Goal: Task Accomplishment & Management: Use online tool/utility

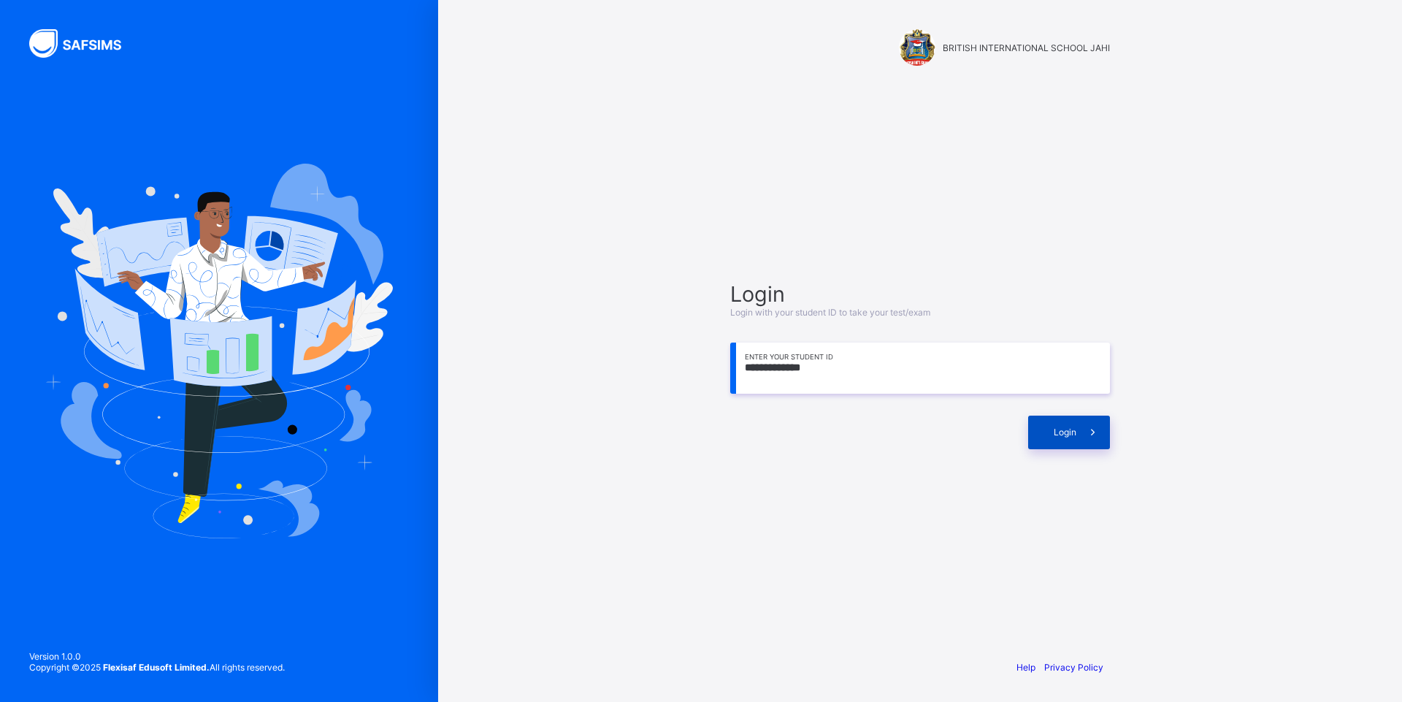
type input "**********"
click at [1059, 434] on span "Login" at bounding box center [1065, 431] width 23 height 11
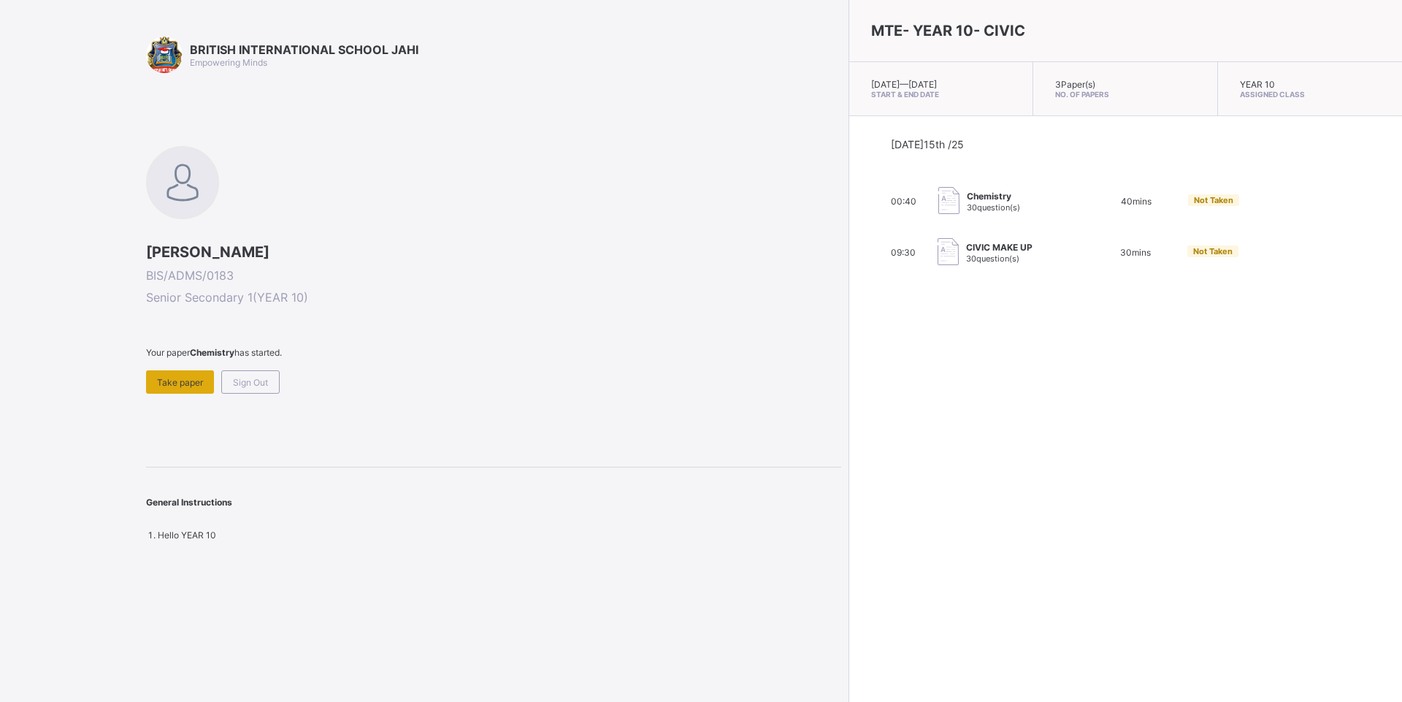
click at [183, 390] on div "Take paper" at bounding box center [180, 381] width 68 height 23
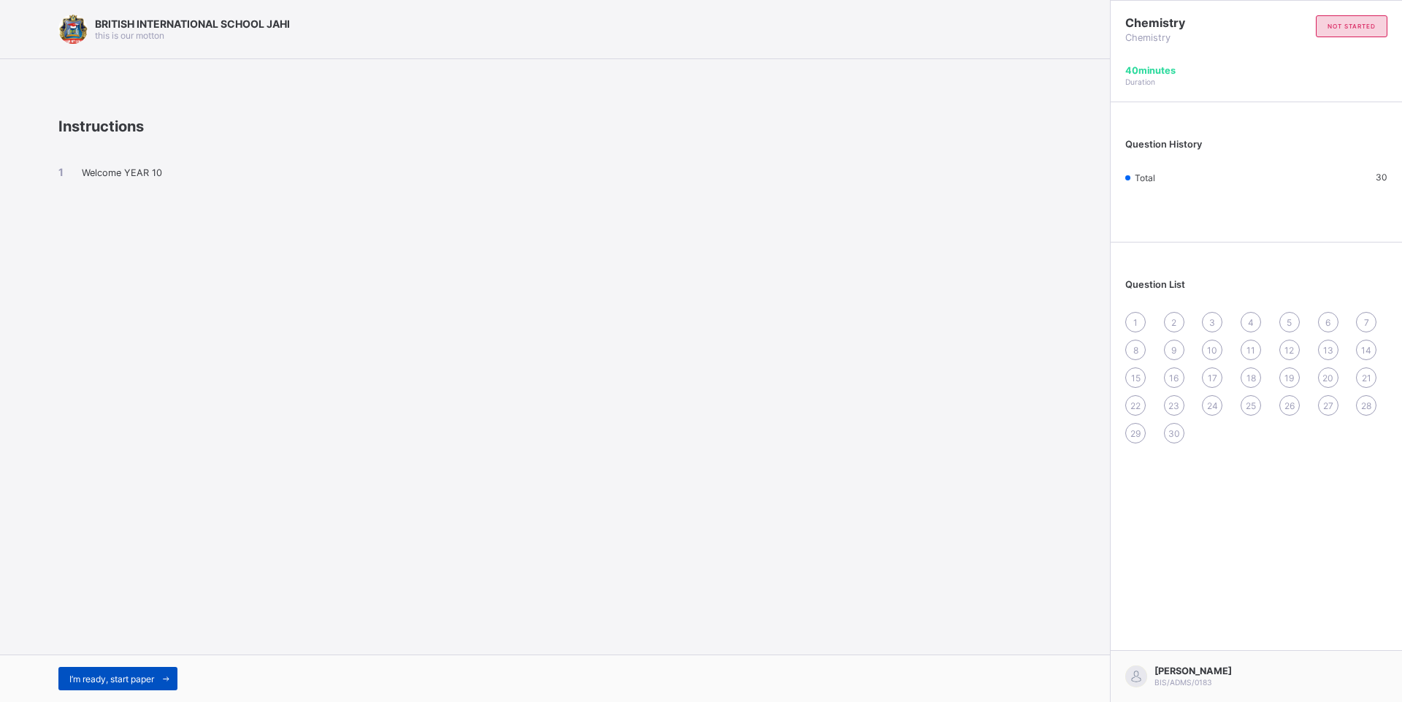
click at [91, 681] on span "I’m ready, start paper" at bounding box center [111, 678] width 85 height 11
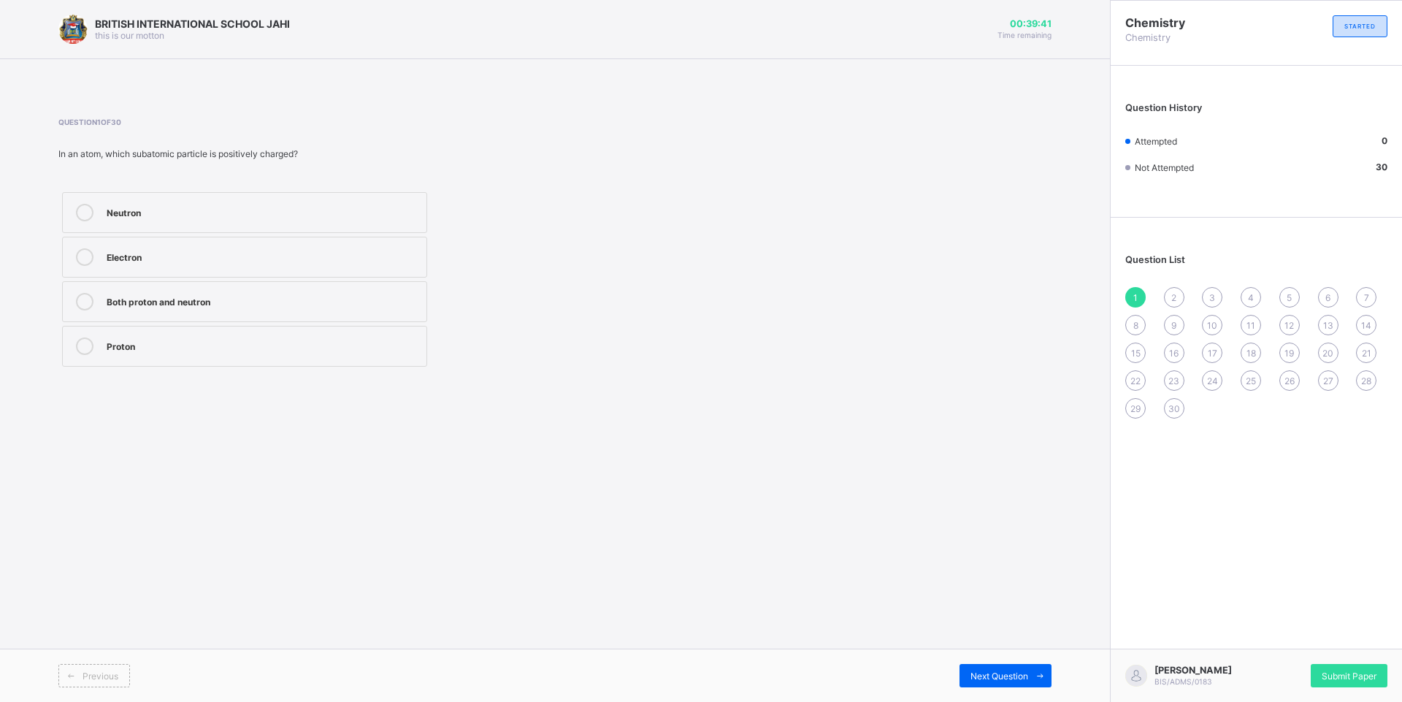
click at [174, 337] on label "Proton" at bounding box center [244, 346] width 365 height 41
click at [980, 672] on span "Next Question" at bounding box center [999, 675] width 58 height 11
click at [184, 223] on label "An anion" at bounding box center [244, 212] width 365 height 41
click at [1022, 679] on span "Next Question" at bounding box center [999, 675] width 58 height 11
click at [198, 264] on div "Sodium ion - A neutral molecule" at bounding box center [263, 257] width 312 height 18
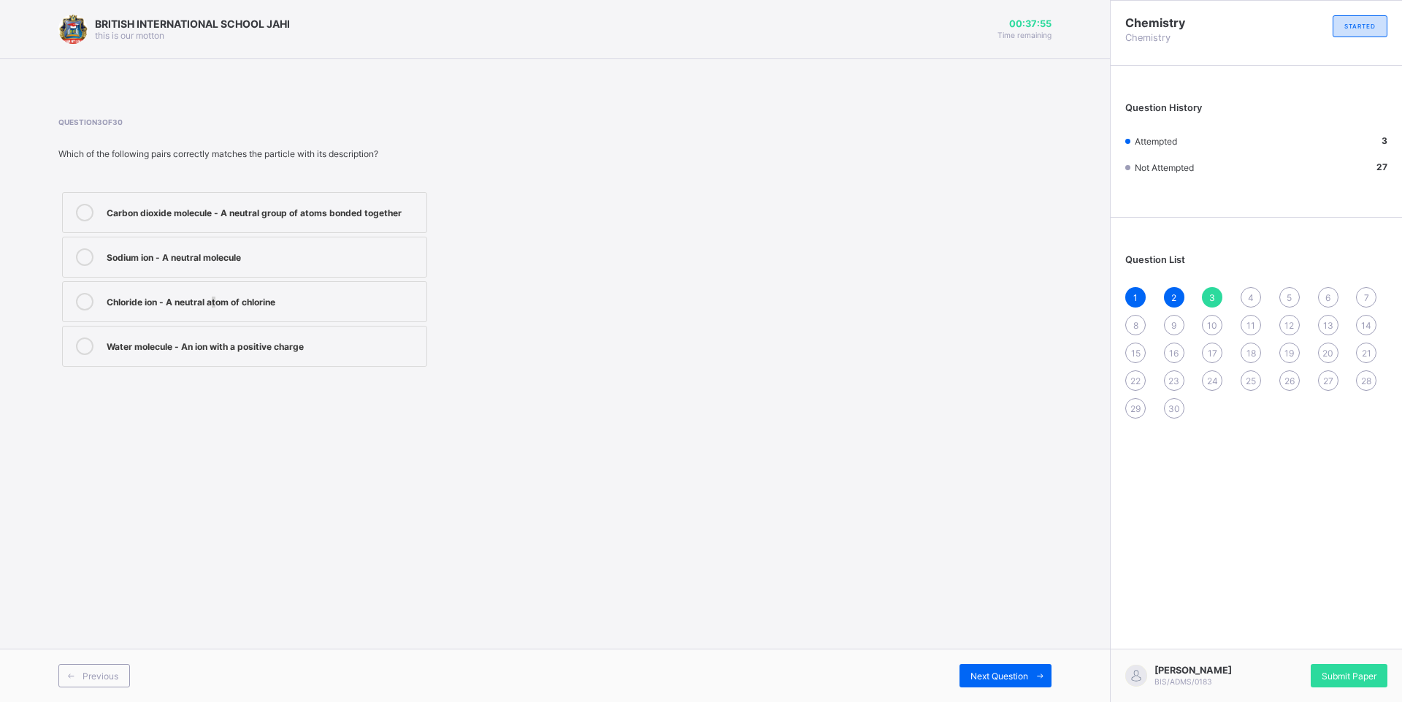
drag, startPoint x: 207, startPoint y: 281, endPoint x: 207, endPoint y: 291, distance: 9.5
click at [207, 291] on div "Carbon dioxide molecule - A neutral group of atoms bonded together Sodium ion -…" at bounding box center [244, 279] width 372 height 182
drag, startPoint x: 207, startPoint y: 291, endPoint x: 111, endPoint y: 278, distance: 97.2
drag, startPoint x: 111, startPoint y: 278, endPoint x: 624, endPoint y: 202, distance: 518.2
click at [680, 140] on div "Question 3 of 30 Which of the following pairs correctly matches the particle wi…" at bounding box center [554, 244] width 993 height 253
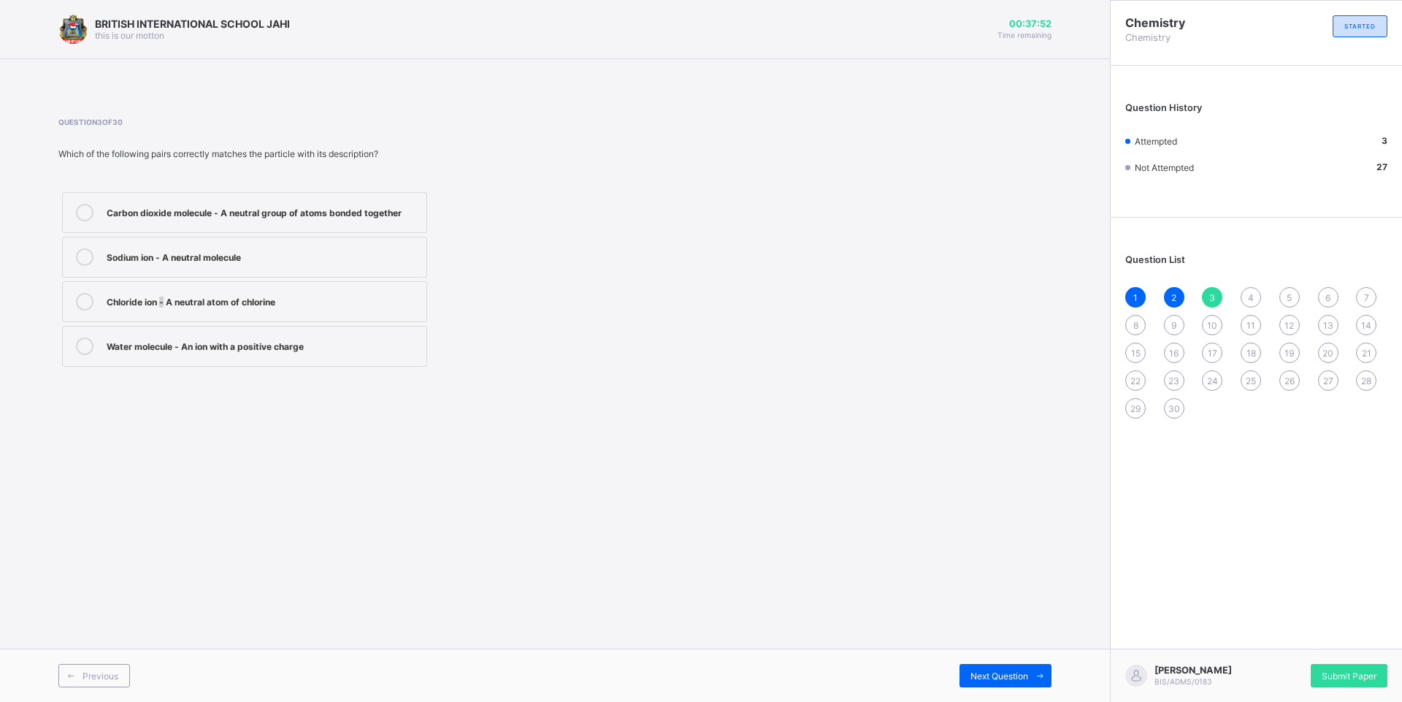
click at [158, 309] on label "Chloride ion - A neutral atom of chlorine" at bounding box center [244, 301] width 365 height 41
click at [172, 297] on div "Chloride ion - A neutral atom of chlorine" at bounding box center [263, 300] width 312 height 15
click at [1036, 675] on icon at bounding box center [1040, 675] width 11 height 9
click at [329, 372] on div "Question 4 of 30 Which property is most likely to differ between a molecule and…" at bounding box center [554, 244] width 993 height 296
click at [304, 348] on div "Number of protons" at bounding box center [263, 344] width 312 height 15
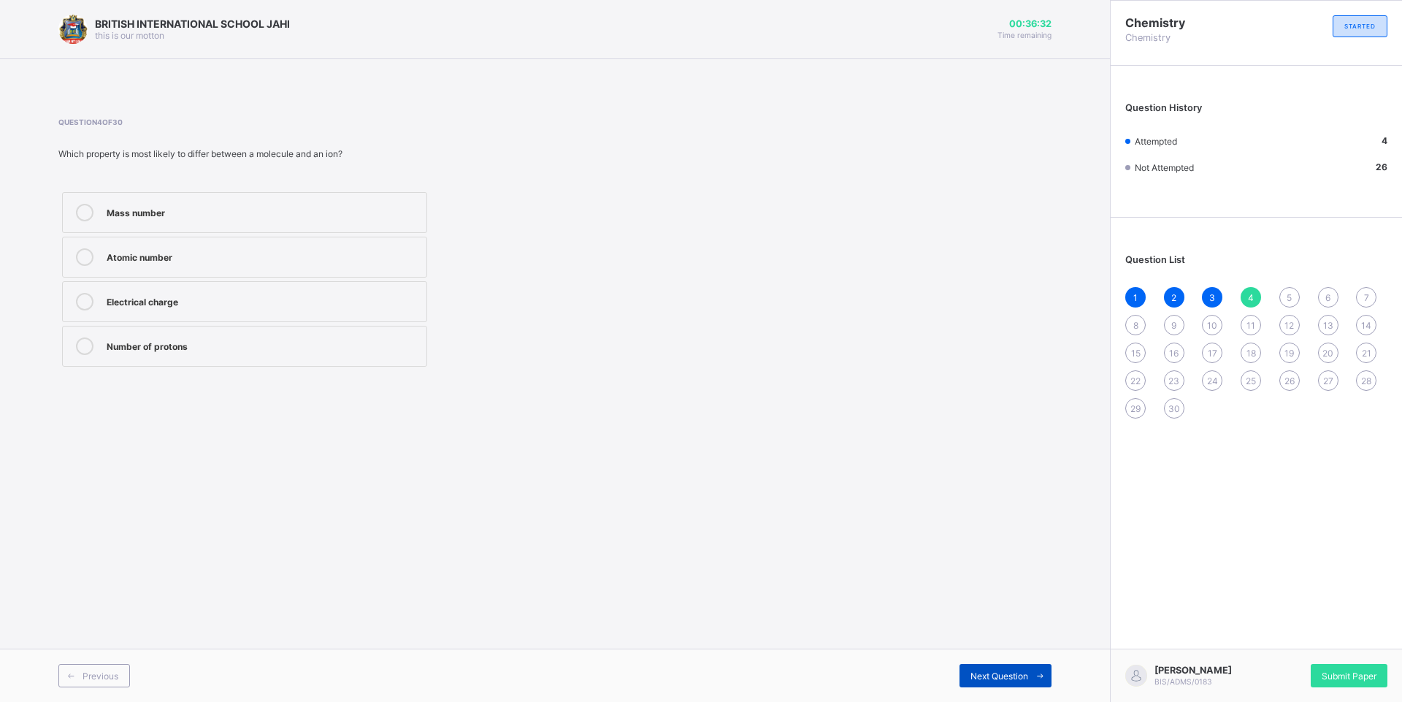
click at [1008, 670] on span "Next Question" at bounding box center [999, 675] width 58 height 11
click at [367, 240] on label "Molecules are charged; ions are neutral" at bounding box center [244, 257] width 365 height 41
click at [348, 315] on label "Molecules consist of only atoms; ions are made of atoms and electrons" at bounding box center [244, 301] width 365 height 41
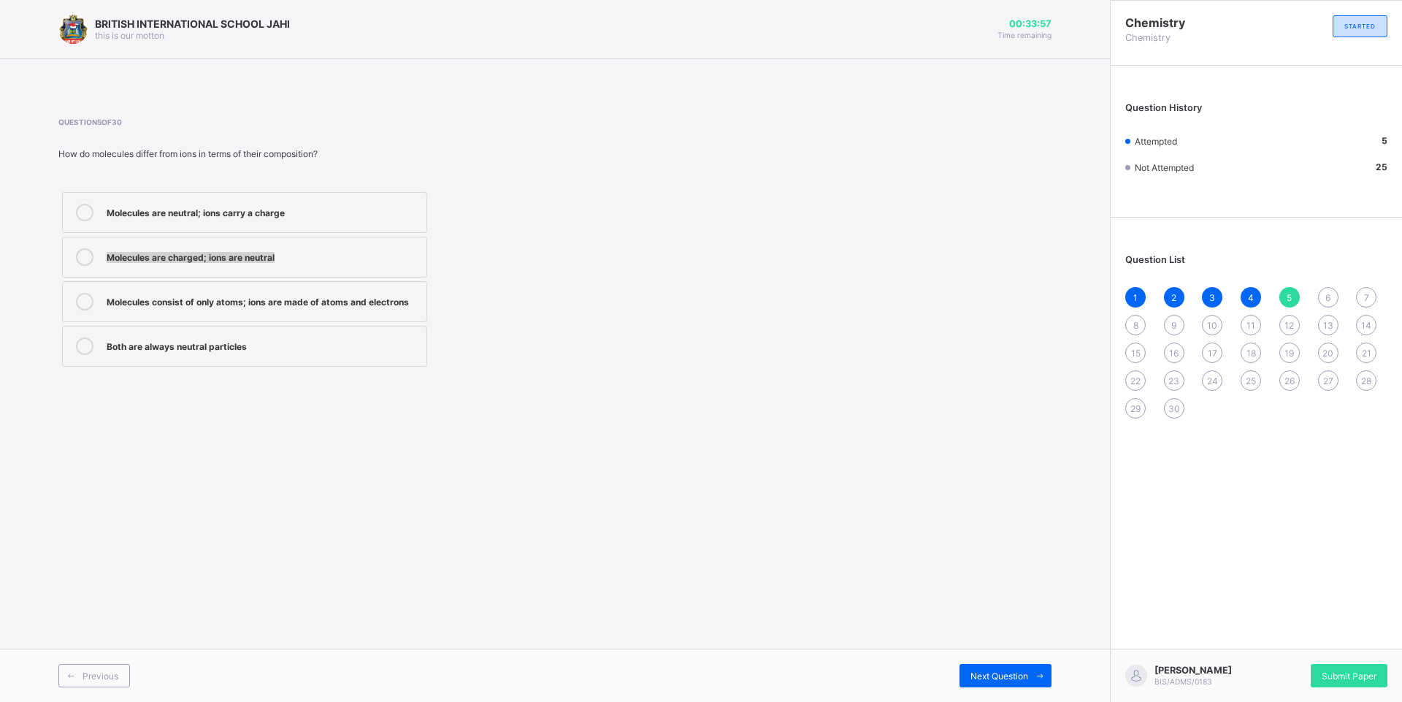
drag, startPoint x: 313, startPoint y: 220, endPoint x: 310, endPoint y: 237, distance: 17.9
click at [310, 237] on div "Molecules are neutral; ions carry a charge Molecules are charged; ions are neut…" at bounding box center [244, 279] width 372 height 182
drag, startPoint x: 310, startPoint y: 237, endPoint x: 285, endPoint y: 208, distance: 38.3
click at [285, 208] on div "Molecules are neutral; ions carry a charge" at bounding box center [263, 211] width 312 height 15
click at [269, 301] on div "Molecules consist of only atoms; ions are made of atoms and electrons" at bounding box center [263, 300] width 312 height 15
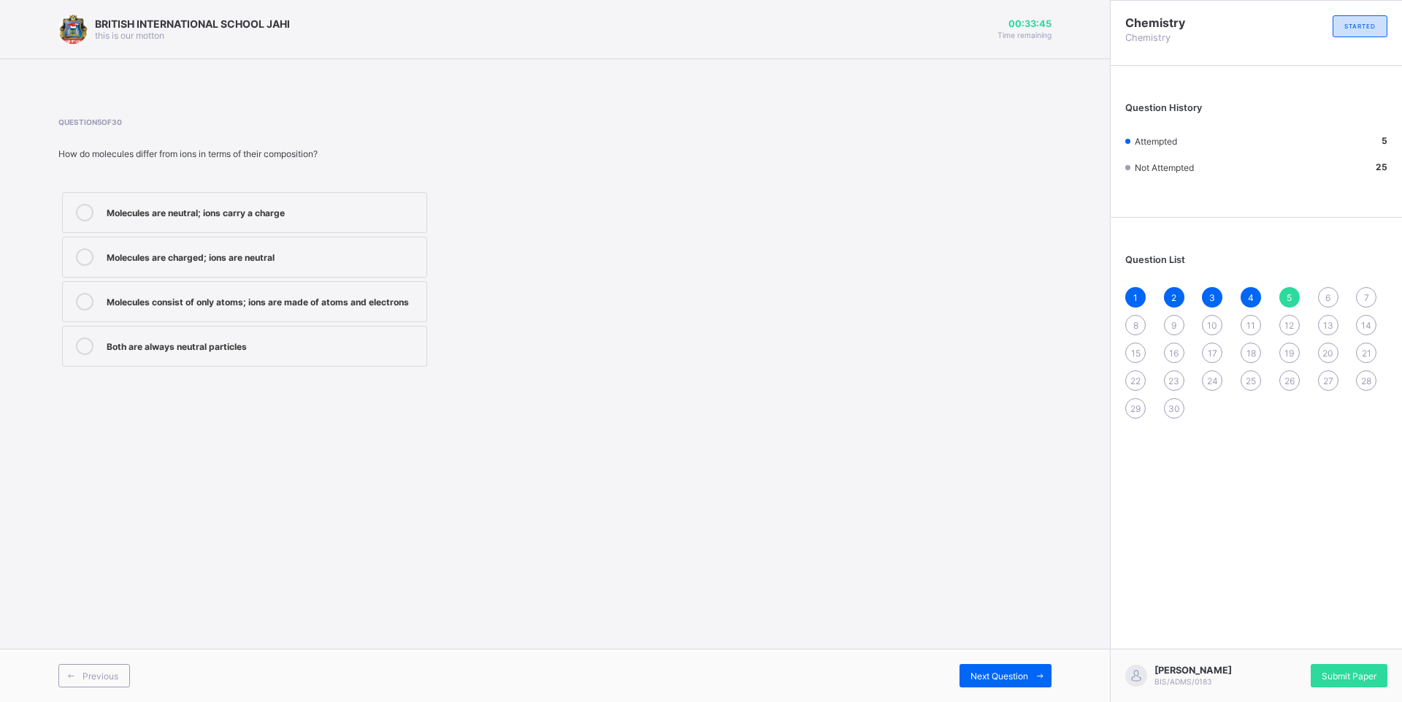
drag, startPoint x: 269, startPoint y: 301, endPoint x: 239, endPoint y: 293, distance: 31.7
click at [239, 293] on div "Molecules consist of only atoms; ions are made of atoms and electrons" at bounding box center [263, 300] width 312 height 15
click at [980, 668] on div "Next Question" at bounding box center [1005, 675] width 92 height 23
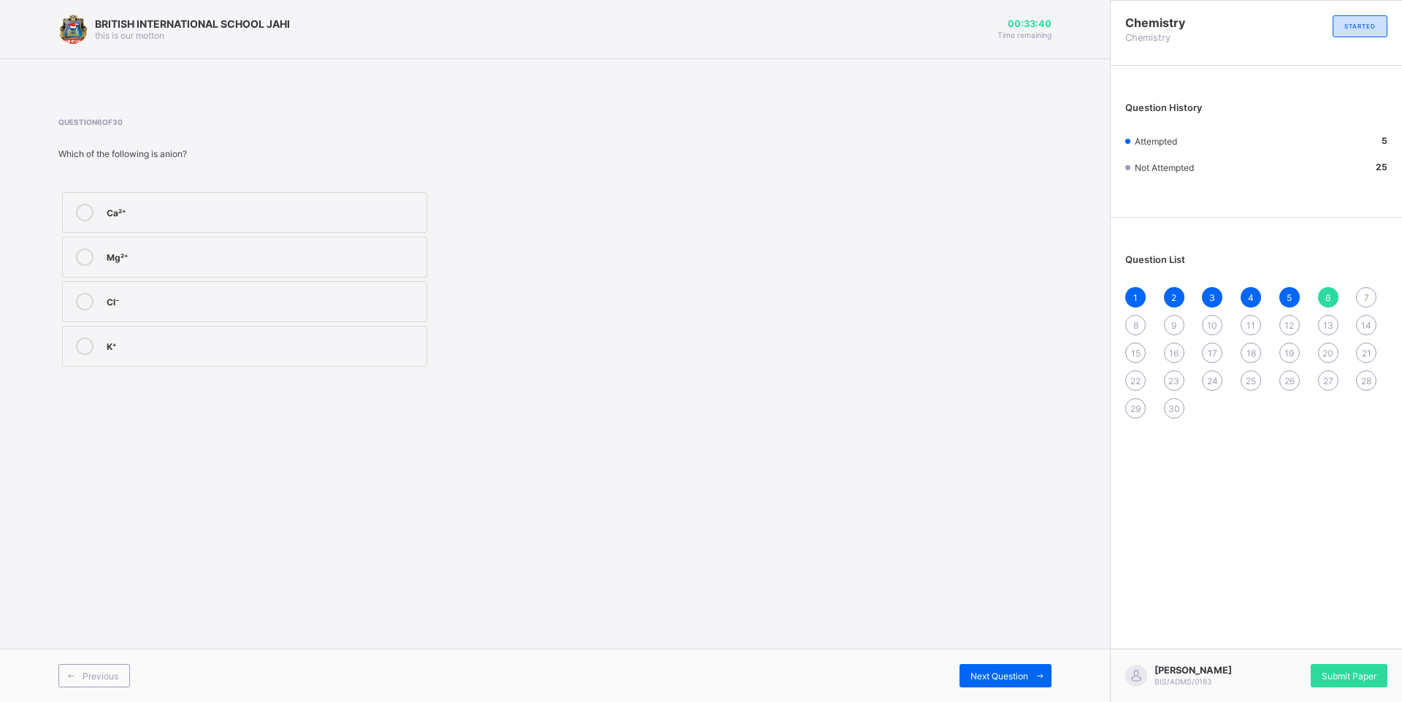
drag, startPoint x: 980, startPoint y: 668, endPoint x: 684, endPoint y: 578, distance: 309.2
click at [684, 578] on div "BRITISH INTERNATIONAL SCHOOL JAHI this is our motton 00:33:40 Time remaining Qu…" at bounding box center [555, 351] width 1110 height 702
click at [82, 472] on div "BRITISH INTERNATIONAL SCHOOL JAHI this is our motton 00:33:39 Time remaining Qu…" at bounding box center [555, 351] width 1110 height 702
click at [106, 673] on span "Previous" at bounding box center [101, 675] width 36 height 11
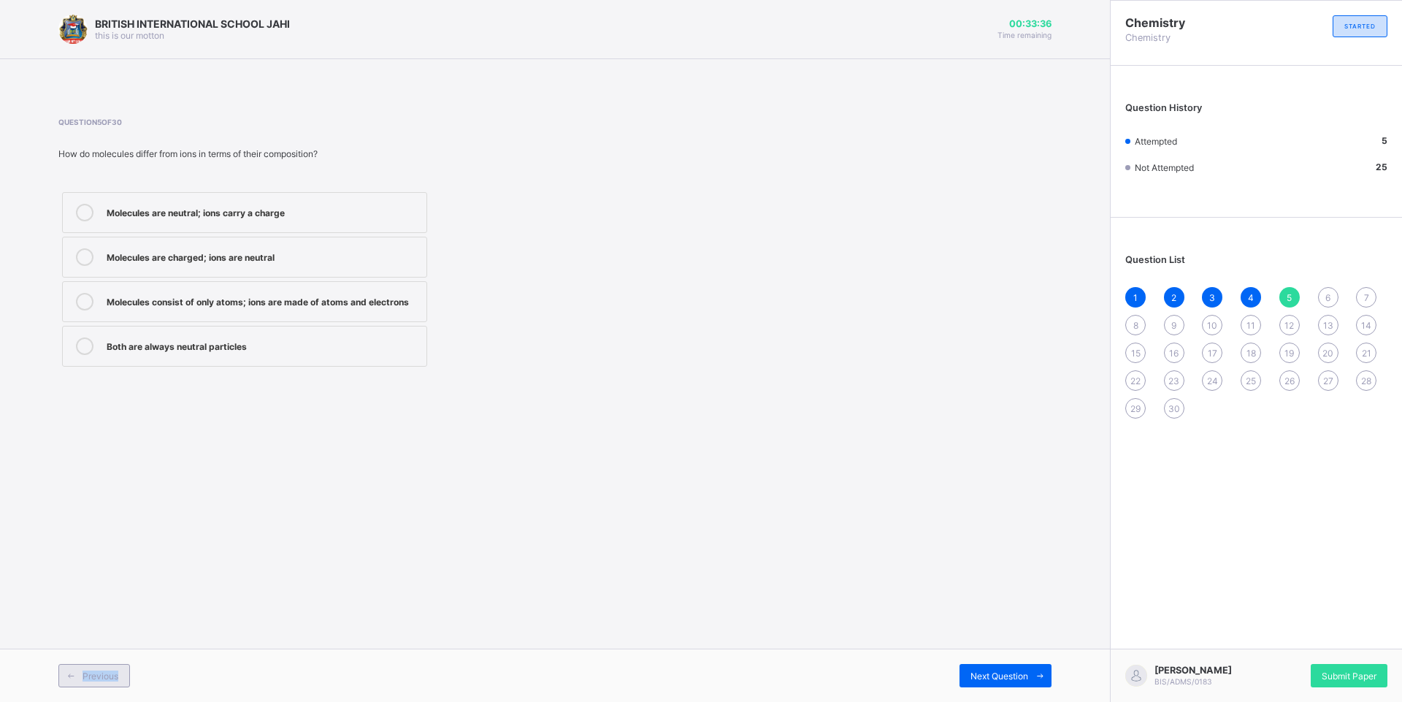
click at [106, 673] on span "Previous" at bounding box center [101, 675] width 36 height 11
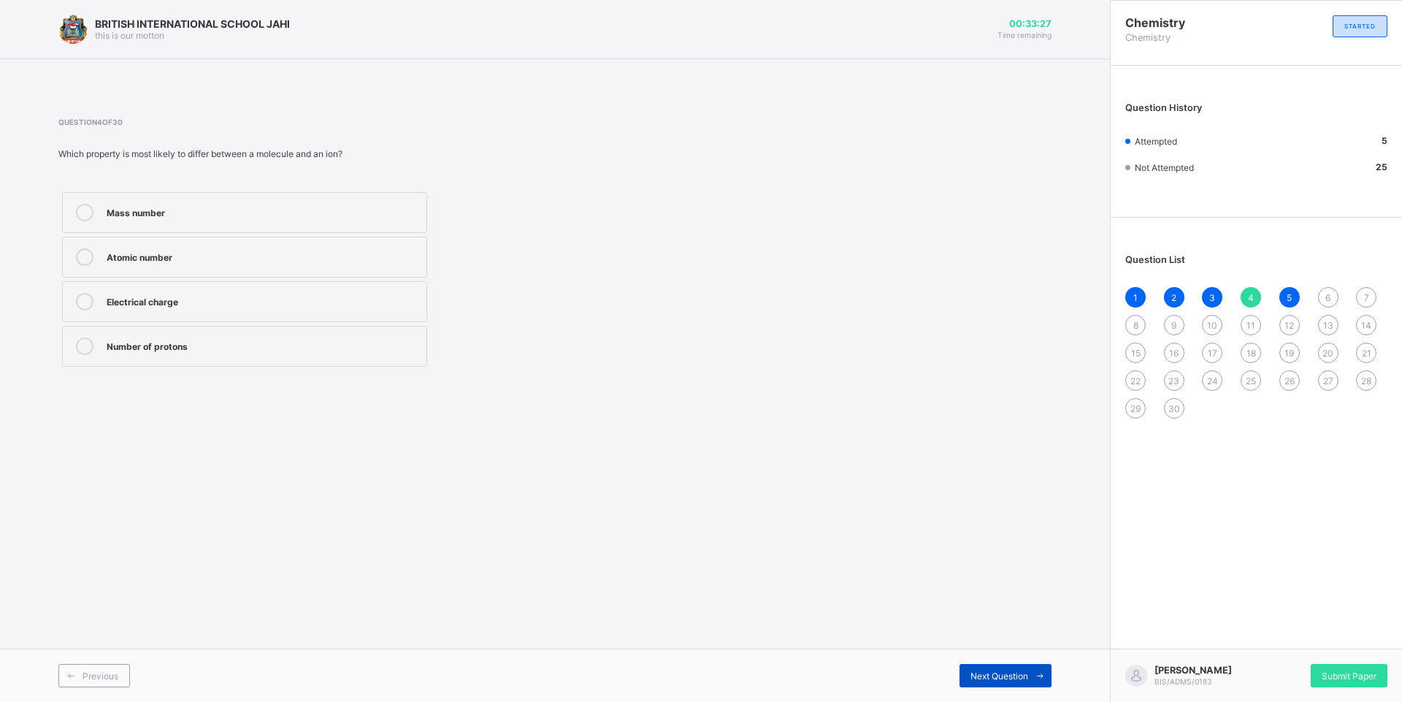
click at [976, 669] on div "Next Question" at bounding box center [1005, 675] width 92 height 23
click at [999, 678] on span "Next Question" at bounding box center [999, 675] width 58 height 11
click at [286, 288] on label "Cl⁻" at bounding box center [244, 301] width 365 height 41
click at [1005, 667] on div "Next Question" at bounding box center [1005, 675] width 92 height 23
drag, startPoint x: 250, startPoint y: 266, endPoint x: 243, endPoint y: 257, distance: 11.4
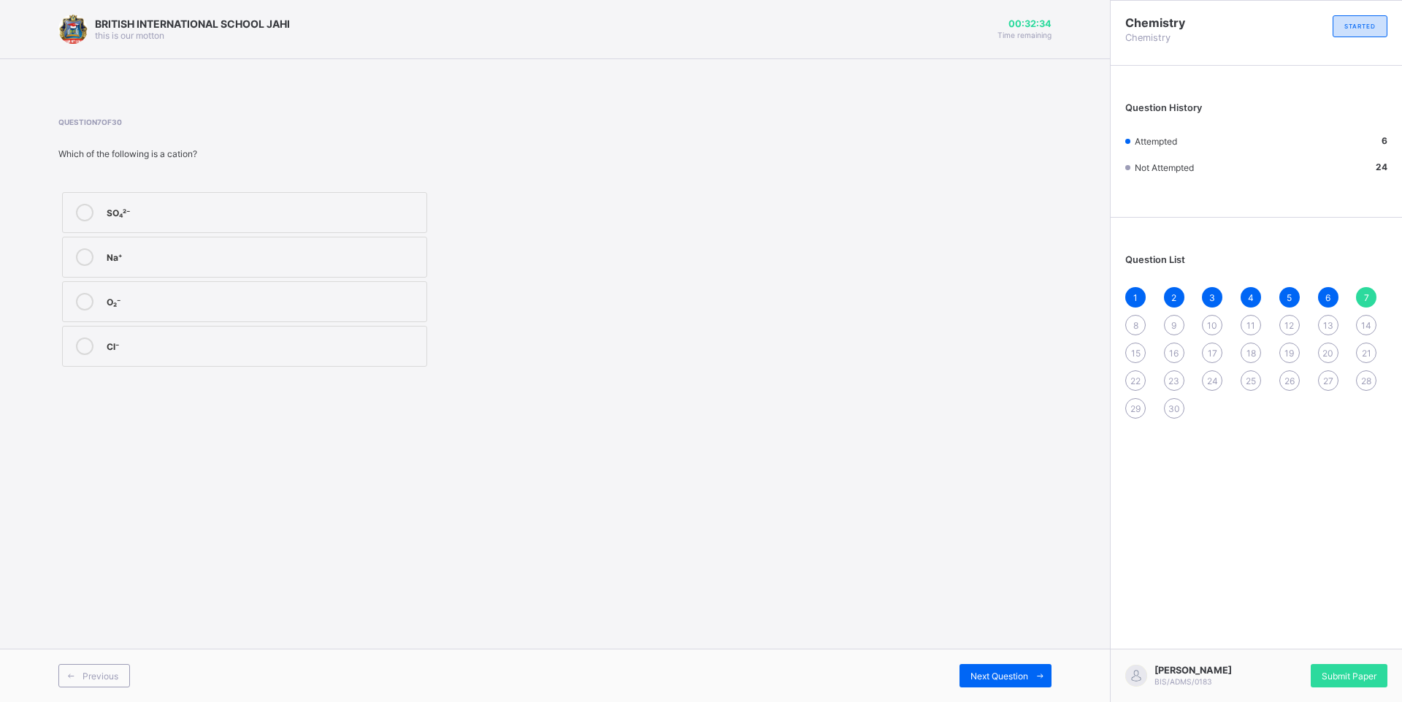
click at [242, 256] on div "Na⁺" at bounding box center [263, 255] width 312 height 15
click at [264, 296] on div "O₂⁻" at bounding box center [263, 300] width 312 height 15
drag, startPoint x: 204, startPoint y: 391, endPoint x: 203, endPoint y: 319, distance: 72.3
drag, startPoint x: 203, startPoint y: 319, endPoint x: 706, endPoint y: 198, distance: 517.4
click at [706, 198] on div "Question 7 of 30 Which of the following is a cation? SO₄²⁻ Na⁺ O₂⁻ Cl⁻" at bounding box center [554, 244] width 993 height 253
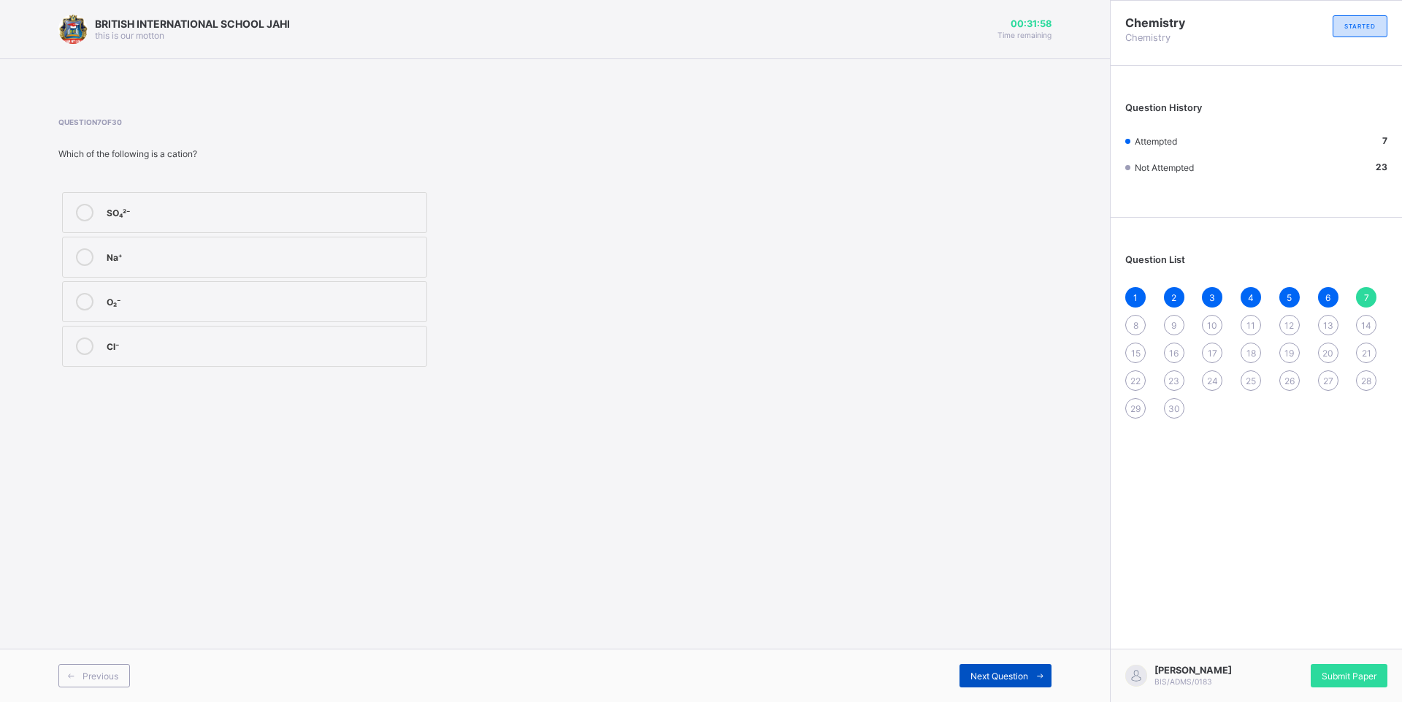
click at [1027, 675] on span "Next Question" at bounding box center [999, 675] width 58 height 11
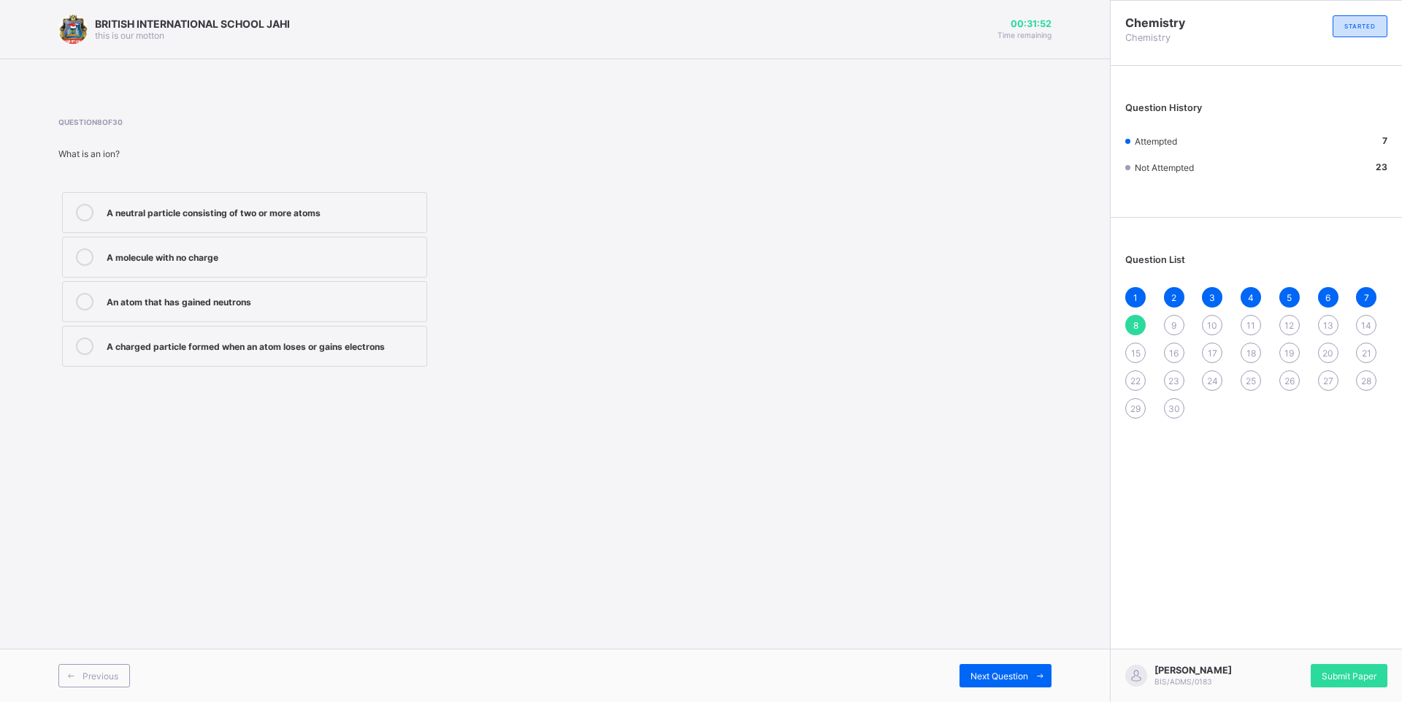
click at [1367, 259] on div "Question List 1 2 3 4 5 6 7 8 9 10 11 12 13 14 15 16 17 18 19 20 21 22 23 24 25…" at bounding box center [1255, 329] width 291 height 208
click at [382, 206] on div "A neutral particle consisting of two or more atoms" at bounding box center [263, 211] width 312 height 15
click at [1015, 667] on div "Next Question" at bounding box center [1005, 675] width 92 height 23
click at [215, 306] on div "Chloride ion (Cl⁻)" at bounding box center [263, 300] width 312 height 15
click at [79, 669] on span at bounding box center [70, 675] width 23 height 23
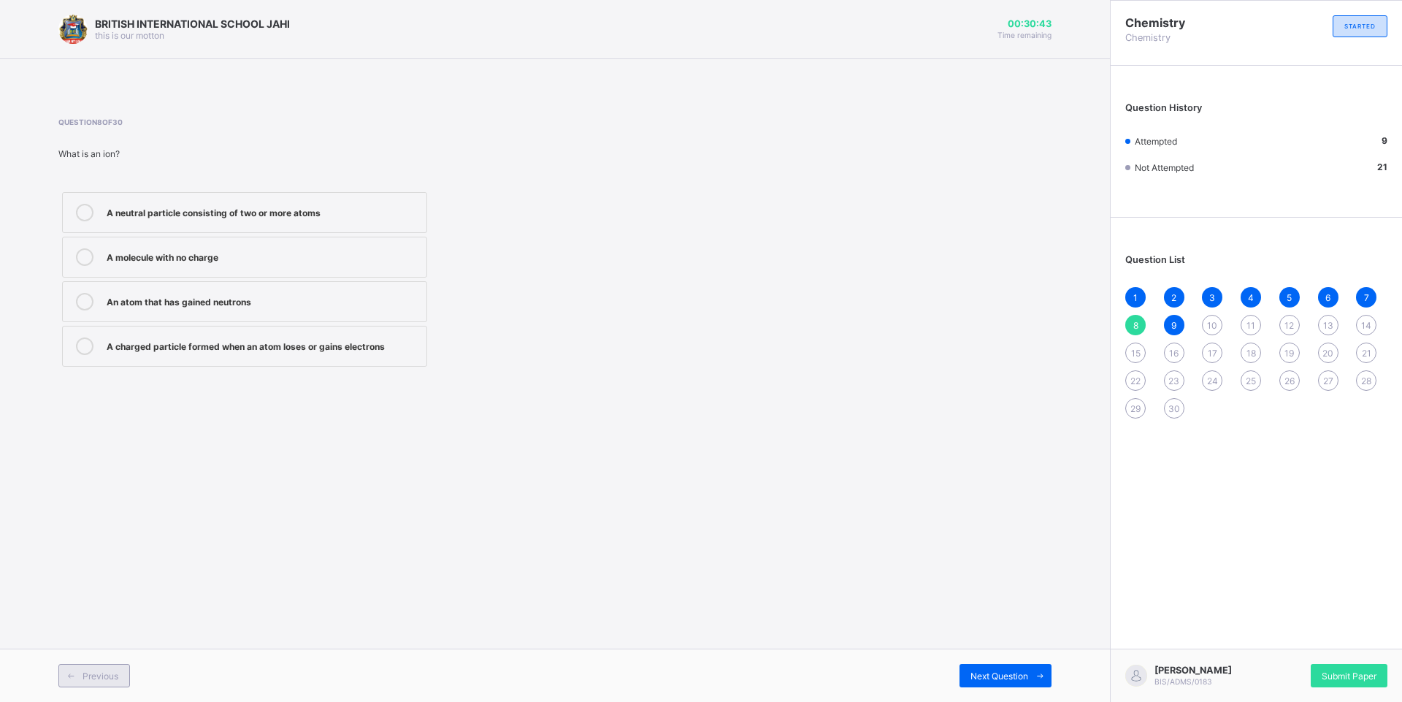
click at [79, 669] on span at bounding box center [70, 675] width 23 height 23
click at [77, 671] on span at bounding box center [70, 675] width 23 height 23
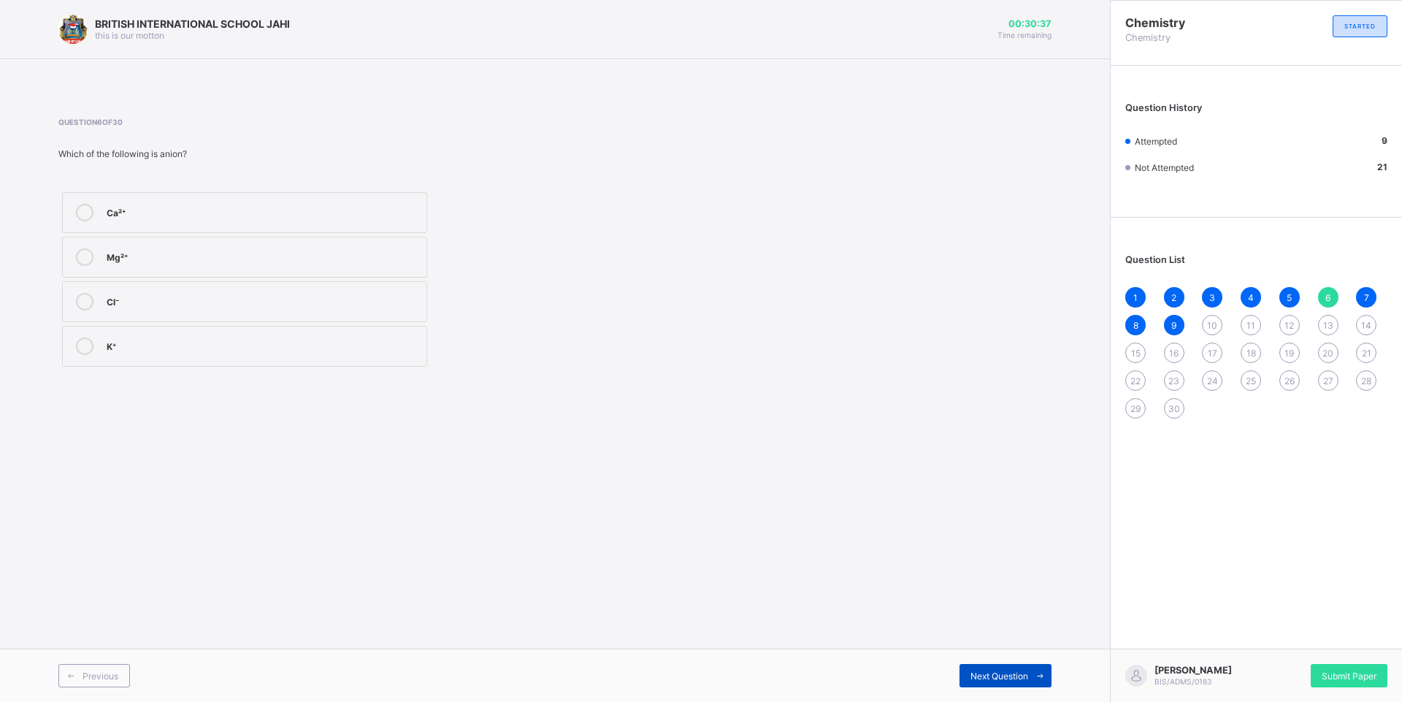
click at [1016, 667] on div "Next Question" at bounding box center [1005, 675] width 92 height 23
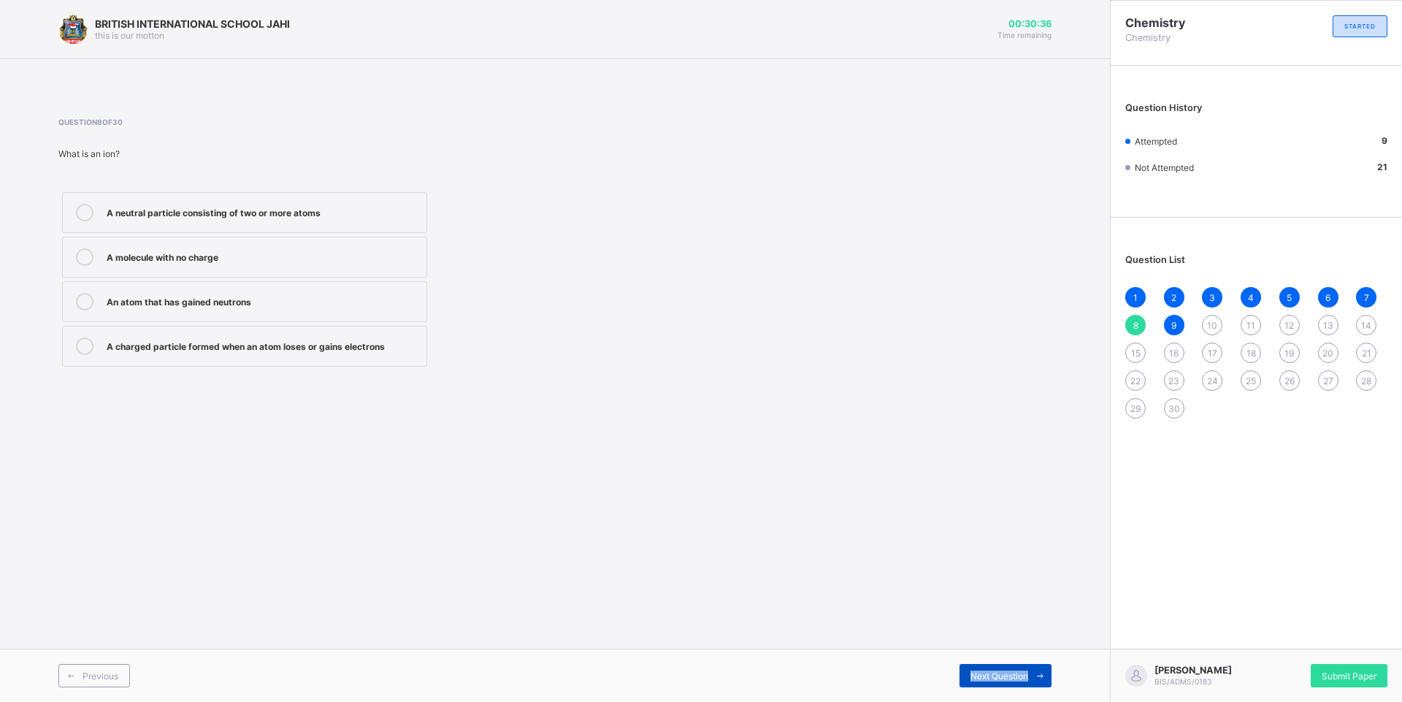
click at [1016, 667] on div "Next Question" at bounding box center [1005, 675] width 92 height 23
click at [256, 215] on div "B) A group of two or more atoms chemically bonded together" at bounding box center [263, 211] width 312 height 15
click at [1024, 667] on div "Next Question" at bounding box center [1005, 675] width 92 height 23
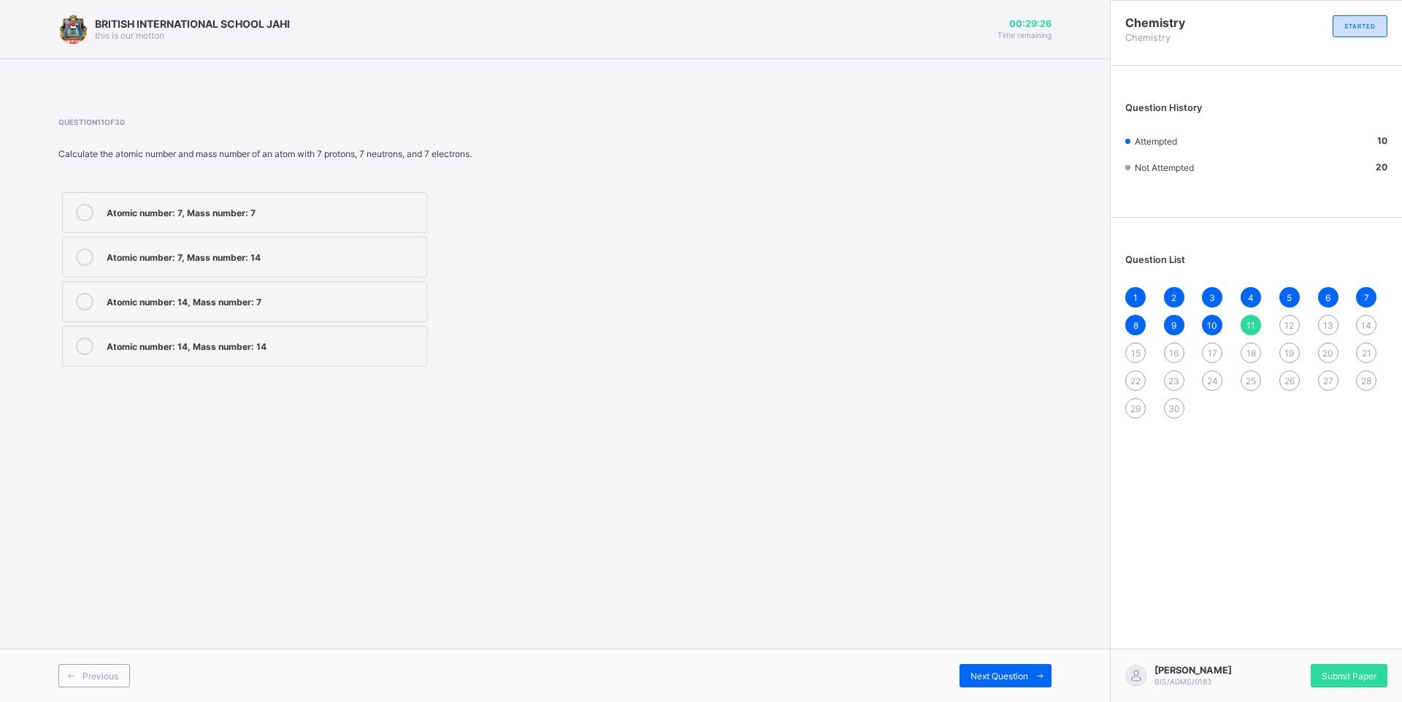
click at [166, 260] on div "Atomic number: 7, Mass number: 14" at bounding box center [263, 255] width 312 height 15
click at [1011, 682] on div "Next Question" at bounding box center [1005, 675] width 92 height 23
click at [176, 215] on div "Neutrons" at bounding box center [263, 211] width 312 height 15
drag, startPoint x: 177, startPoint y: 215, endPoint x: 201, endPoint y: 243, distance: 36.8
click at [186, 224] on label "Neutrons" at bounding box center [244, 212] width 365 height 41
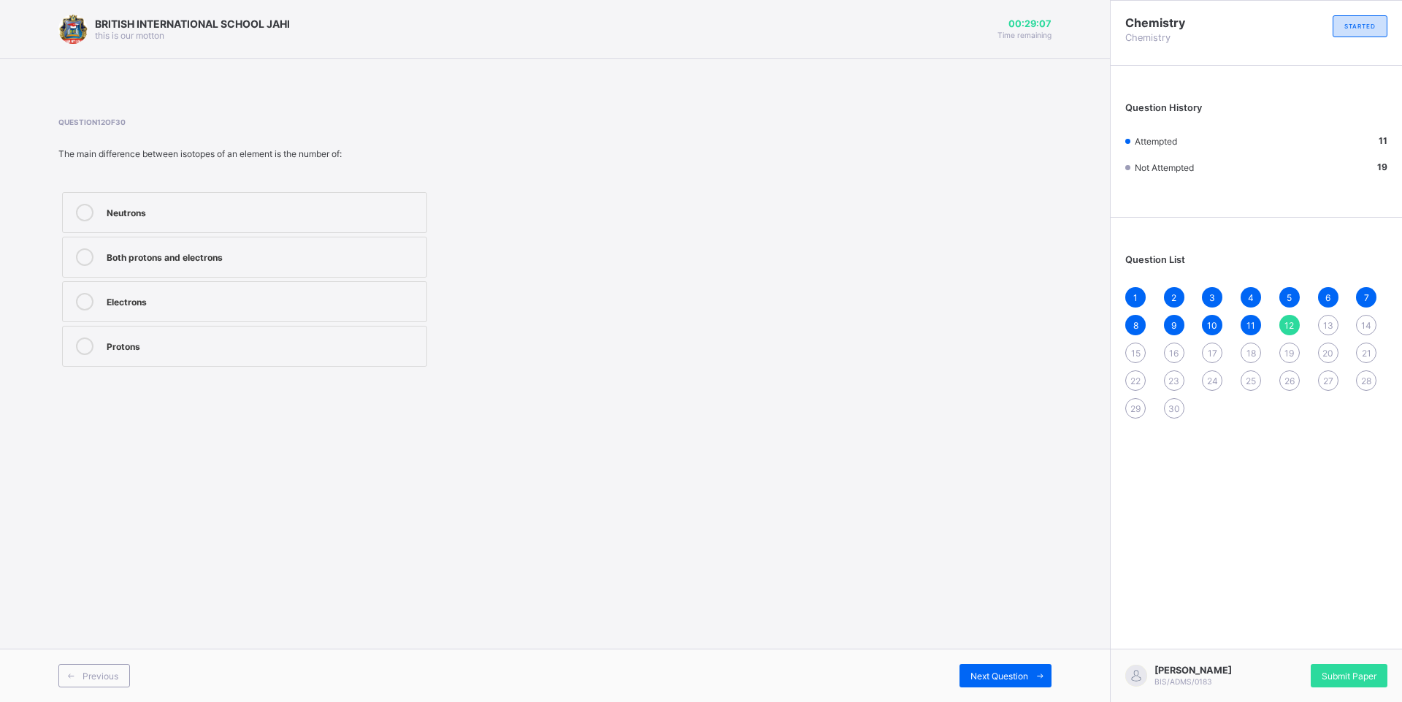
click at [202, 245] on label "Both protons and electrons" at bounding box center [244, 257] width 365 height 41
drag, startPoint x: 202, startPoint y: 245, endPoint x: 207, endPoint y: 263, distance: 18.8
click at [207, 263] on label "Both protons and electrons" at bounding box center [244, 257] width 365 height 41
drag, startPoint x: 207, startPoint y: 263, endPoint x: 270, endPoint y: 499, distance: 244.2
click at [270, 499] on div "BRITISH INTERNATIONAL SCHOOL JAHI this is our motton 00:29:07 Time remaining Qu…" at bounding box center [555, 351] width 1110 height 702
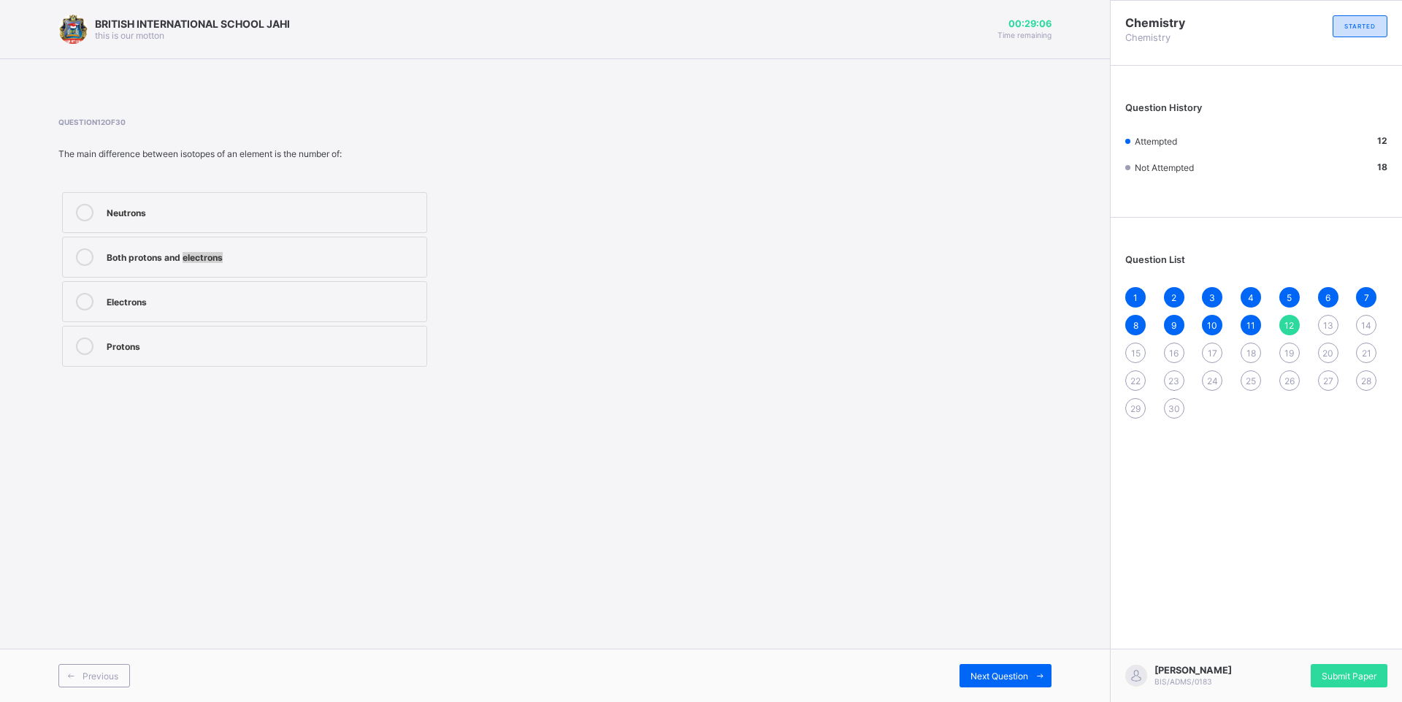
drag, startPoint x: 270, startPoint y: 499, endPoint x: 240, endPoint y: 321, distance: 179.9
click at [240, 321] on label "Electrons" at bounding box center [244, 301] width 365 height 41
click at [247, 346] on div "Protons" at bounding box center [263, 344] width 312 height 15
drag, startPoint x: 258, startPoint y: 302, endPoint x: 207, endPoint y: 134, distance: 174.8
click at [1376, 496] on div "Chemistry Chemistry STARTED Question History Attempted 12 Not Attempted 18 Ques…" at bounding box center [1256, 351] width 292 height 702
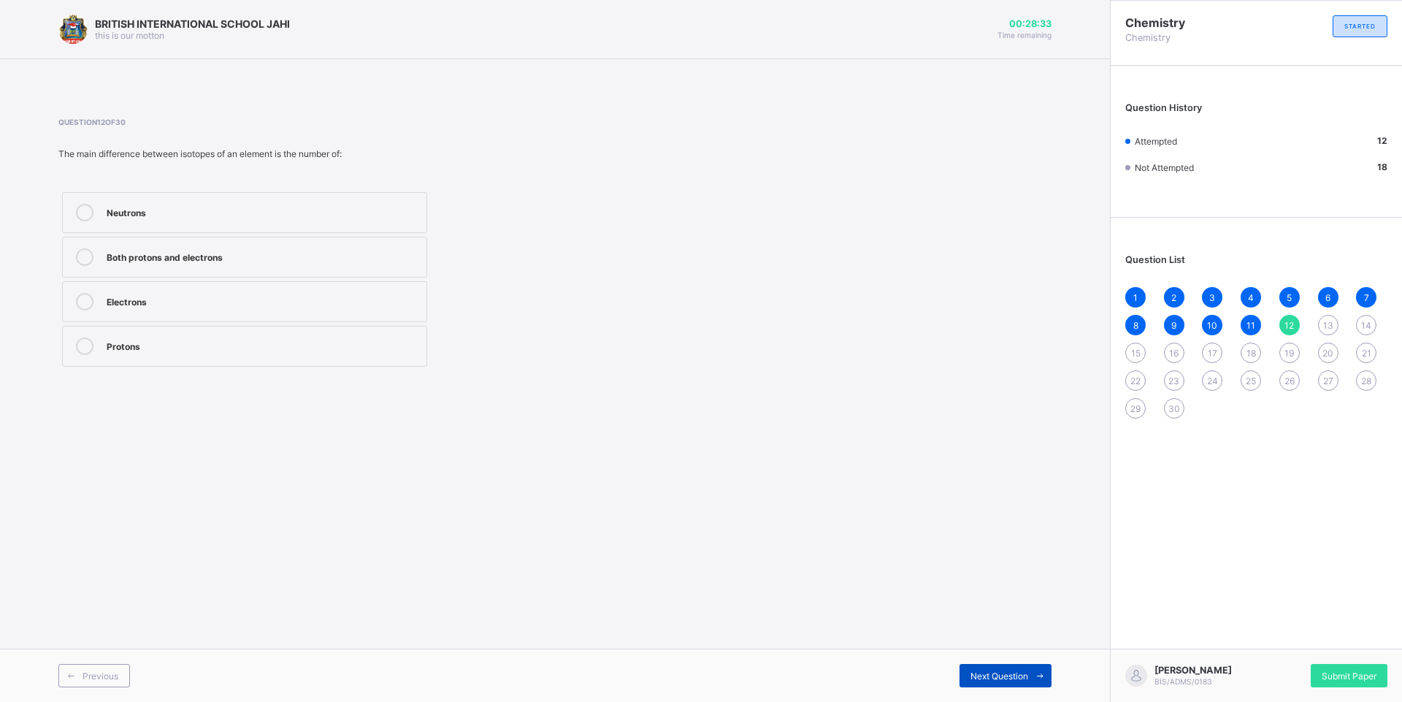
click at [988, 680] on span "Next Question" at bounding box center [999, 675] width 58 height 11
click at [317, 190] on div "Protons are positively charged and found in the nucleus Neutrons are negatively…" at bounding box center [244, 279] width 372 height 182
click at [303, 210] on div "Protons are positively charged and found in the nucleus" at bounding box center [263, 211] width 312 height 15
click at [304, 217] on div "Protons are positively charged and found in the nucleus" at bounding box center [263, 211] width 312 height 15
click at [306, 223] on label "Protons are positively charged and found in the nucleus" at bounding box center [244, 212] width 365 height 41
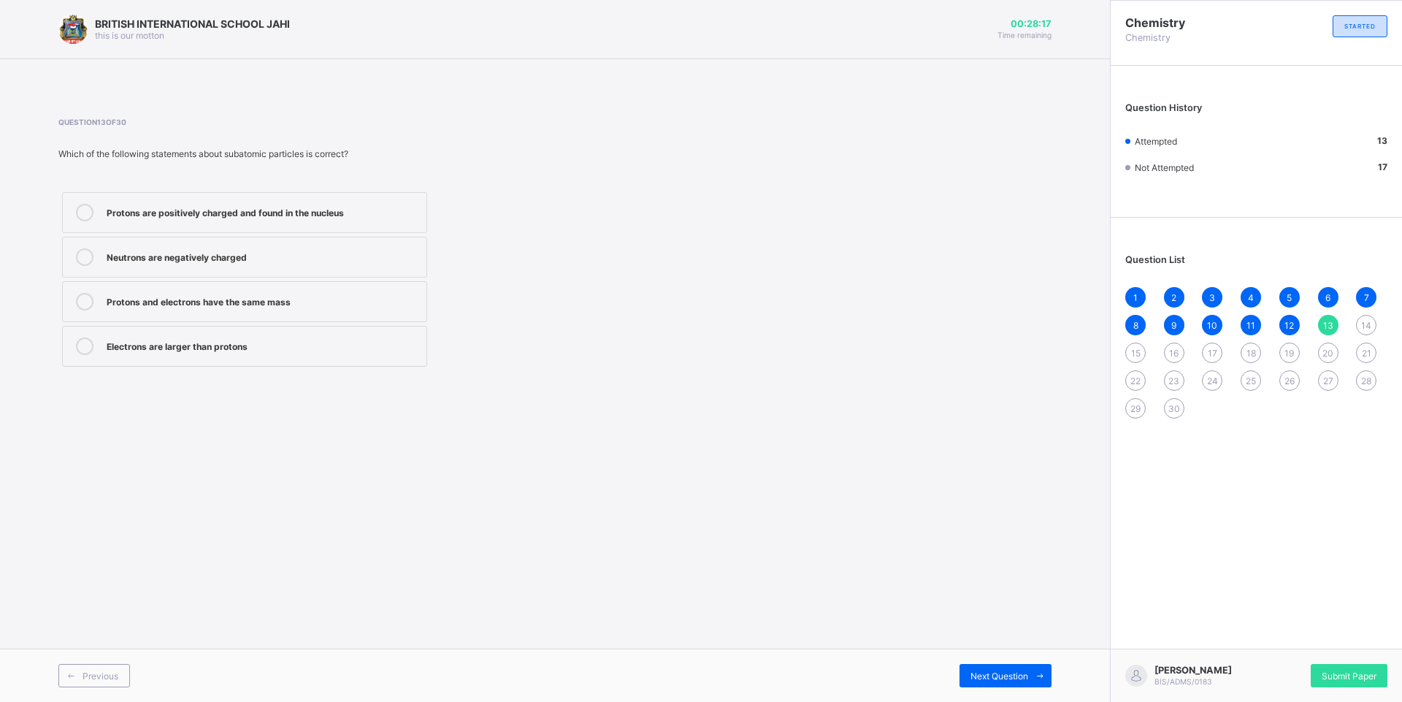
click at [306, 223] on label "Protons are positively charged and found in the nucleus" at bounding box center [244, 212] width 365 height 41
click at [315, 216] on div "Protons are positively charged and found in the nucleus" at bounding box center [263, 213] width 312 height 18
click at [318, 210] on div "Protons are positively charged and found in the nucleus" at bounding box center [263, 211] width 312 height 15
click at [320, 210] on div "Protons are positively charged and found in the nucleus" at bounding box center [263, 211] width 312 height 15
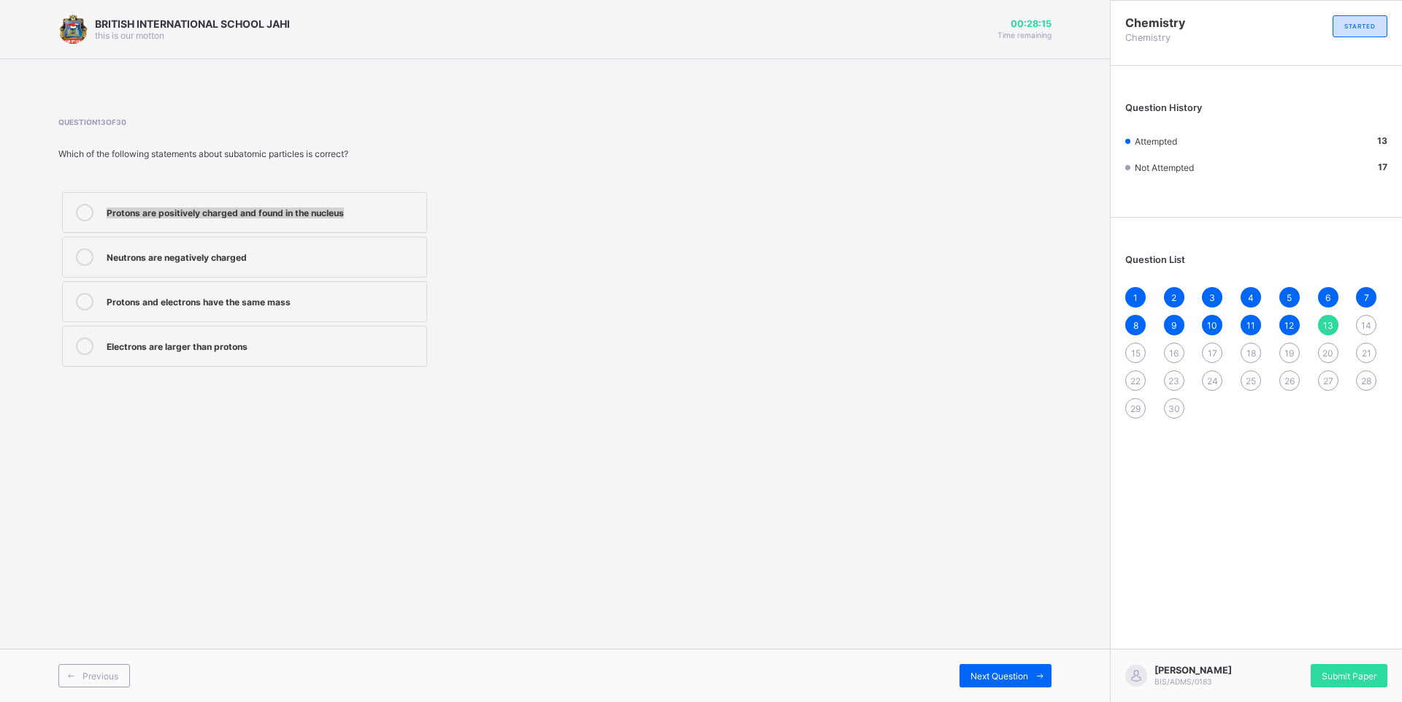
click at [321, 211] on div "Protons are positively charged and found in the nucleus" at bounding box center [263, 211] width 312 height 15
click at [323, 215] on div "Protons are positively charged and found in the nucleus" at bounding box center [263, 211] width 312 height 15
click at [322, 251] on div "Neutrons are negatively charged" at bounding box center [263, 255] width 312 height 15
drag, startPoint x: 382, startPoint y: 214, endPoint x: 326, endPoint y: 256, distance: 69.8
click at [381, 215] on div "Protons are positively charged and found in the nucleus" at bounding box center [263, 211] width 312 height 15
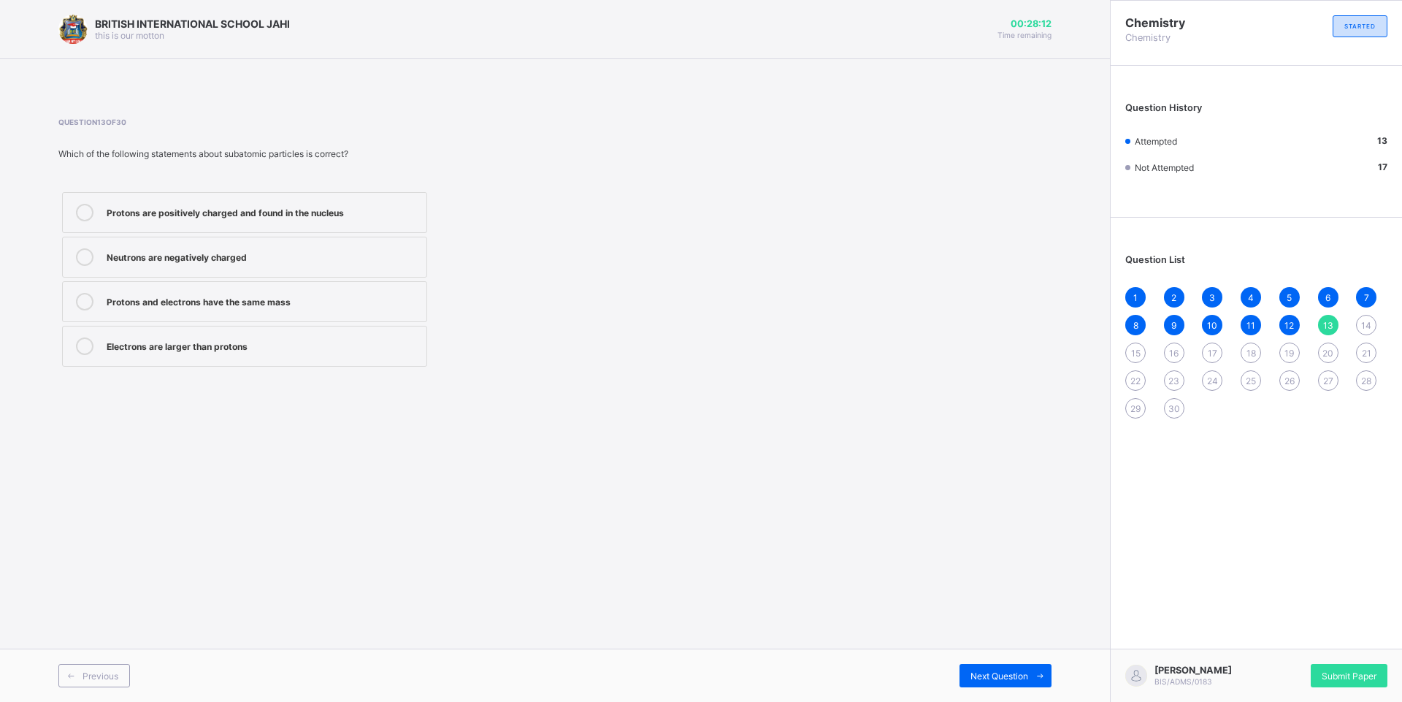
click at [324, 262] on div "Neutrons are negatively charged" at bounding box center [263, 255] width 312 height 15
drag, startPoint x: 379, startPoint y: 204, endPoint x: 321, endPoint y: 260, distance: 80.0
click at [377, 214] on div "Protons are positively charged and found in the nucleus" at bounding box center [263, 211] width 312 height 15
click at [319, 262] on div "Neutrons are negatively charged" at bounding box center [263, 255] width 312 height 15
drag, startPoint x: 353, startPoint y: 220, endPoint x: 310, endPoint y: 275, distance: 70.1
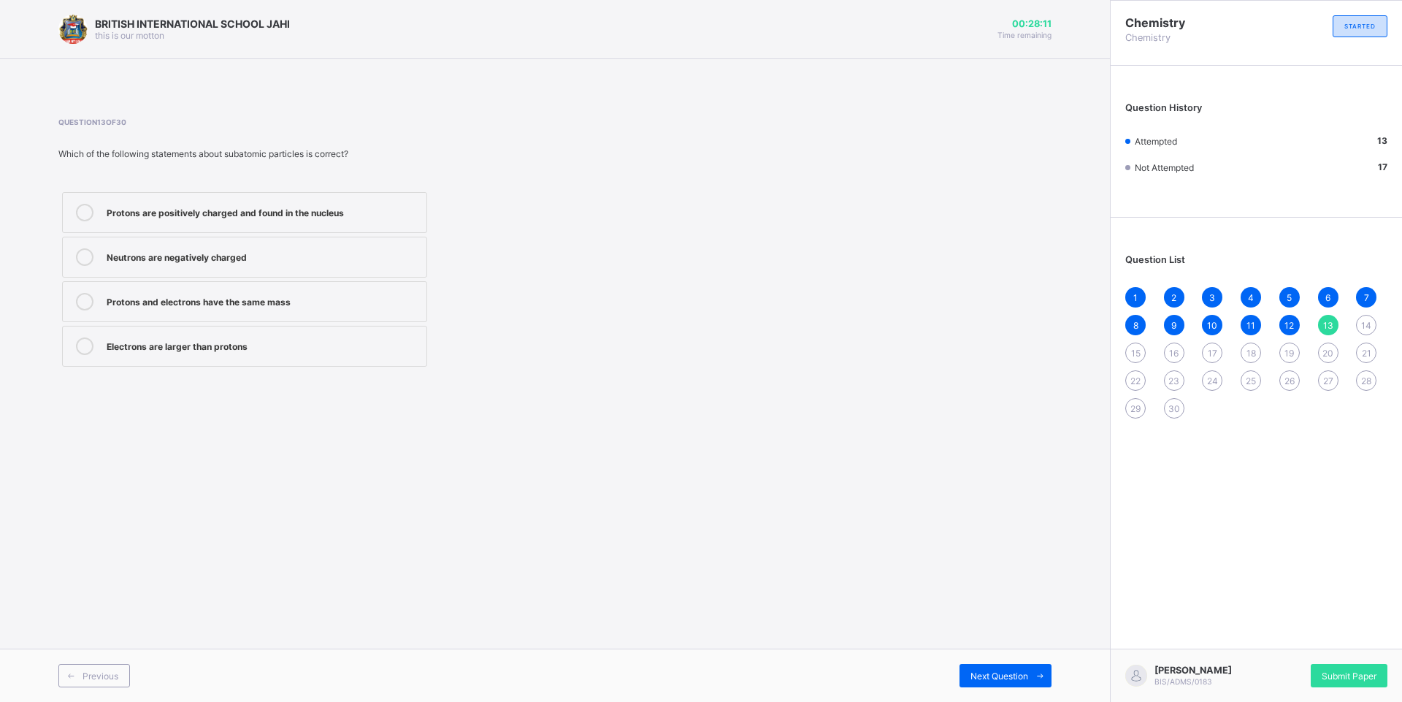
click at [350, 229] on label "Protons are positively charged and found in the nucleus" at bounding box center [244, 212] width 365 height 41
click at [310, 275] on label "Neutrons are negatively charged" at bounding box center [244, 257] width 365 height 41
click at [354, 215] on div "Protons are positively charged and found in the nucleus" at bounding box center [263, 211] width 312 height 15
click at [292, 280] on div "Protons are positively charged and found in the nucleus Neutrons are negatively…" at bounding box center [244, 279] width 372 height 182
click at [357, 213] on div "Protons are positively charged and found in the nucleus" at bounding box center [263, 211] width 312 height 15
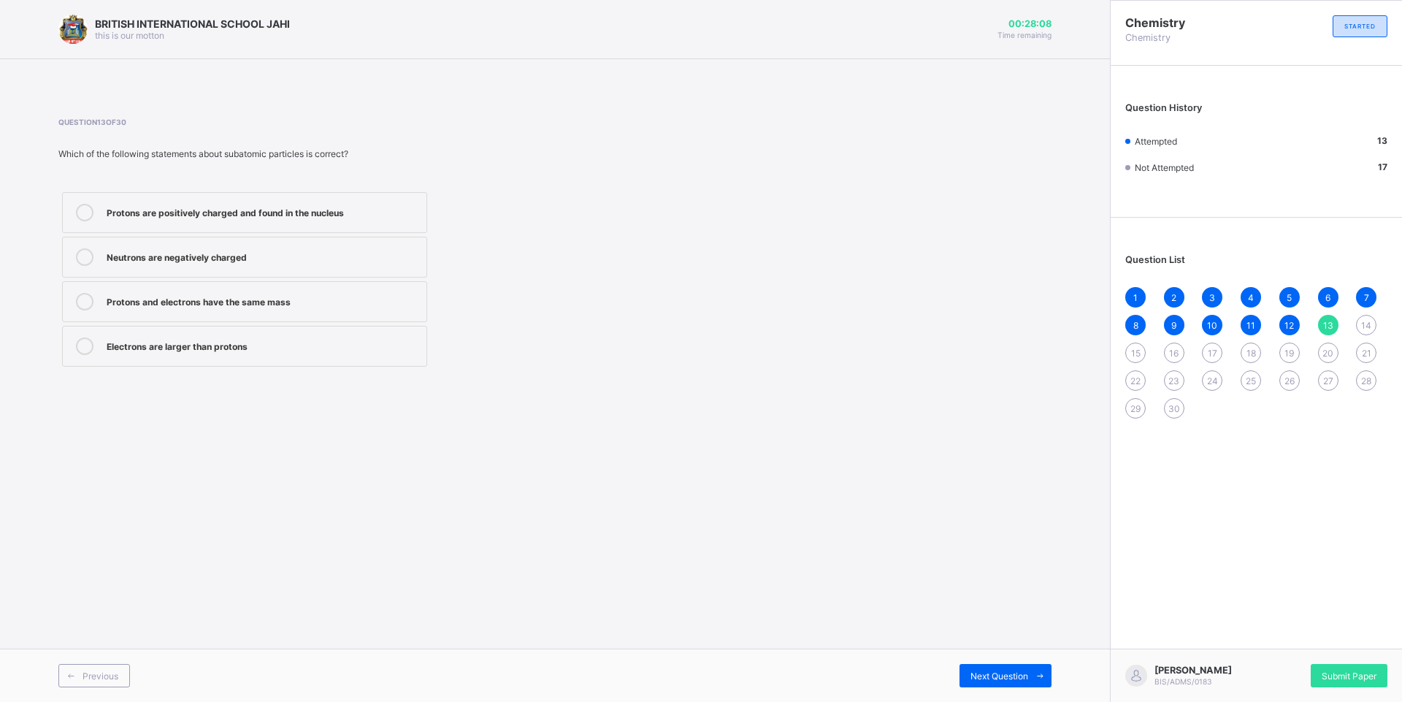
click at [342, 251] on div "Neutrons are negatively charged" at bounding box center [263, 255] width 312 height 15
click at [356, 218] on div "Protons are positively charged and found in the nucleus" at bounding box center [263, 213] width 312 height 18
click at [361, 232] on label "Protons are positively charged and found in the nucleus" at bounding box center [244, 212] width 365 height 41
click at [369, 212] on div "Protons are positively charged and found in the nucleus" at bounding box center [263, 211] width 312 height 15
click at [1142, 294] on div "1" at bounding box center [1135, 297] width 20 height 20
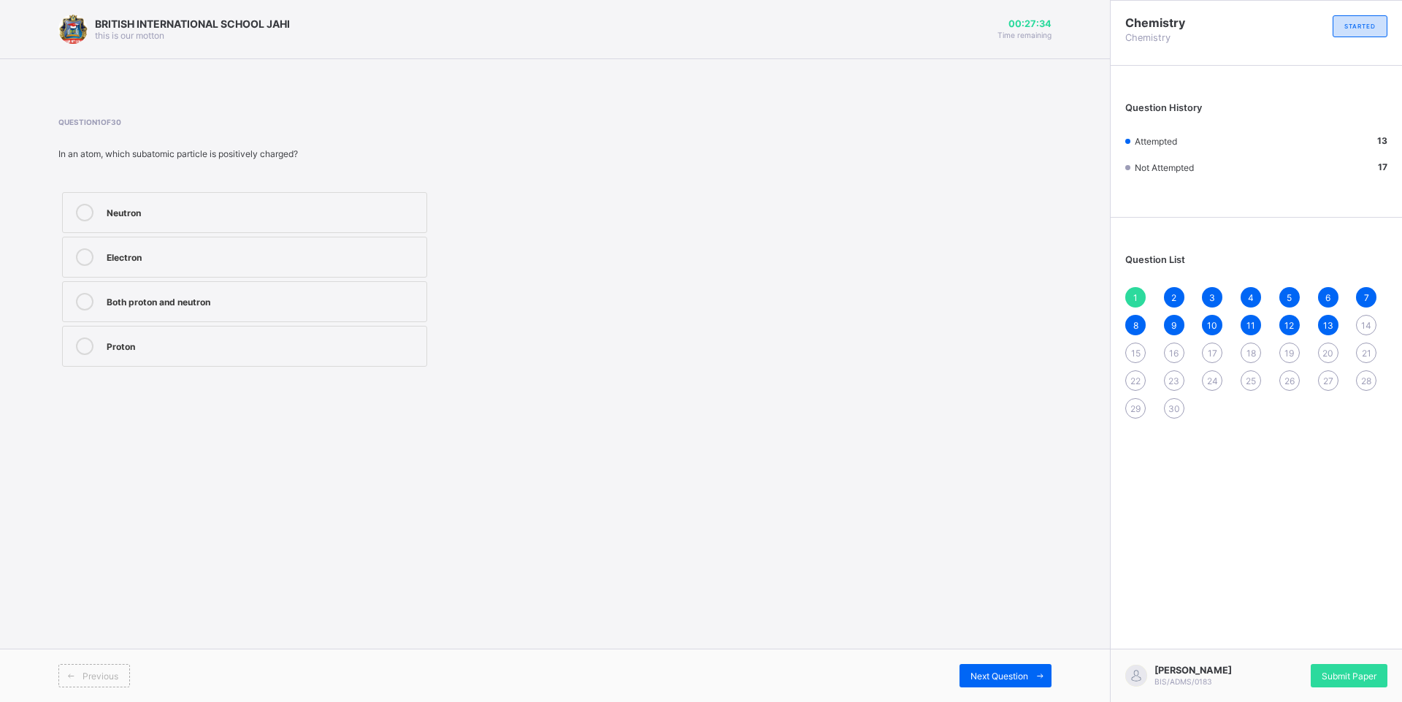
drag, startPoint x: 1324, startPoint y: 328, endPoint x: 1338, endPoint y: 319, distance: 16.4
click at [1330, 324] on span "13" at bounding box center [1328, 325] width 10 height 11
drag, startPoint x: 1338, startPoint y: 319, endPoint x: 1362, endPoint y: 321, distance: 24.1
click at [1362, 321] on span "14" at bounding box center [1366, 325] width 10 height 11
click at [283, 306] on div "30" at bounding box center [263, 300] width 312 height 15
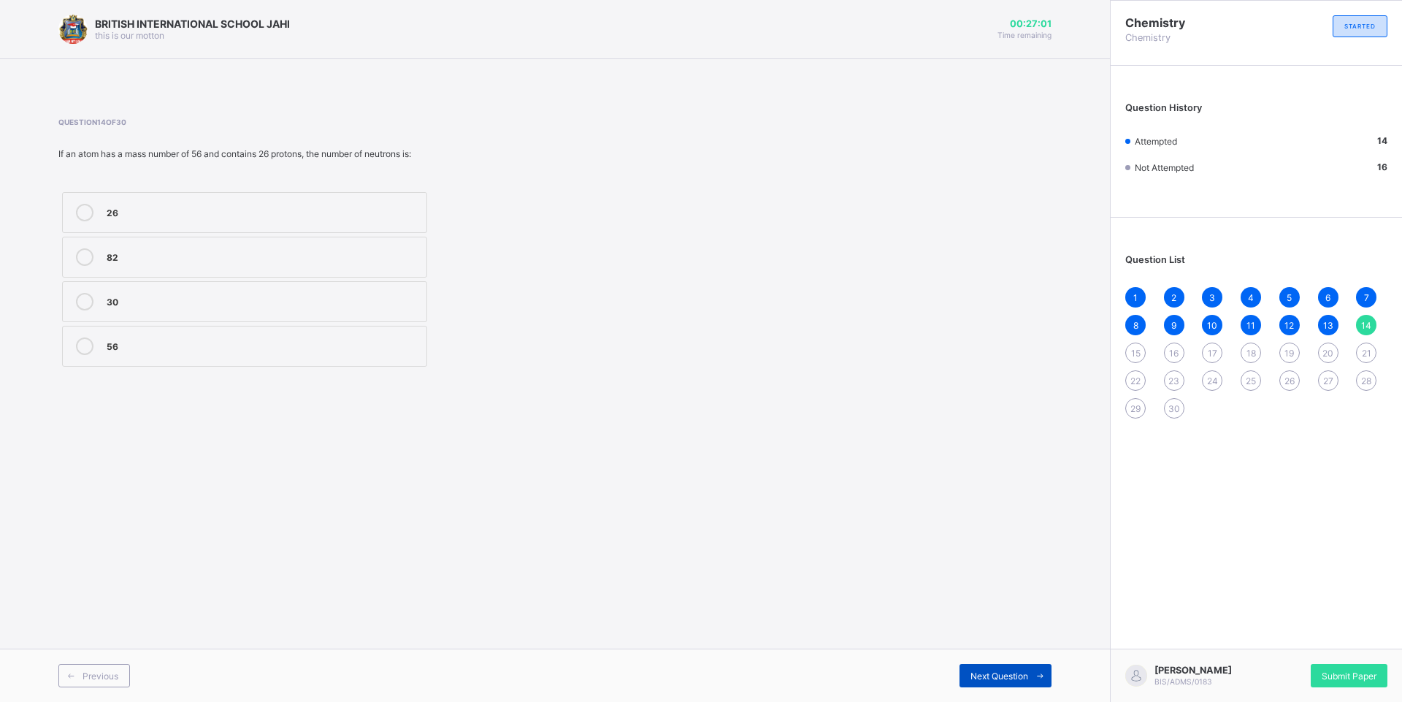
click at [1025, 672] on span "Next Question" at bounding box center [999, 675] width 58 height 11
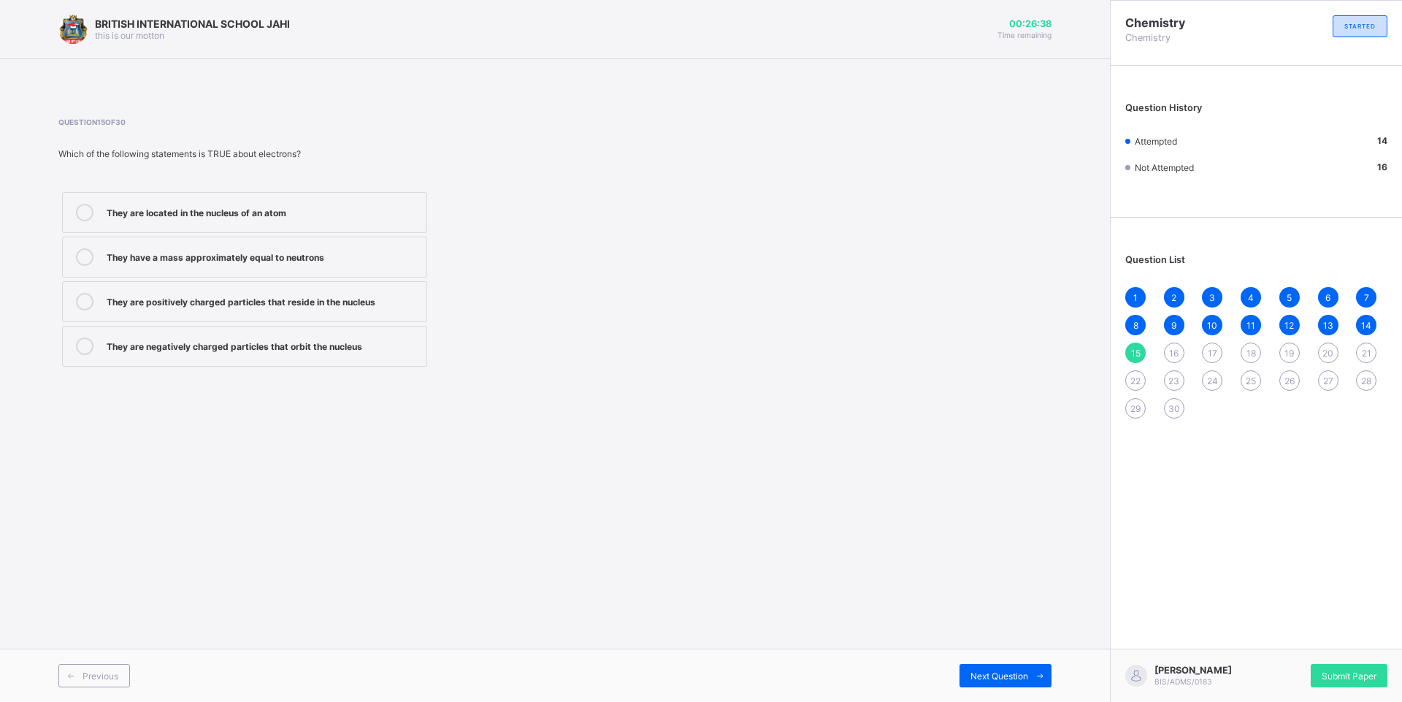
click at [176, 343] on div "They are negatively charged particles that orbit the nucleus" at bounding box center [263, 344] width 312 height 15
click at [984, 673] on span "Next Question" at bounding box center [999, 675] width 58 height 11
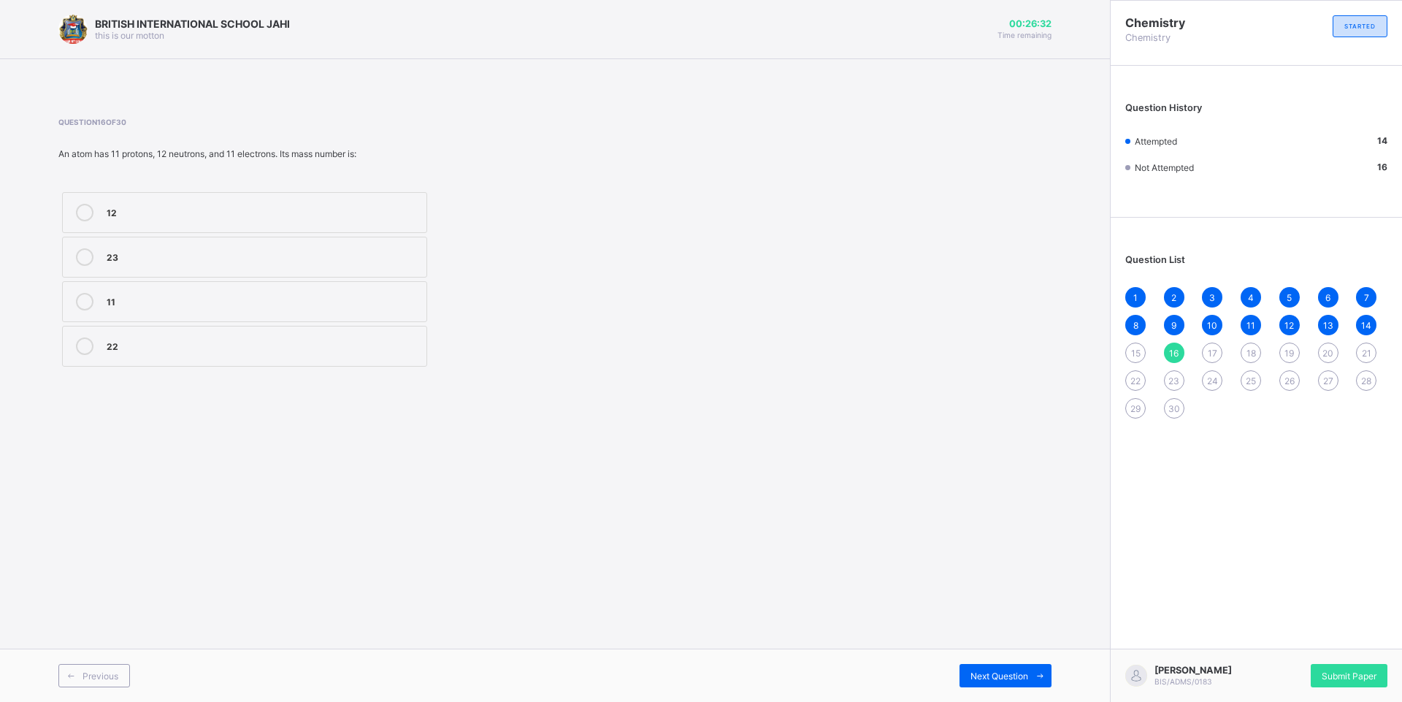
click at [1137, 356] on span "15" at bounding box center [1135, 353] width 9 height 11
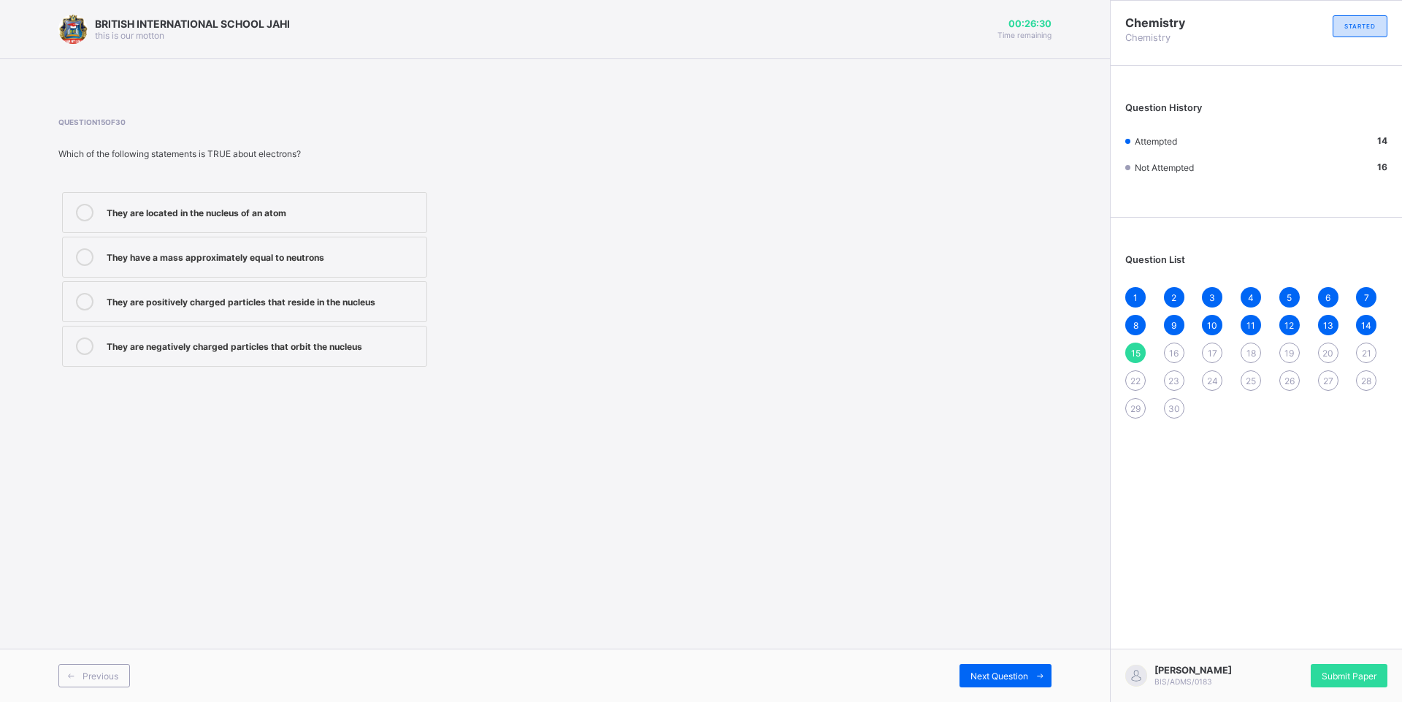
drag, startPoint x: 214, startPoint y: 335, endPoint x: 277, endPoint y: 334, distance: 62.8
click at [269, 334] on label "They are negatively charged particles that orbit the nucleus" at bounding box center [244, 346] width 365 height 41
drag, startPoint x: 276, startPoint y: 342, endPoint x: 295, endPoint y: 342, distance: 19.0
click at [280, 342] on div "They are negatively charged particles that orbit the nucleus" at bounding box center [263, 344] width 312 height 15
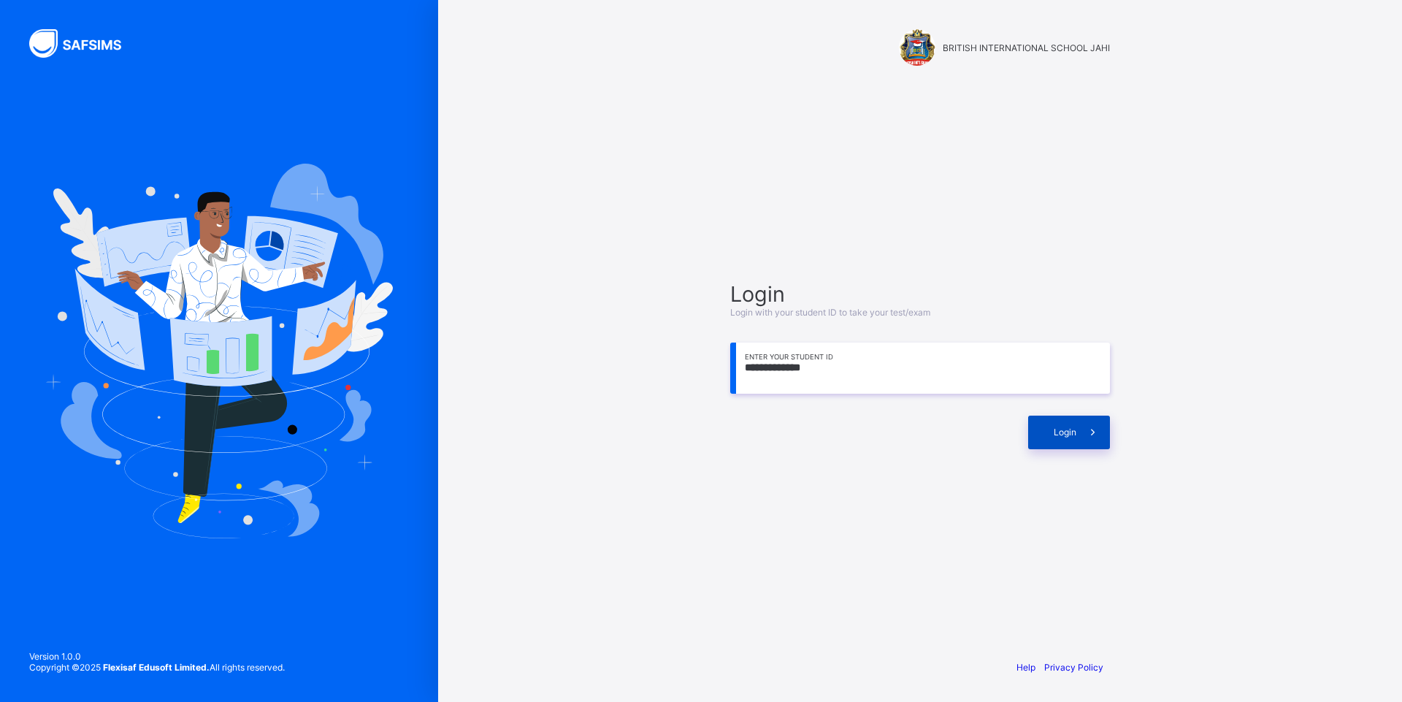
type input "**********"
click at [1075, 423] on div "Login" at bounding box center [1069, 432] width 82 height 34
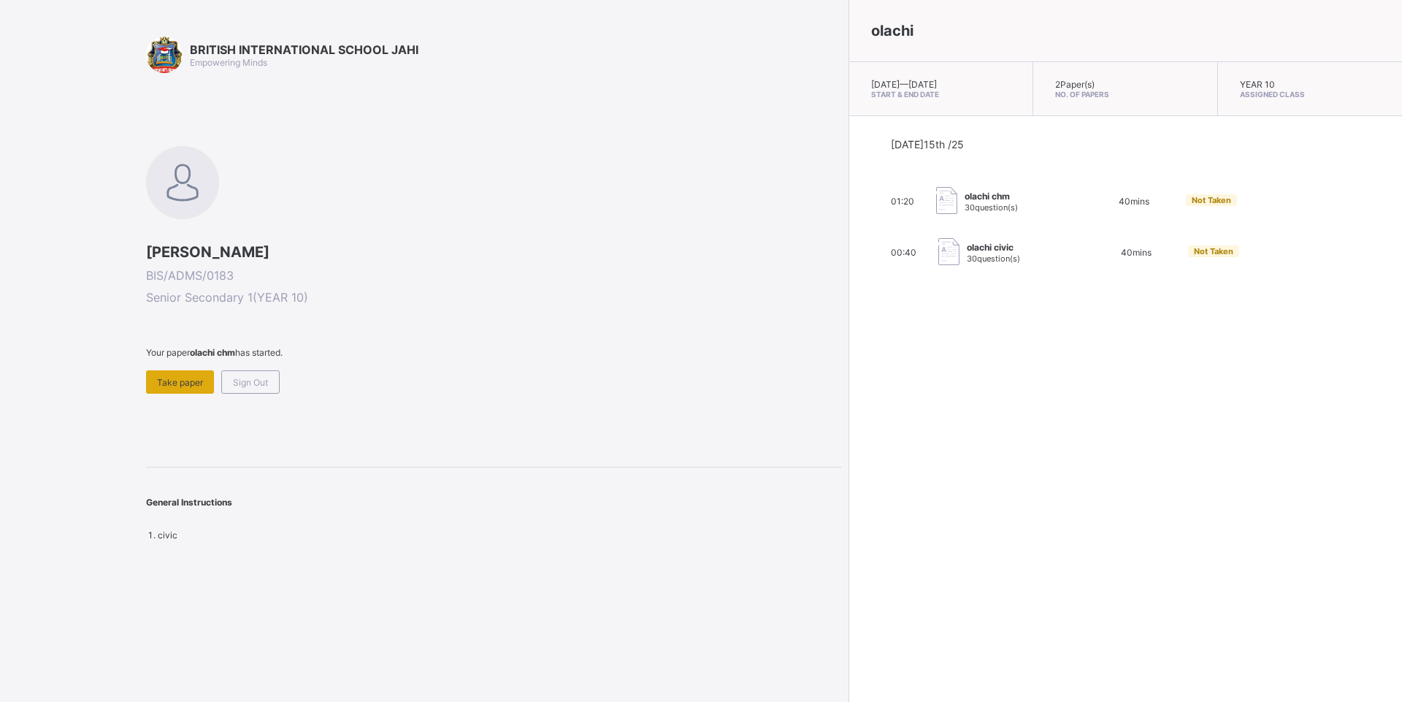
click at [192, 377] on span "Take paper" at bounding box center [180, 382] width 46 height 11
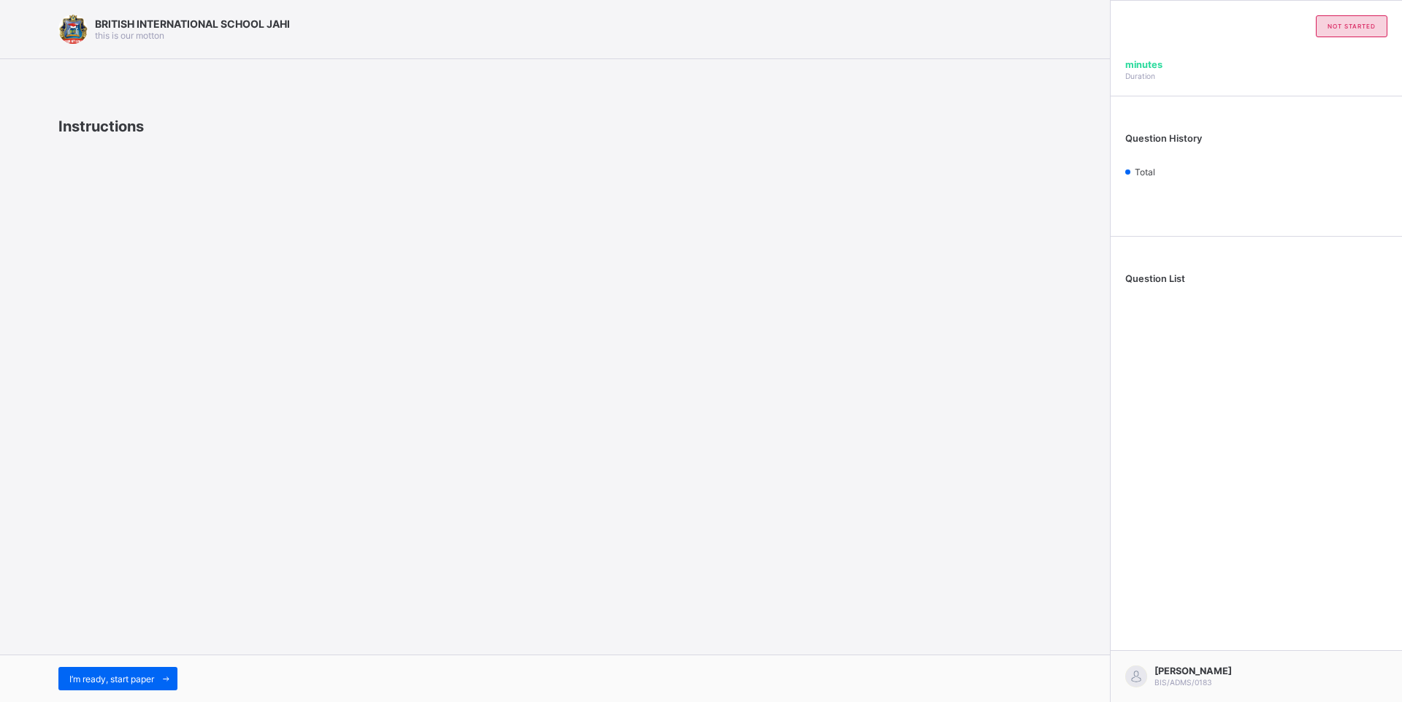
drag, startPoint x: 524, startPoint y: 359, endPoint x: 530, endPoint y: 369, distance: 11.8
click at [529, 369] on div "BRITISH INTERNATIONAL SCHOOL JAHI this is our motton Instructions I’m ready, st…" at bounding box center [555, 351] width 1110 height 702
click at [1133, 318] on span "1" at bounding box center [1135, 322] width 4 height 11
click at [166, 680] on icon at bounding box center [166, 678] width 11 height 9
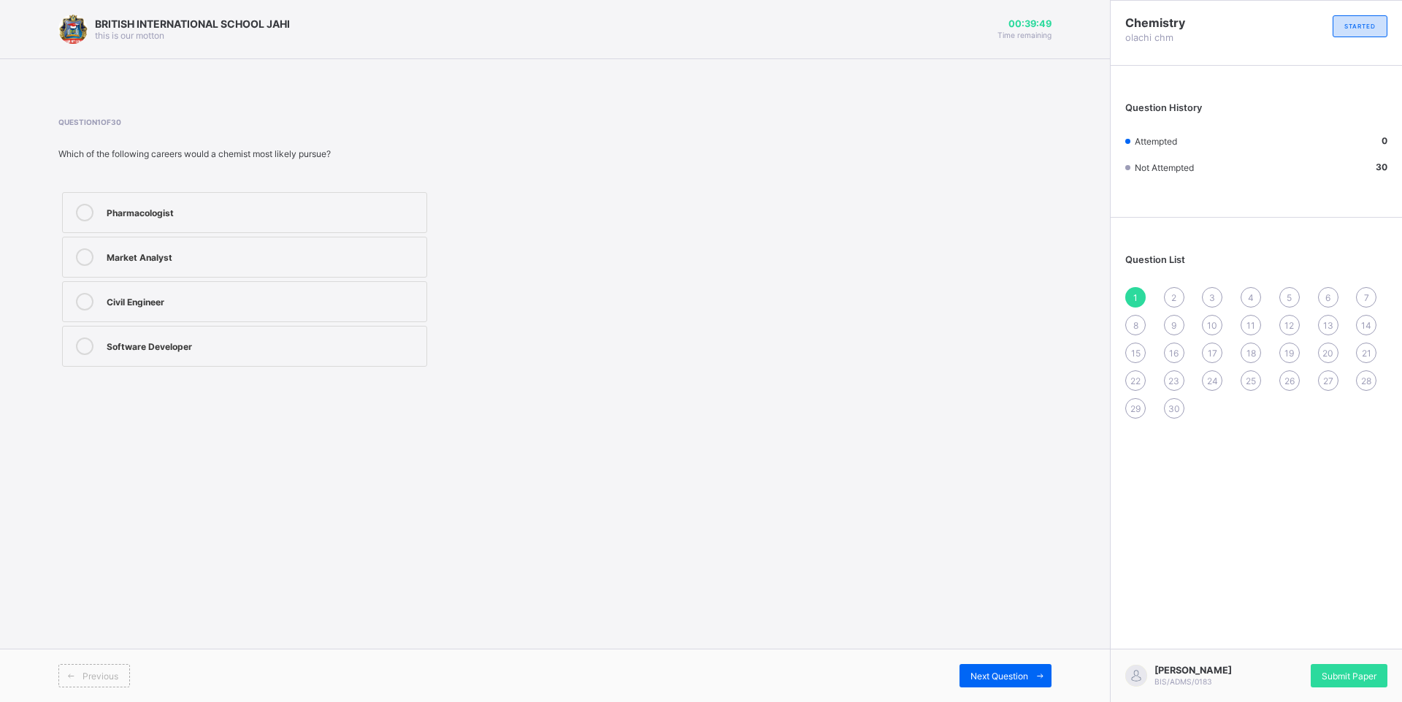
click at [1219, 346] on div "17" at bounding box center [1212, 352] width 20 height 20
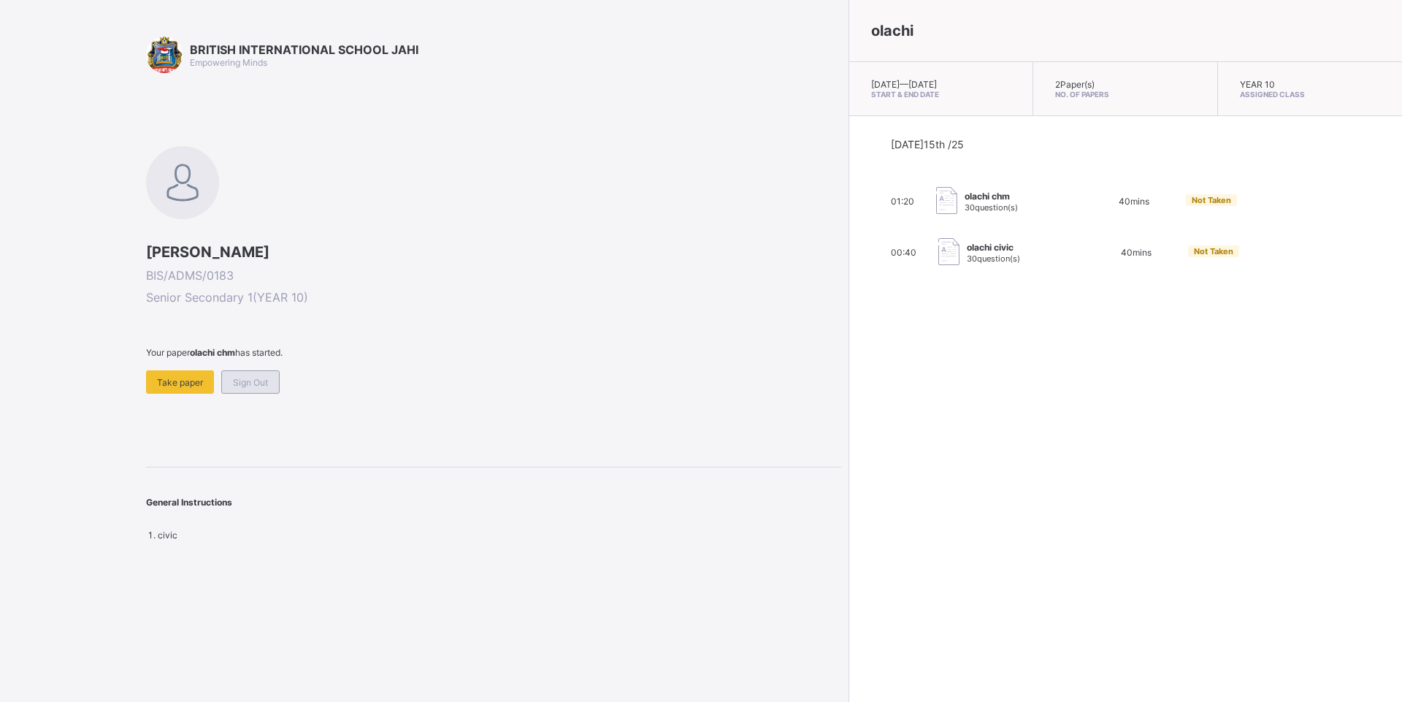
click at [270, 381] on div "Sign Out" at bounding box center [250, 381] width 58 height 23
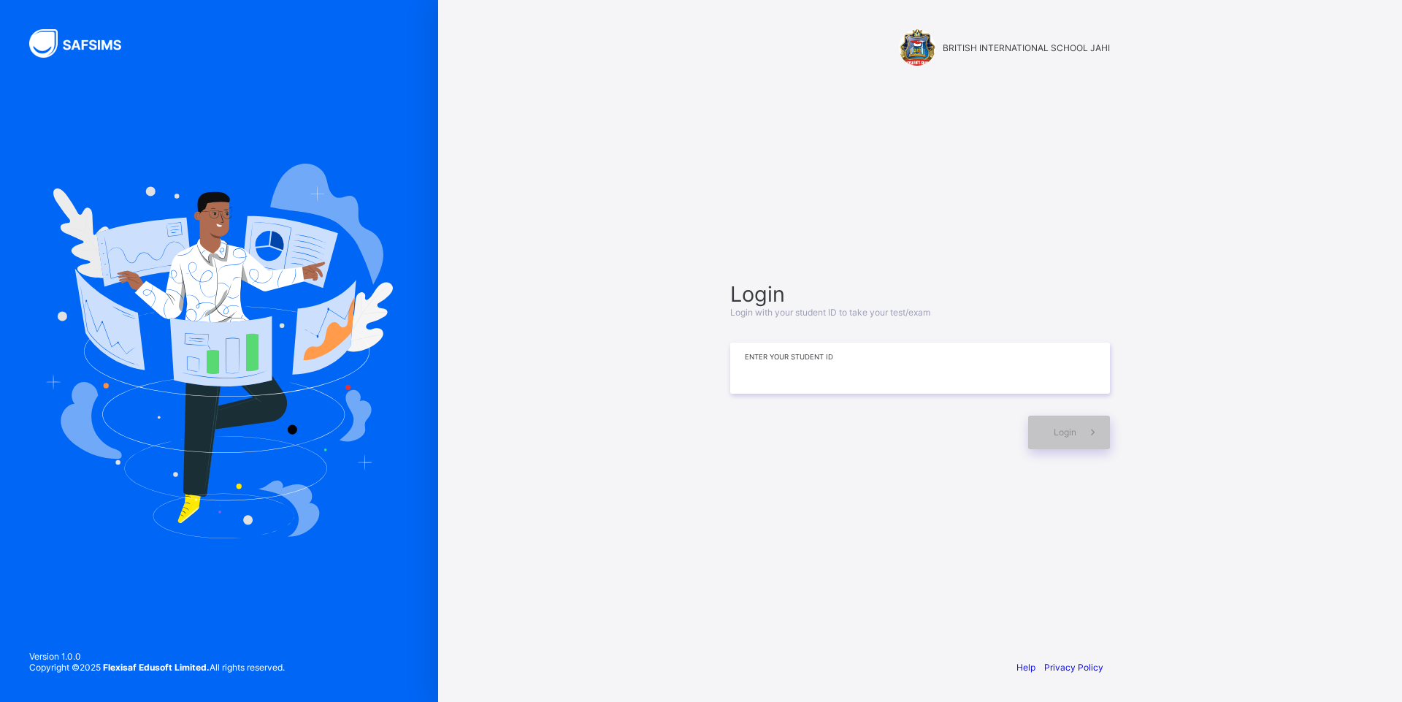
click at [767, 373] on input at bounding box center [920, 367] width 380 height 51
type input "**********"
click at [1064, 445] on div "Login" at bounding box center [1069, 432] width 82 height 34
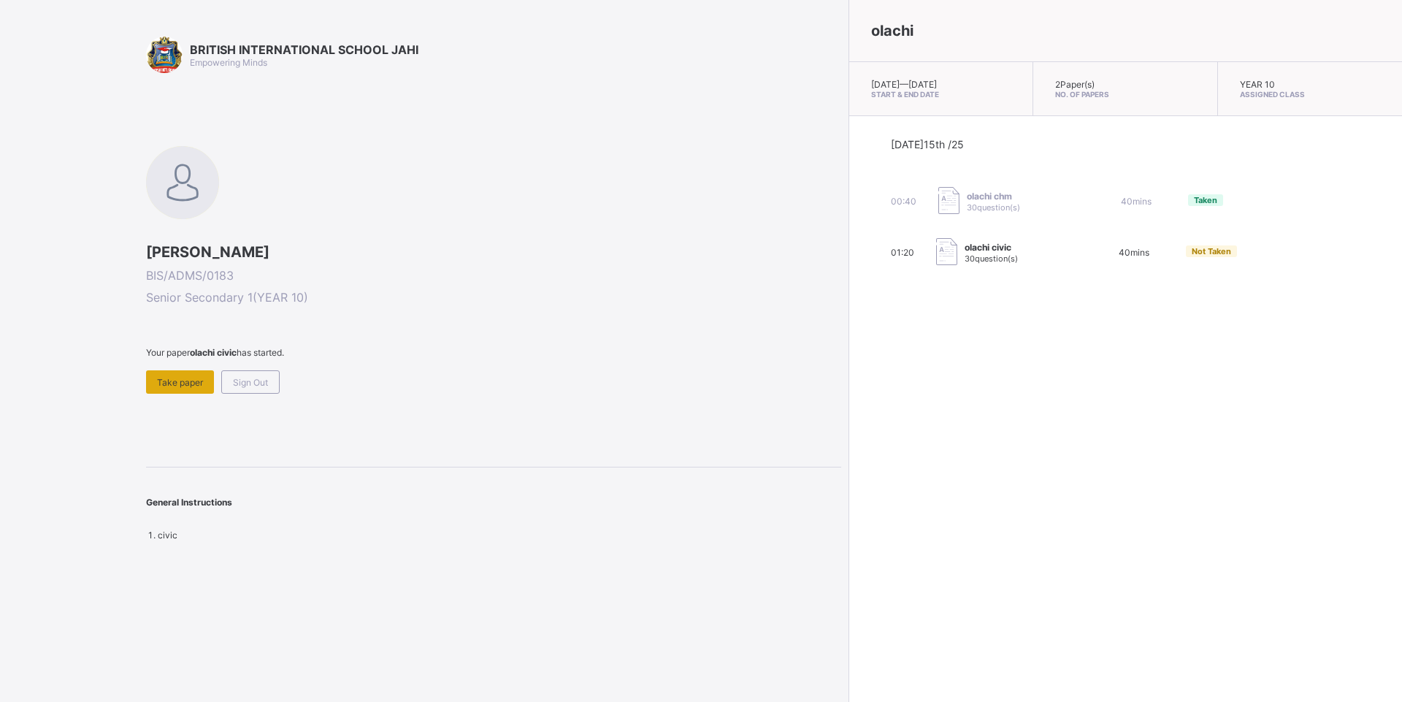
click at [187, 389] on div "Take paper" at bounding box center [180, 381] width 68 height 23
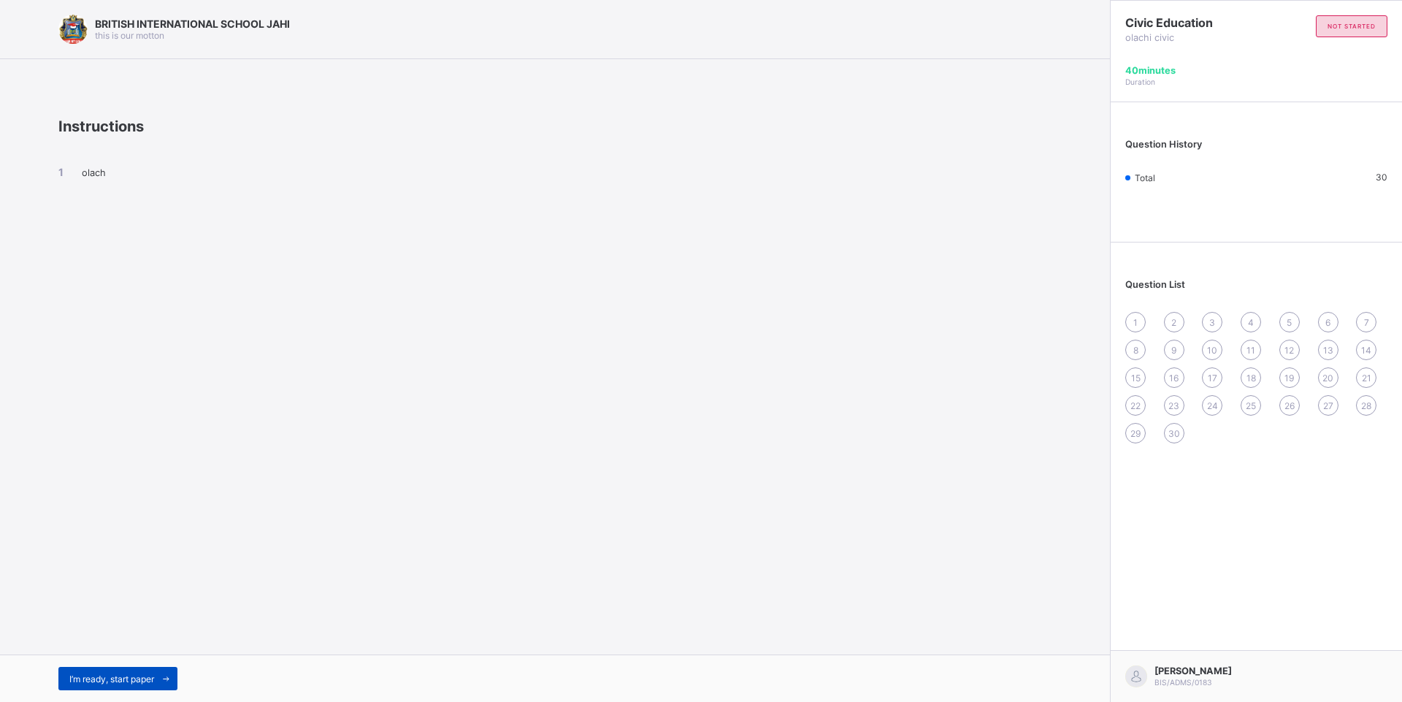
click at [152, 679] on span "I’m ready, start paper" at bounding box center [111, 678] width 85 height 11
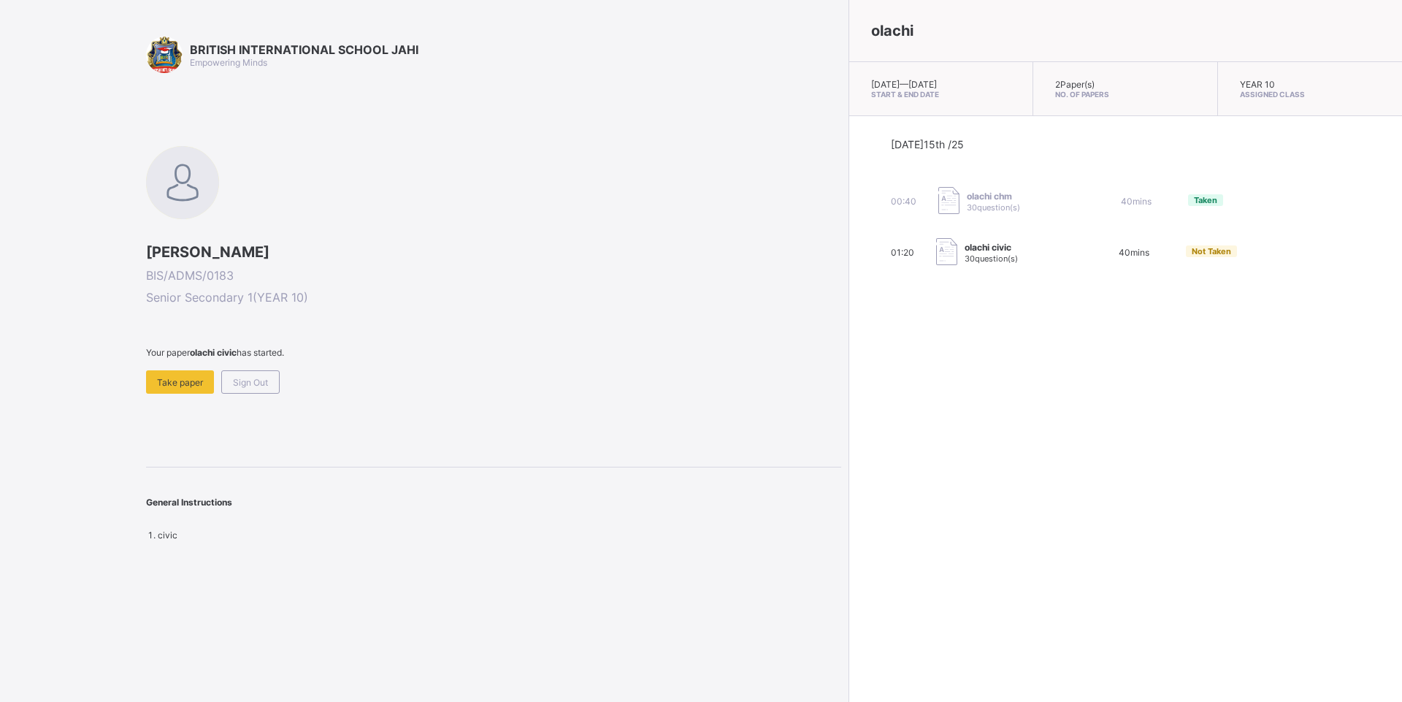
click at [964, 250] on span "olachi civic" at bounding box center [990, 247] width 53 height 11
click at [964, 256] on span "30 question(s)" at bounding box center [990, 258] width 53 height 10
click at [936, 250] on div "olachi civic 30 question(s)" at bounding box center [1009, 252] width 146 height 29
click at [1192, 256] on span "Not Taken" at bounding box center [1211, 251] width 39 height 10
click at [1192, 255] on span "Not Taken" at bounding box center [1211, 251] width 39 height 10
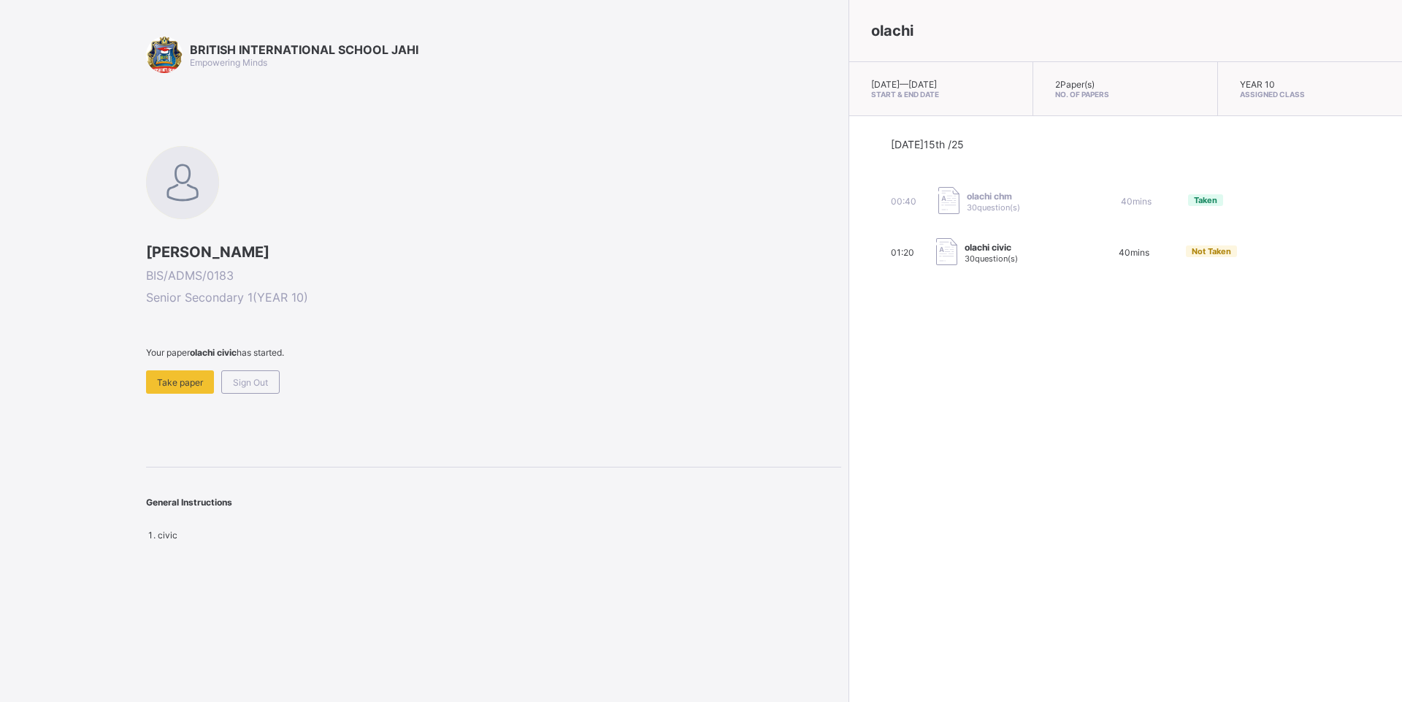
click at [1048, 261] on div "01:20 olachi civic 30 question(s) 40 mins Not Taken" at bounding box center [1125, 252] width 469 height 29
click at [177, 391] on div "Take paper" at bounding box center [180, 381] width 68 height 23
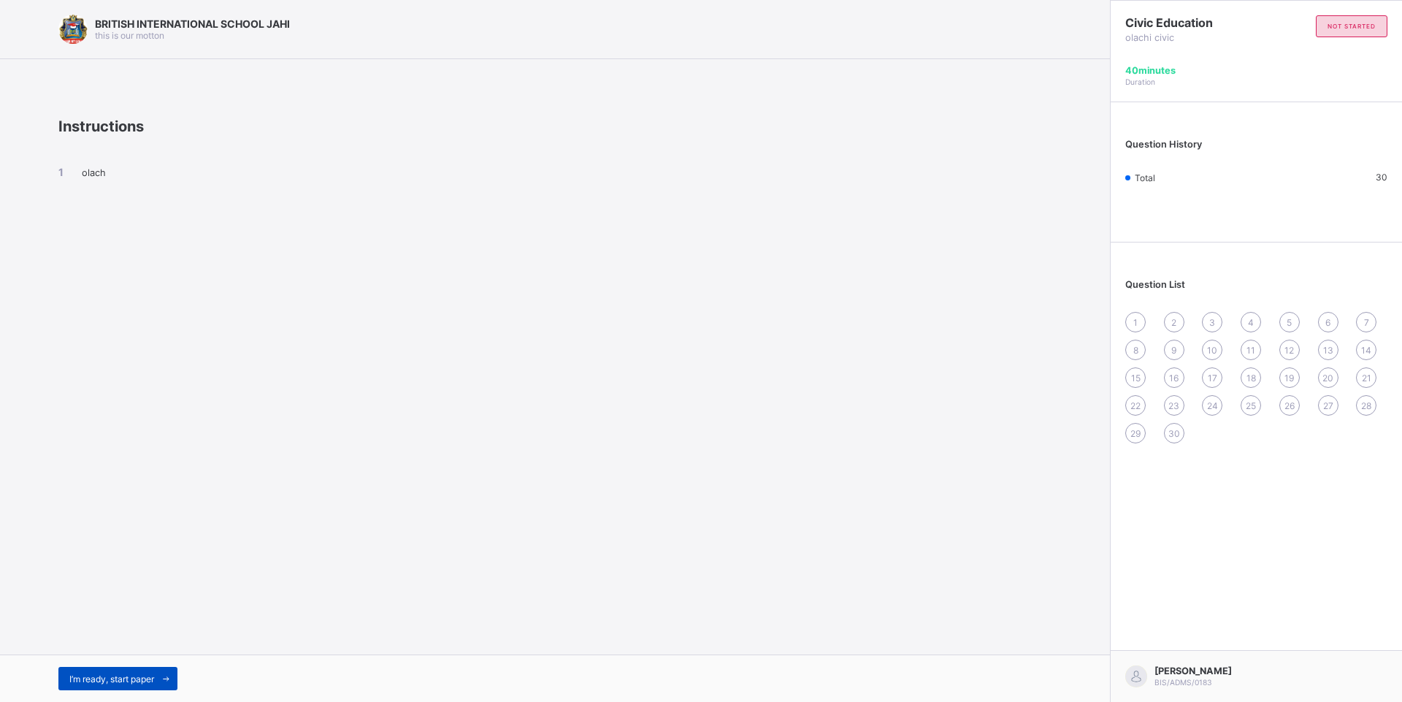
click at [143, 676] on span "I’m ready, start paper" at bounding box center [111, 678] width 85 height 11
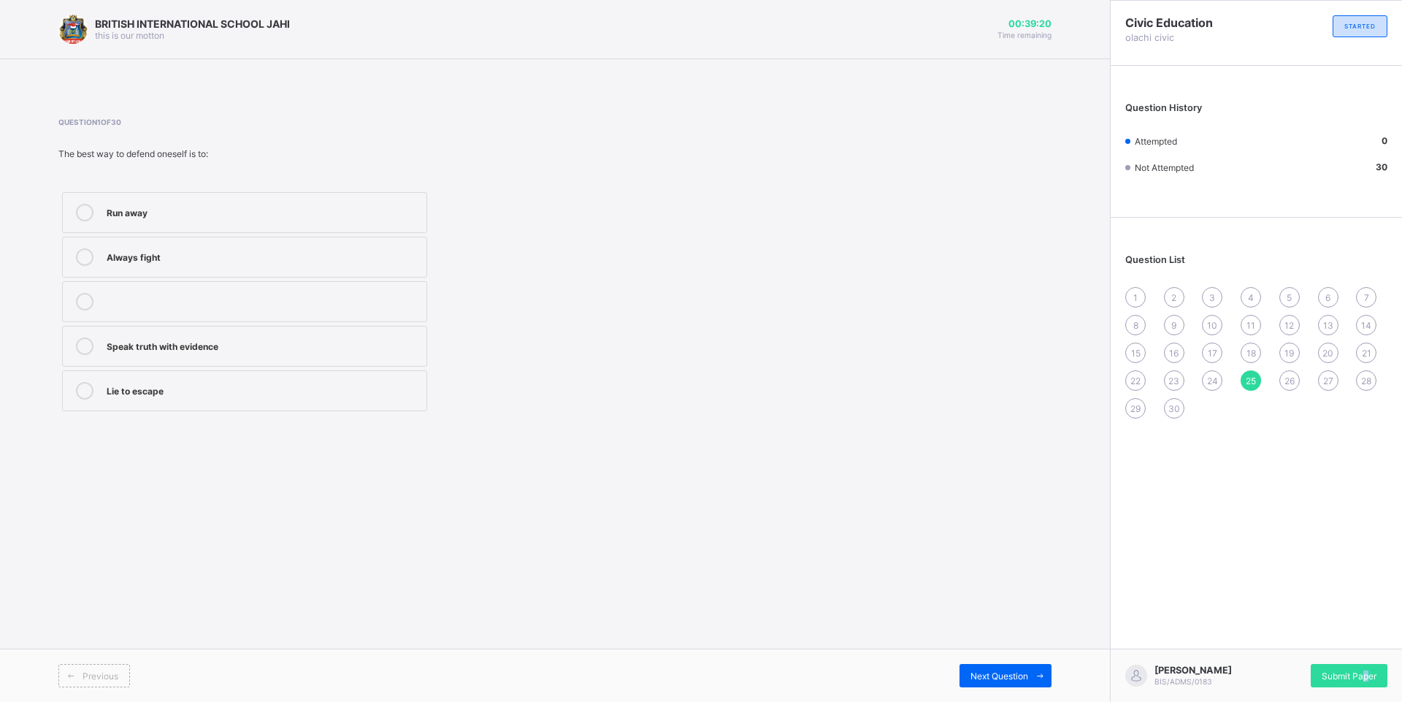
drag, startPoint x: 1362, startPoint y: 669, endPoint x: 1367, endPoint y: 663, distance: 8.3
click at [1367, 670] on span "Submit Paper" at bounding box center [1348, 675] width 55 height 11
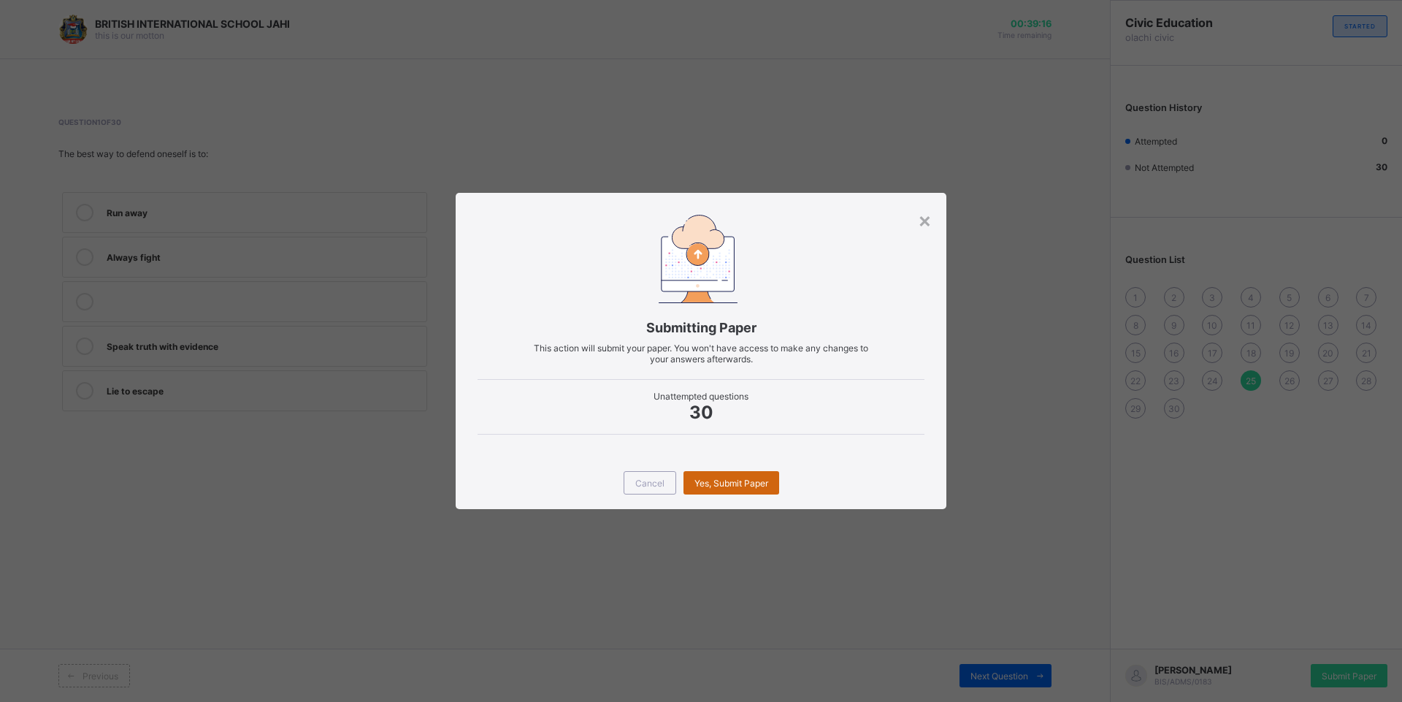
click at [746, 484] on span "Yes, Submit Paper" at bounding box center [731, 482] width 74 height 11
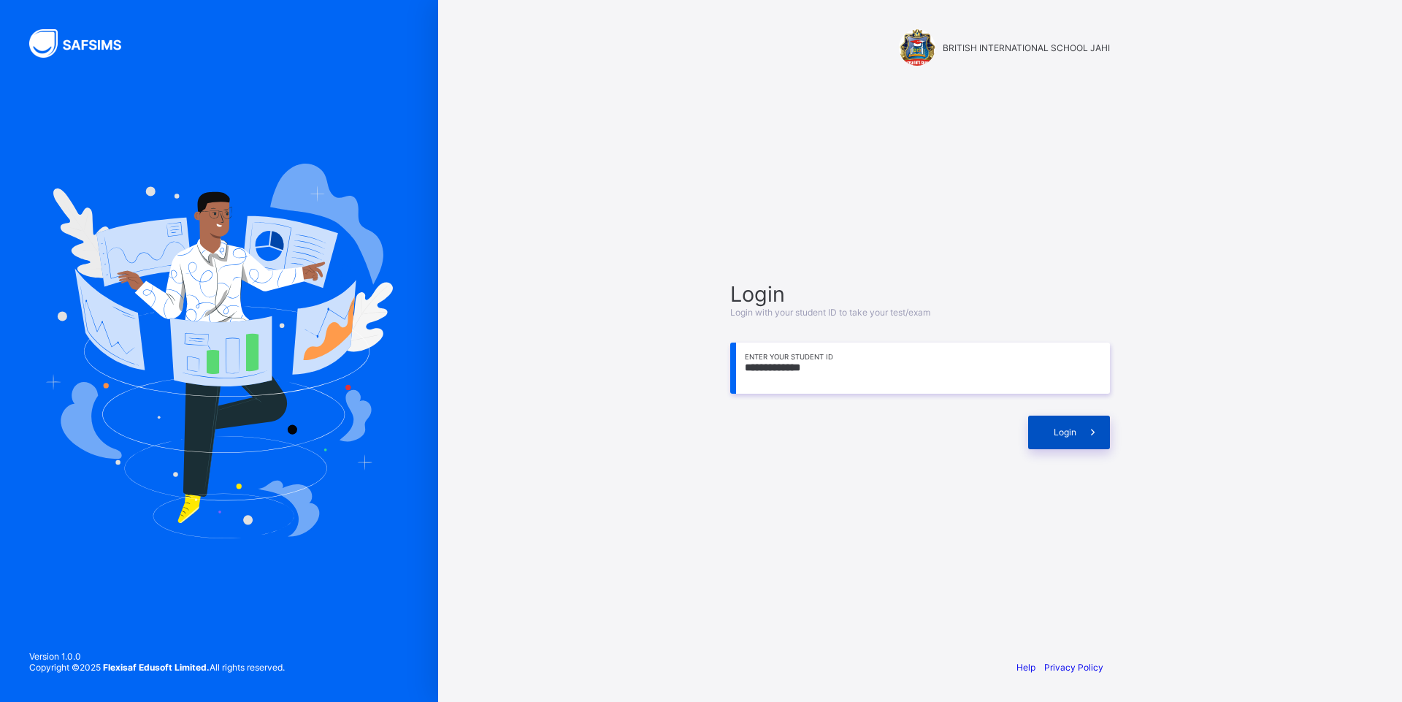
type input "**********"
click at [1073, 428] on span "Login" at bounding box center [1065, 431] width 23 height 11
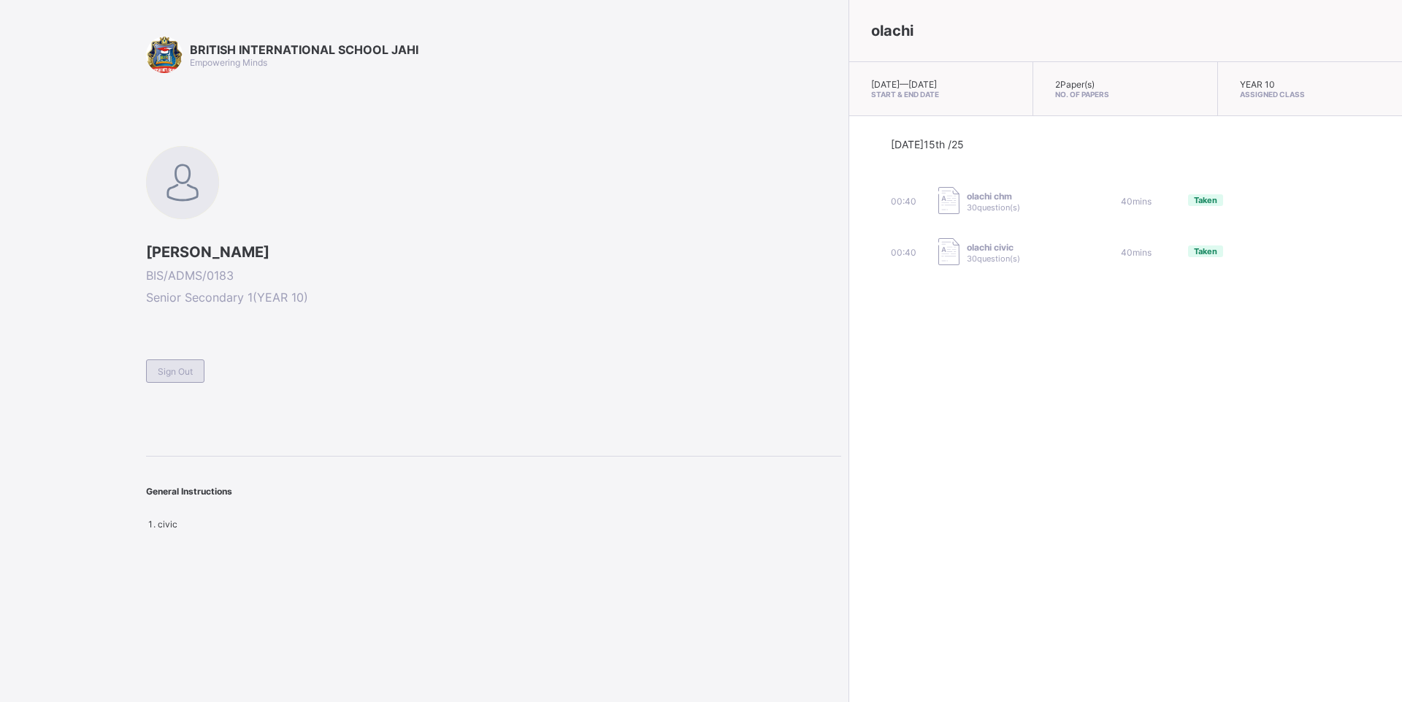
click at [178, 372] on span "Sign Out" at bounding box center [175, 371] width 35 height 11
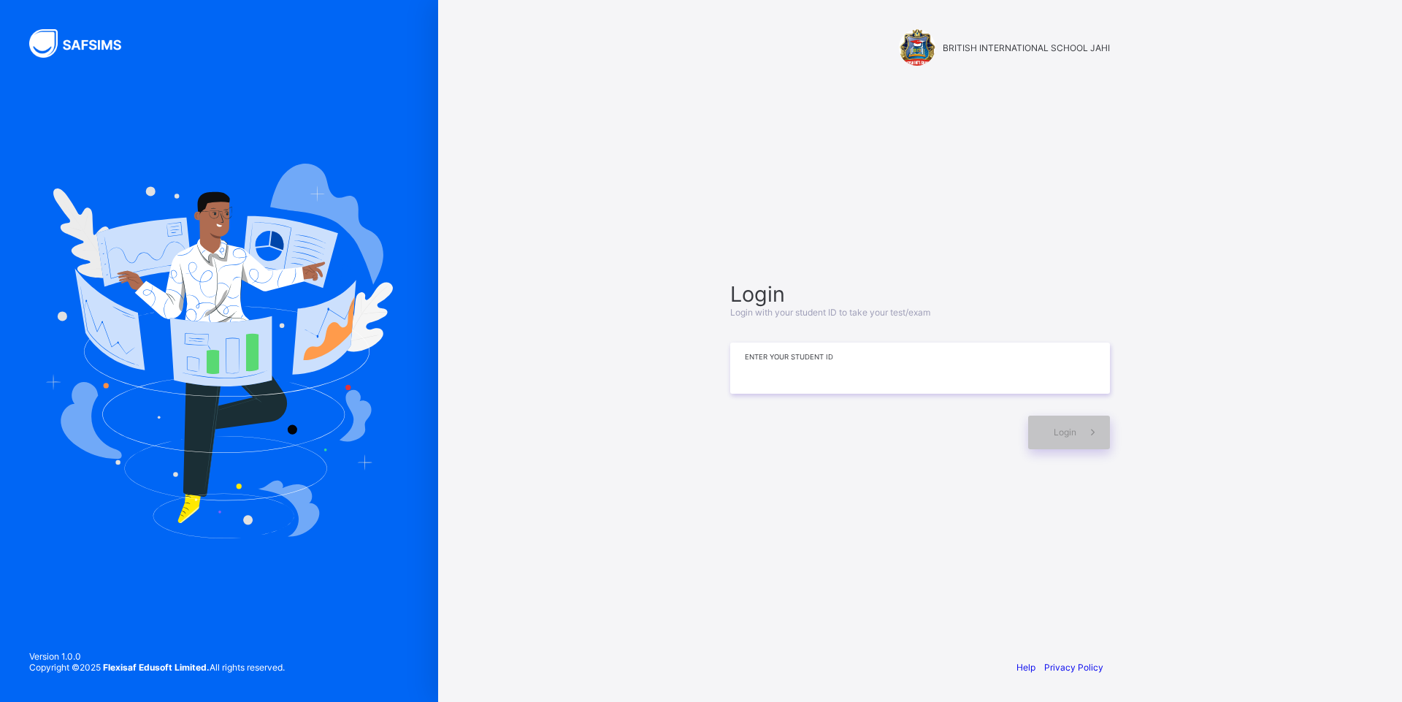
click at [905, 378] on input at bounding box center [920, 367] width 380 height 51
type input "**********"
click at [1064, 439] on div "Login" at bounding box center [1069, 432] width 82 height 34
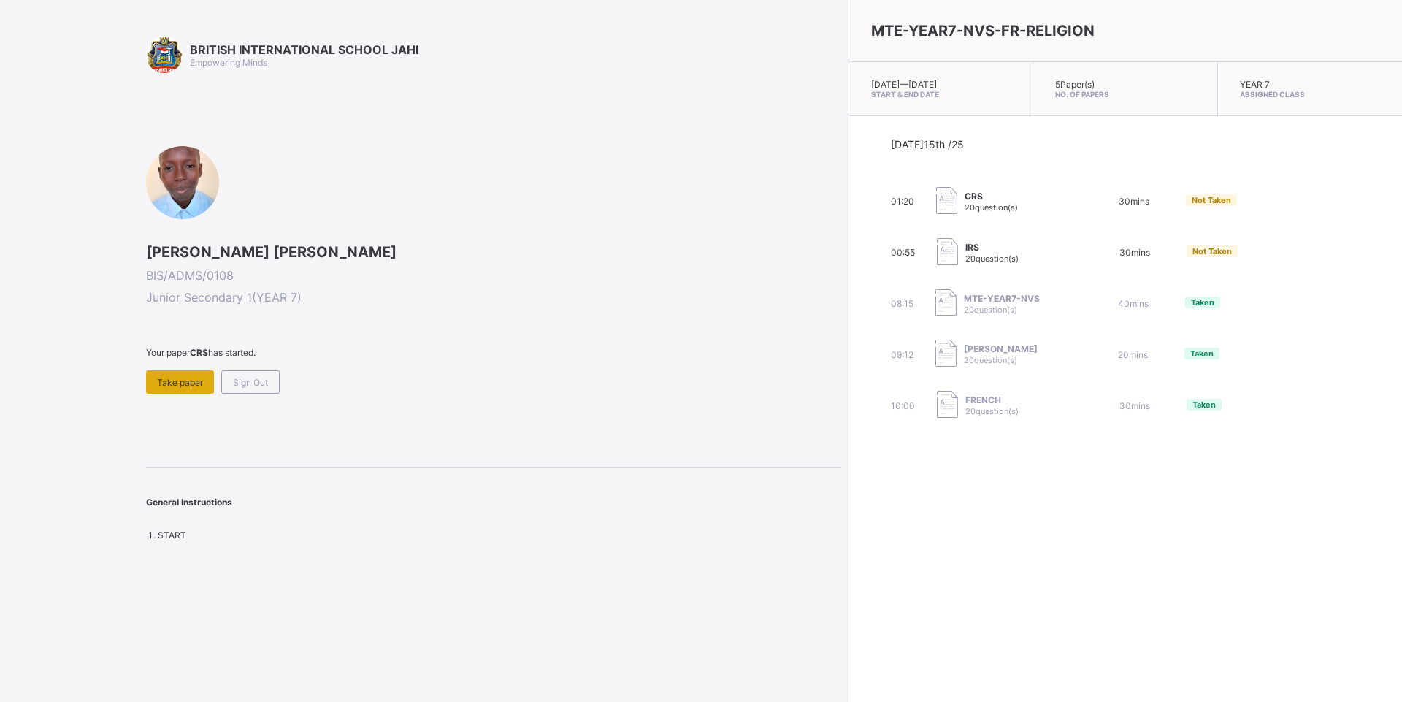
click at [185, 379] on span "Take paper" at bounding box center [180, 382] width 46 height 11
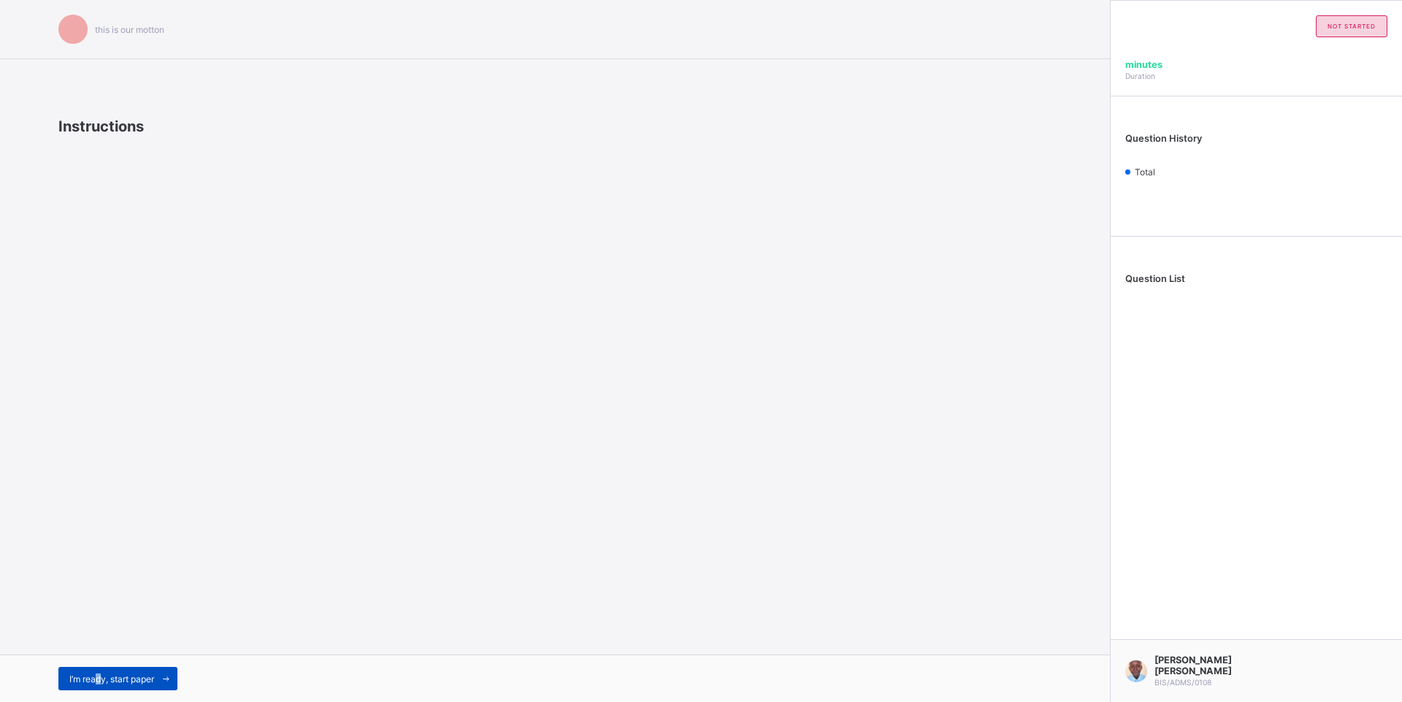
drag, startPoint x: 99, startPoint y: 696, endPoint x: 96, endPoint y: 686, distance: 10.9
click at [96, 686] on div "I’m ready, start paper" at bounding box center [555, 677] width 1110 height 47
click at [96, 686] on div "I’m ready, start paper" at bounding box center [117, 678] width 119 height 23
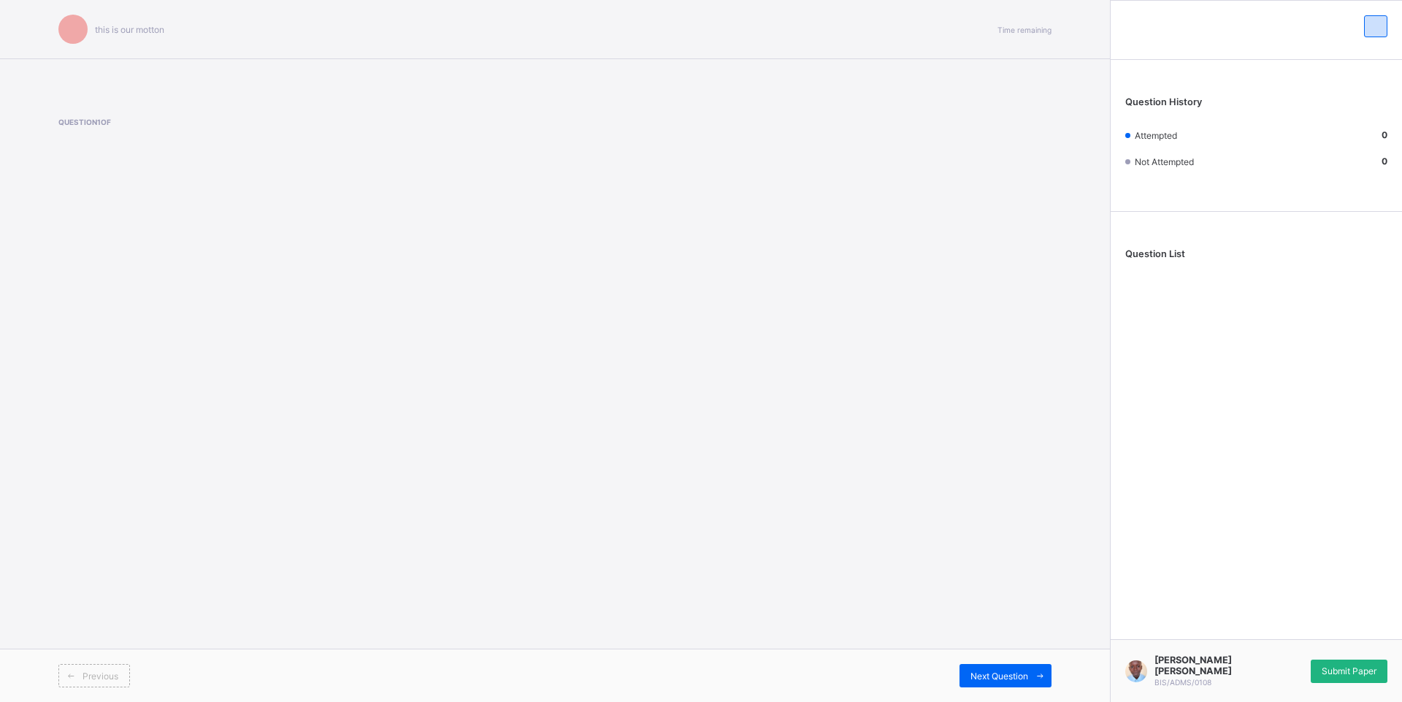
click at [1340, 674] on span "Submit Paper" at bounding box center [1348, 670] width 55 height 11
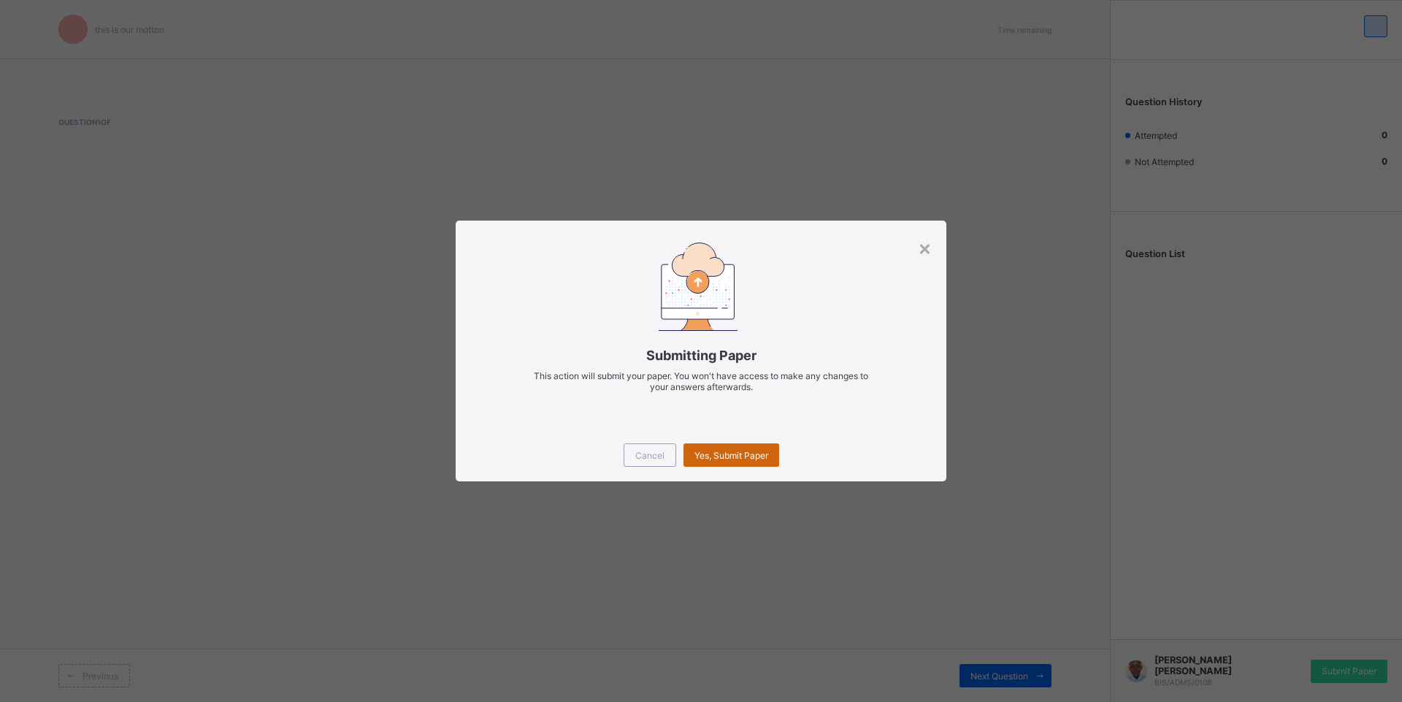
click at [742, 454] on span "Yes, Submit Paper" at bounding box center [731, 455] width 74 height 11
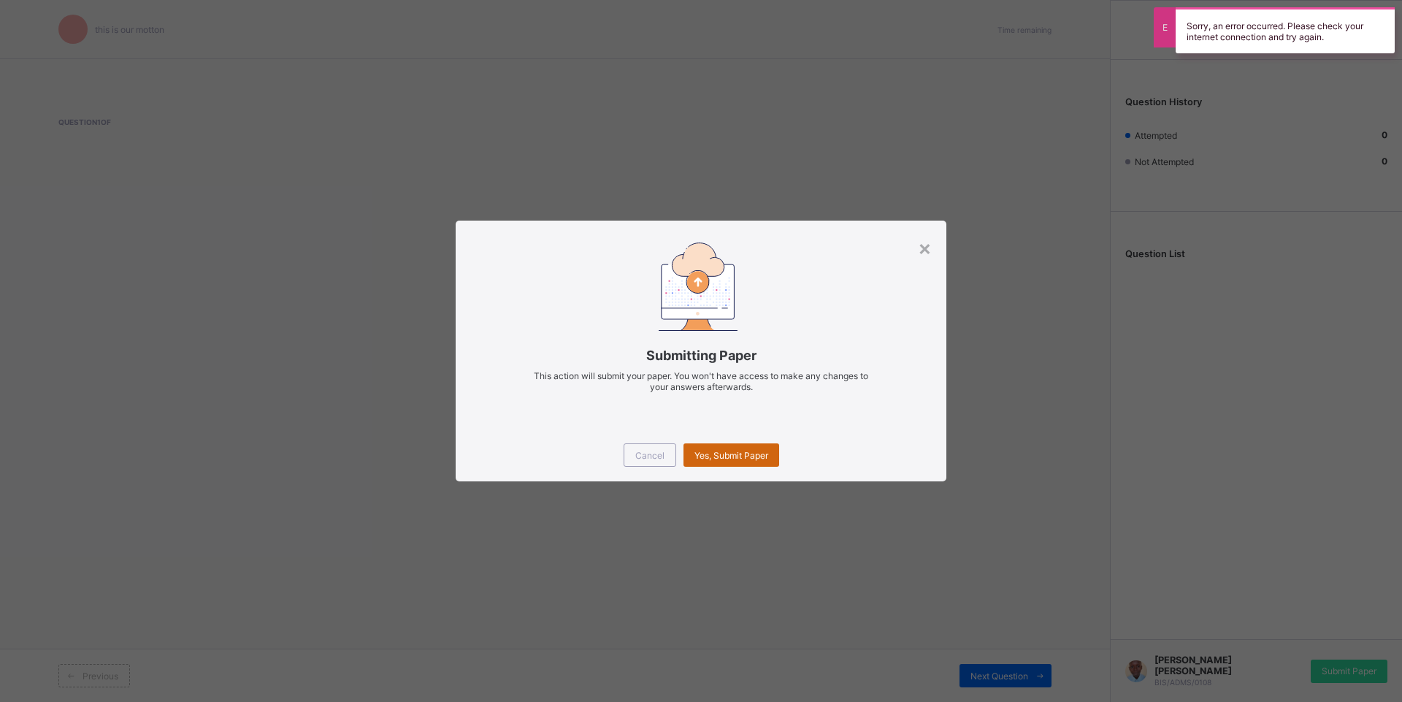
click at [724, 449] on div "Yes, Submit Paper" at bounding box center [731, 454] width 96 height 23
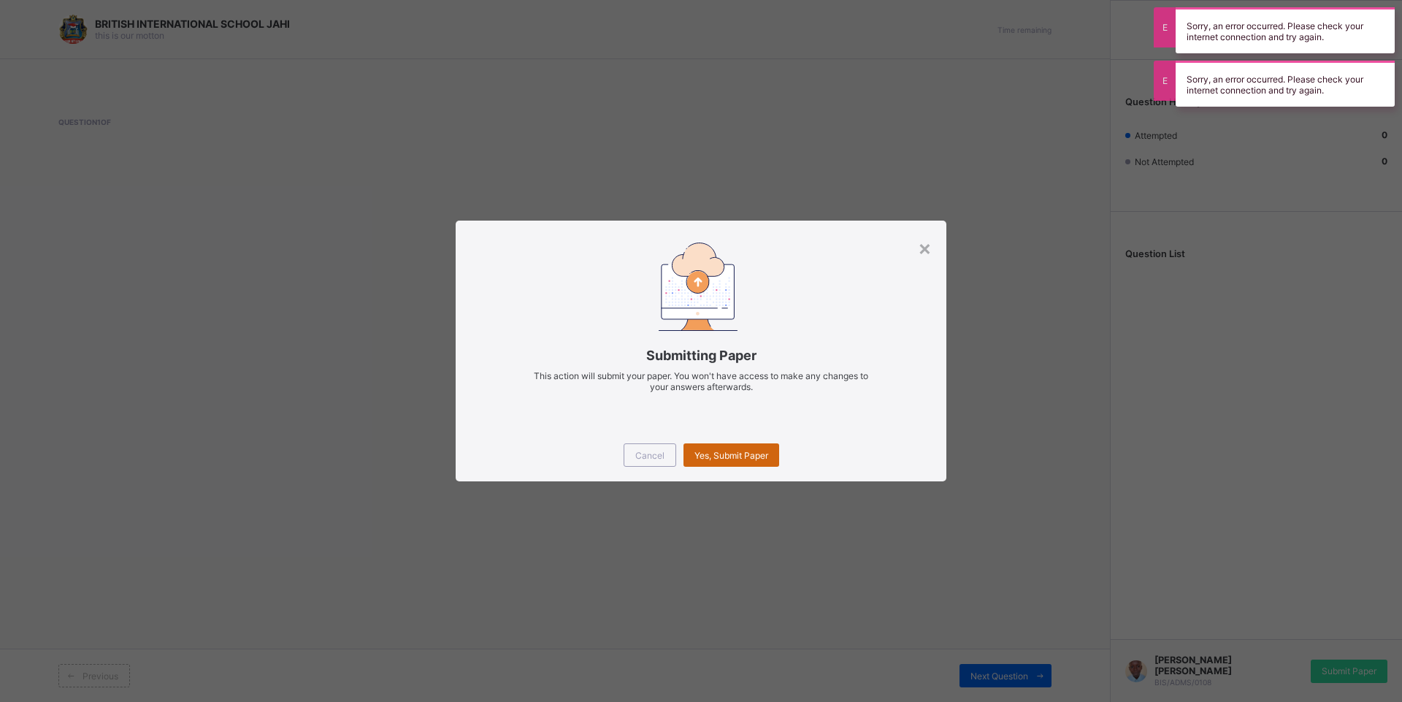
click at [726, 448] on div "Yes, Submit Paper" at bounding box center [731, 454] width 96 height 23
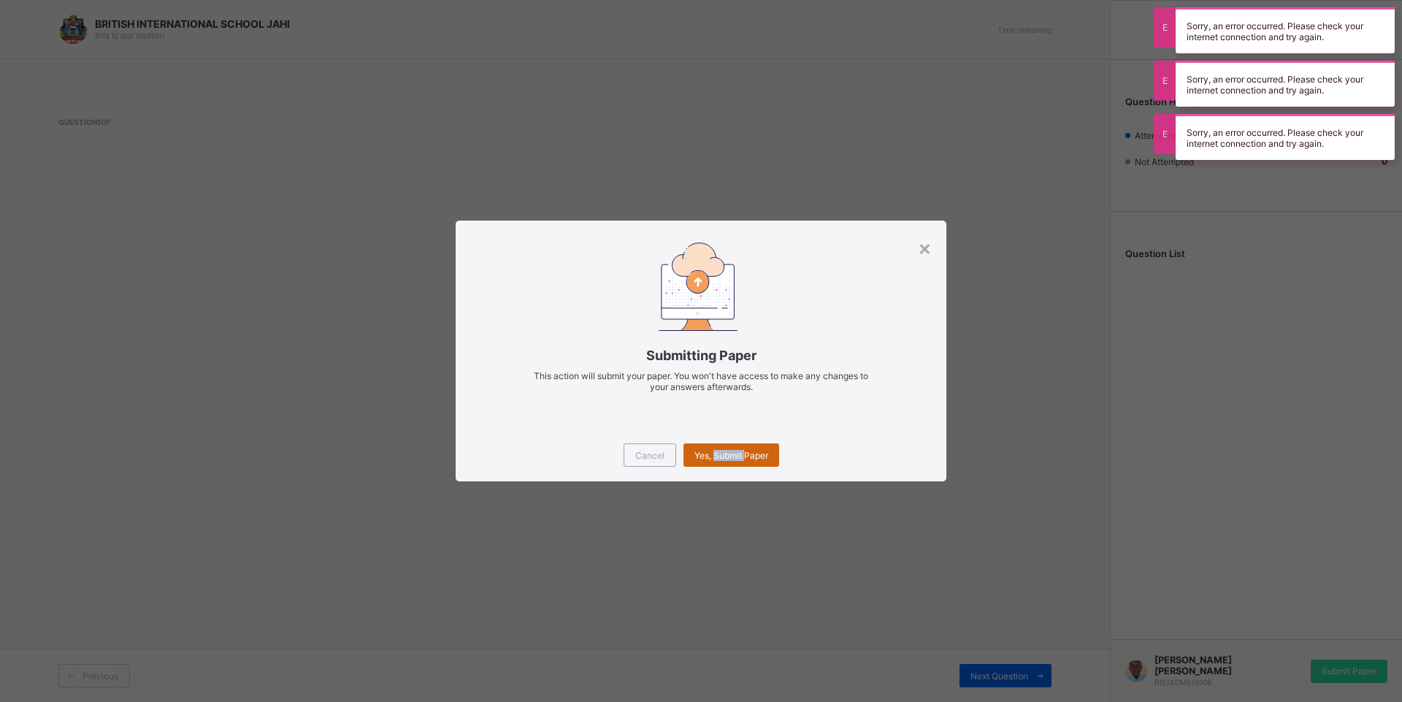
click at [726, 448] on div "Yes, Submit Paper" at bounding box center [731, 454] width 96 height 23
click at [726, 429] on div "Submitting Paper This action will submit your paper. You won't have access to m…" at bounding box center [701, 324] width 491 height 208
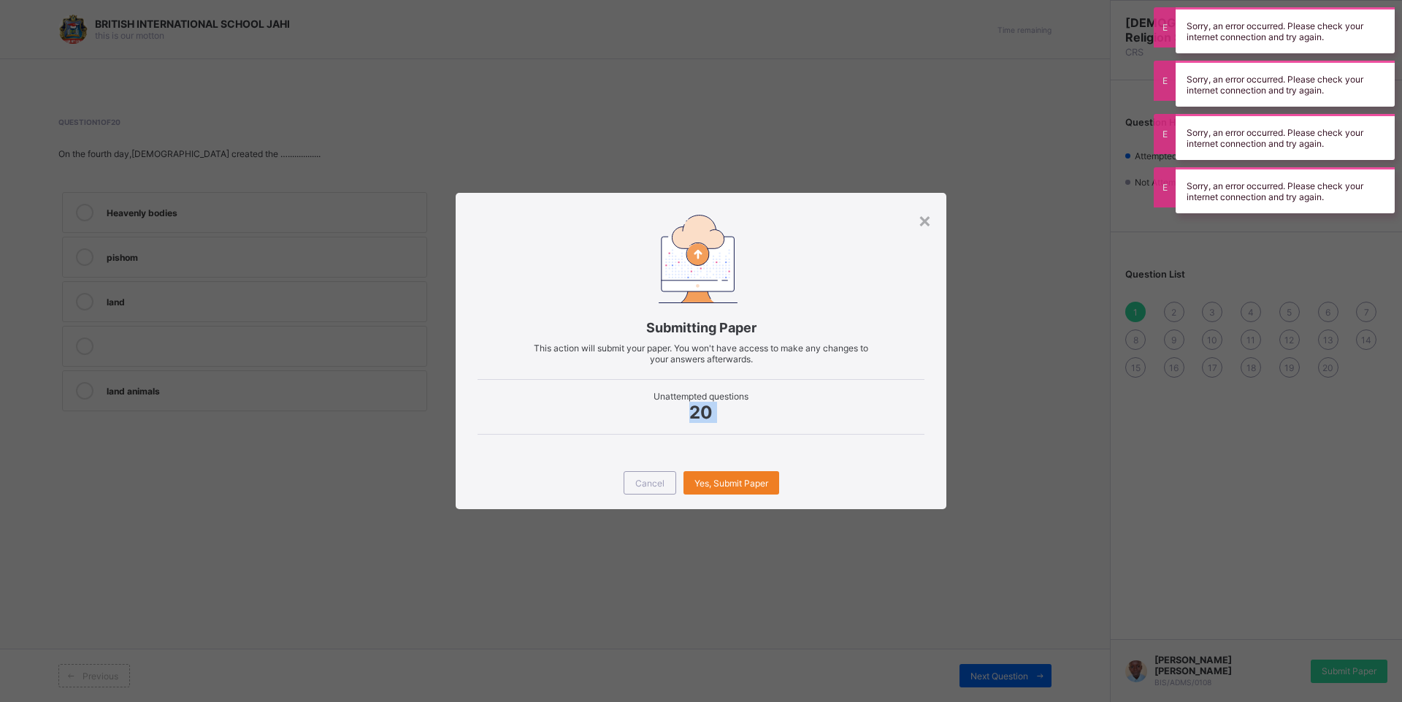
click at [726, 448] on div "Submitting Paper This action will submit your paper. You won't have access to m…" at bounding box center [701, 325] width 491 height 264
click at [731, 449] on div "Submitting Paper This action will submit your paper. You won't have access to m…" at bounding box center [701, 325] width 491 height 264
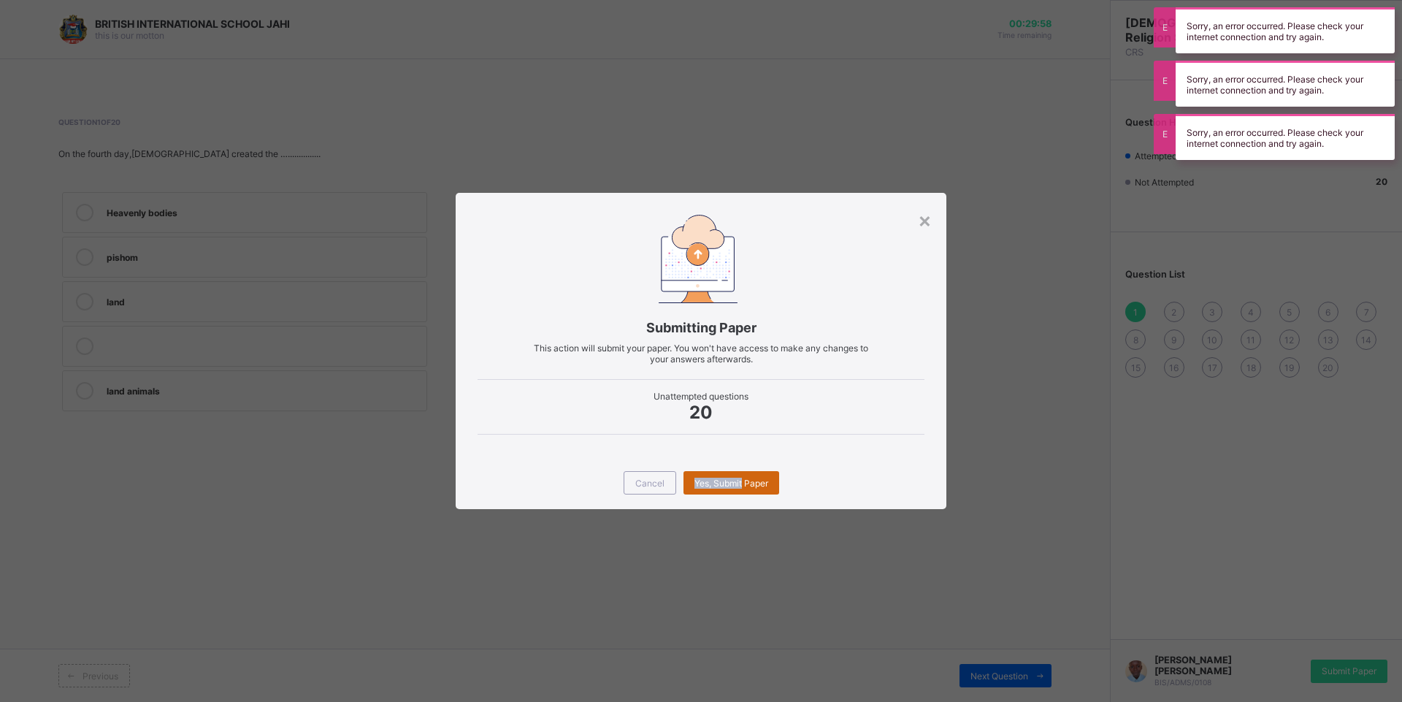
click at [743, 471] on div "Cancel Yes, Submit Paper" at bounding box center [701, 482] width 491 height 53
click at [743, 469] on div "Cancel Yes, Submit Paper" at bounding box center [701, 482] width 491 height 53
click at [741, 487] on span "Yes, Submit Paper" at bounding box center [731, 482] width 74 height 11
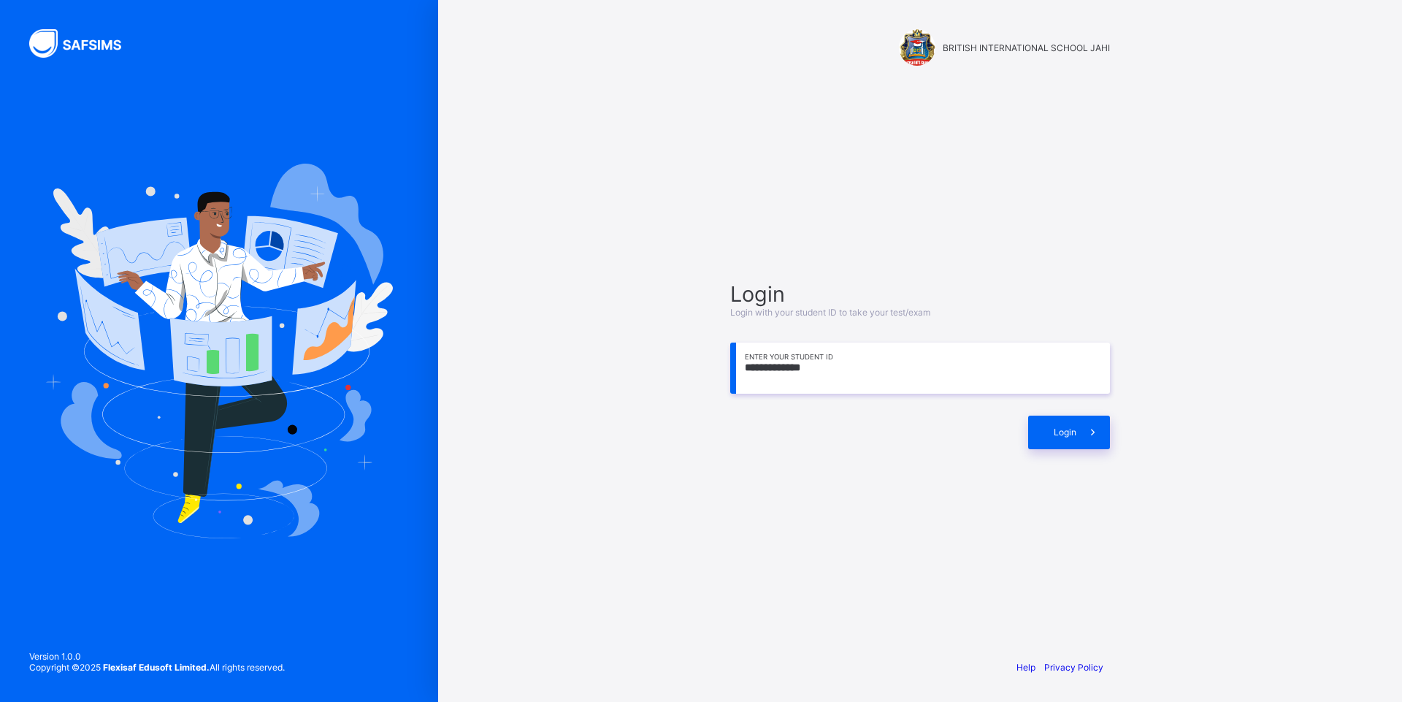
type input "**********"
drag, startPoint x: 0, startPoint y: 0, endPoint x: 1038, endPoint y: 433, distance: 1124.9
click at [1038, 433] on div "Login" at bounding box center [1069, 432] width 82 height 34
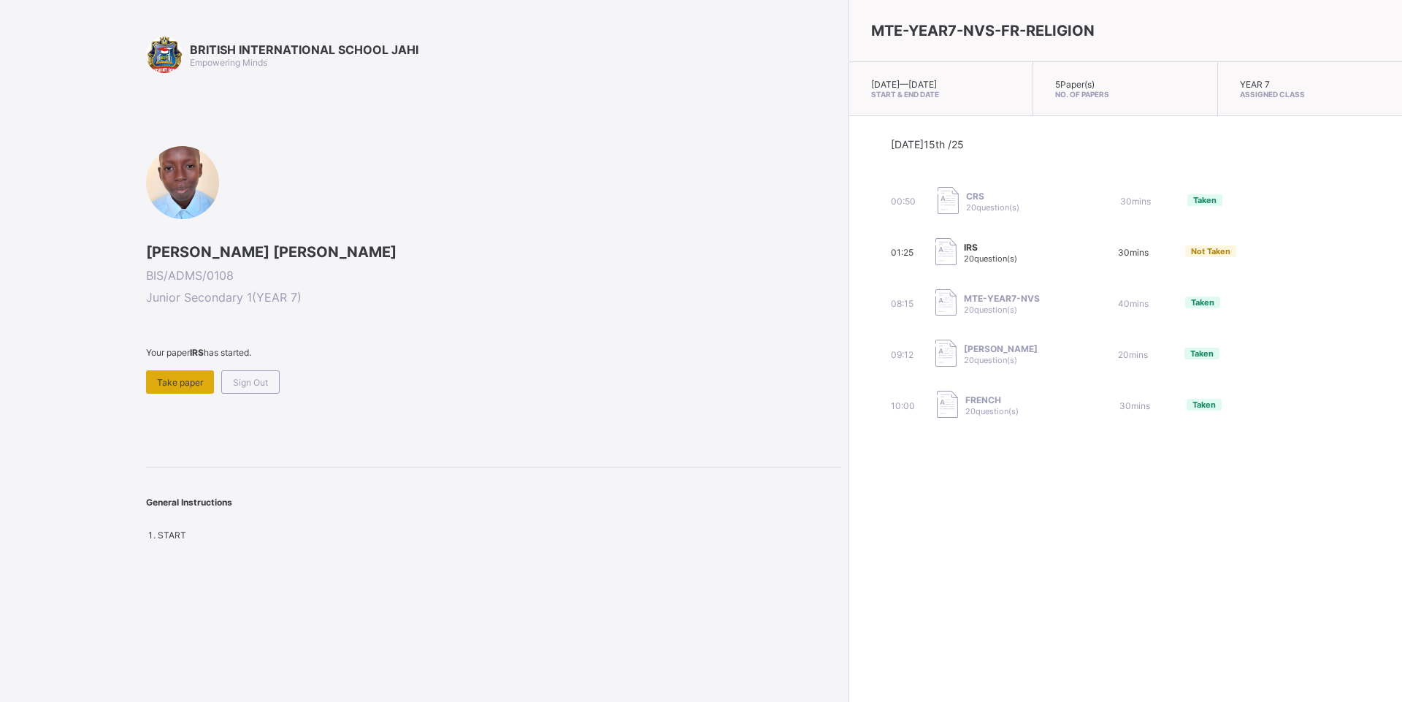
click at [197, 371] on div "Take paper" at bounding box center [180, 381] width 68 height 23
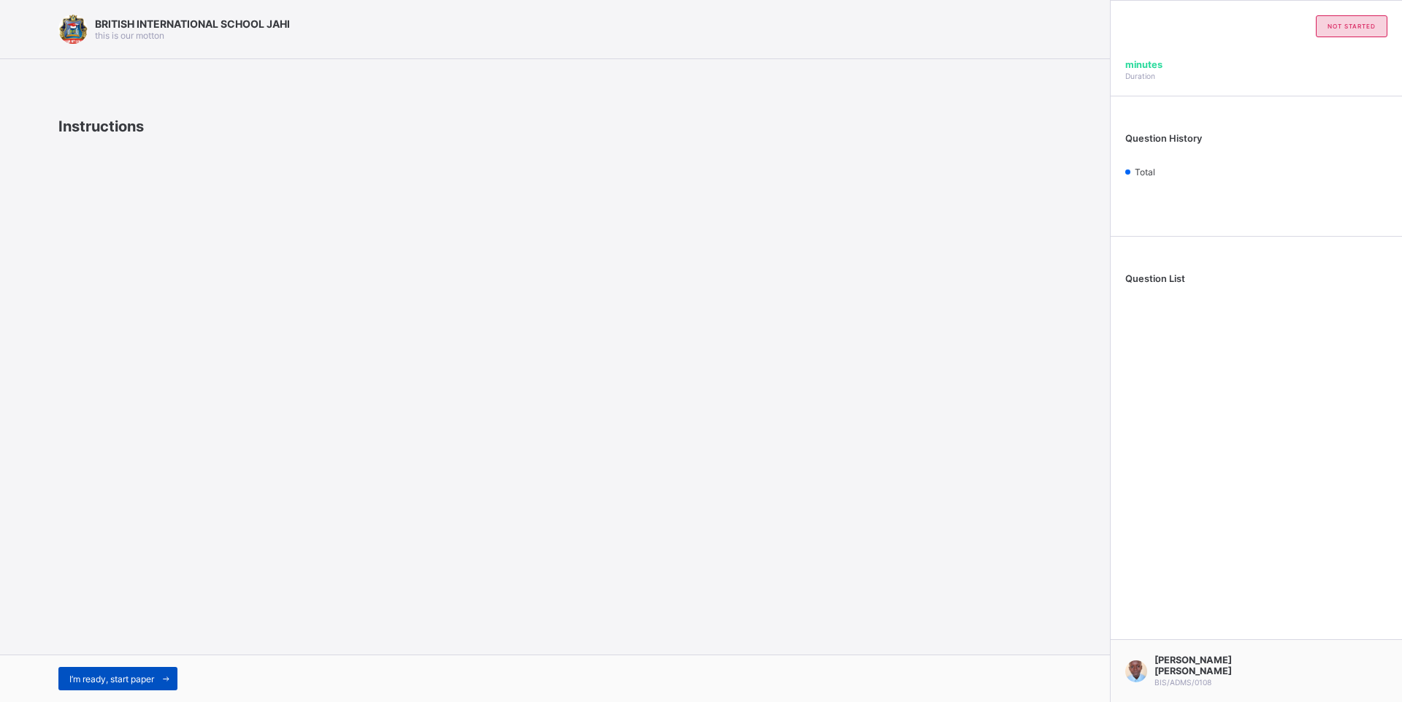
click at [146, 675] on span "I’m ready, start paper" at bounding box center [111, 678] width 85 height 11
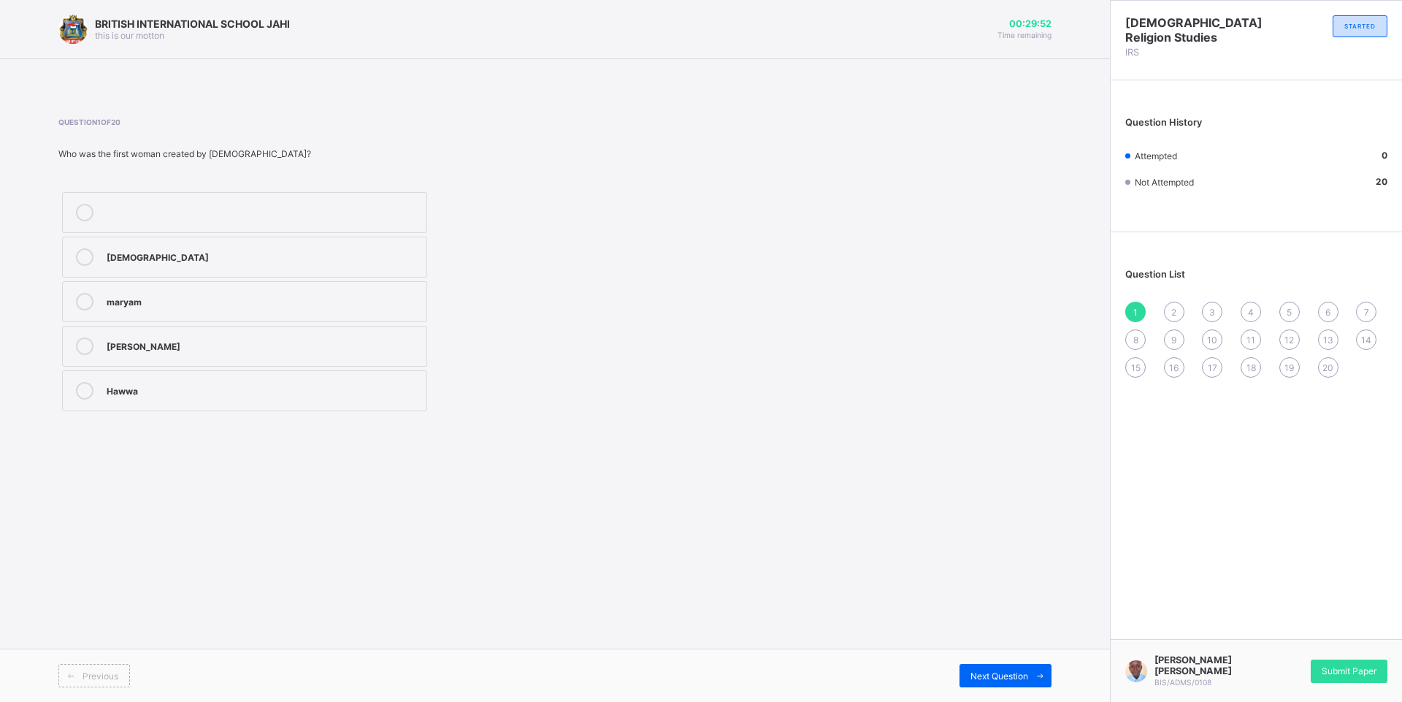
drag, startPoint x: 308, startPoint y: 268, endPoint x: 312, endPoint y: 258, distance: 10.9
click at [312, 258] on label "[DEMOGRAPHIC_DATA]" at bounding box center [244, 257] width 365 height 41
click at [1040, 672] on icon at bounding box center [1040, 675] width 11 height 9
click at [167, 348] on div "stomach" at bounding box center [263, 344] width 312 height 15
click at [994, 677] on span "Next Question" at bounding box center [999, 675] width 58 height 11
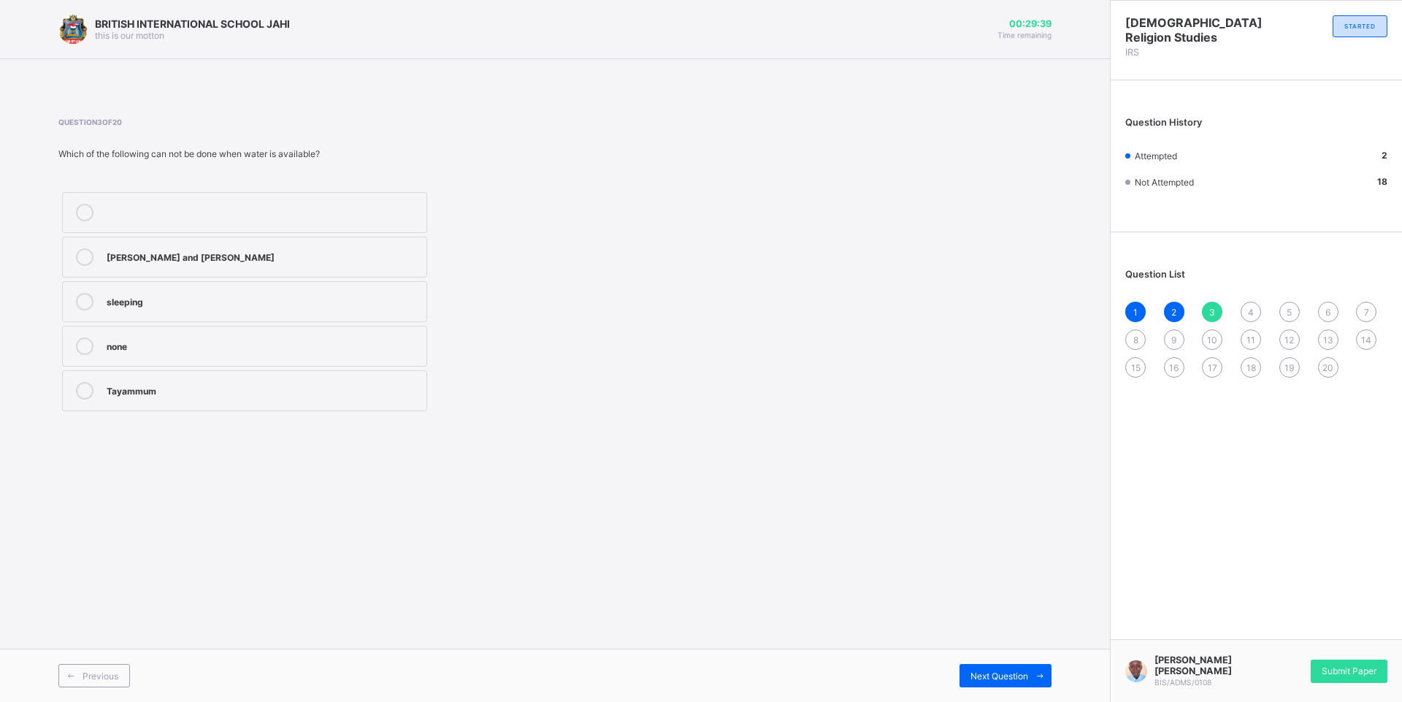
click at [215, 304] on div "sleeping" at bounding box center [263, 300] width 312 height 15
click at [1043, 669] on span at bounding box center [1039, 675] width 23 height 23
click at [202, 344] on div "only stone" at bounding box center [263, 344] width 312 height 15
click at [234, 240] on label "clean dust/soil" at bounding box center [244, 257] width 365 height 41
drag, startPoint x: 987, startPoint y: 668, endPoint x: 986, endPoint y: 676, distance: 8.2
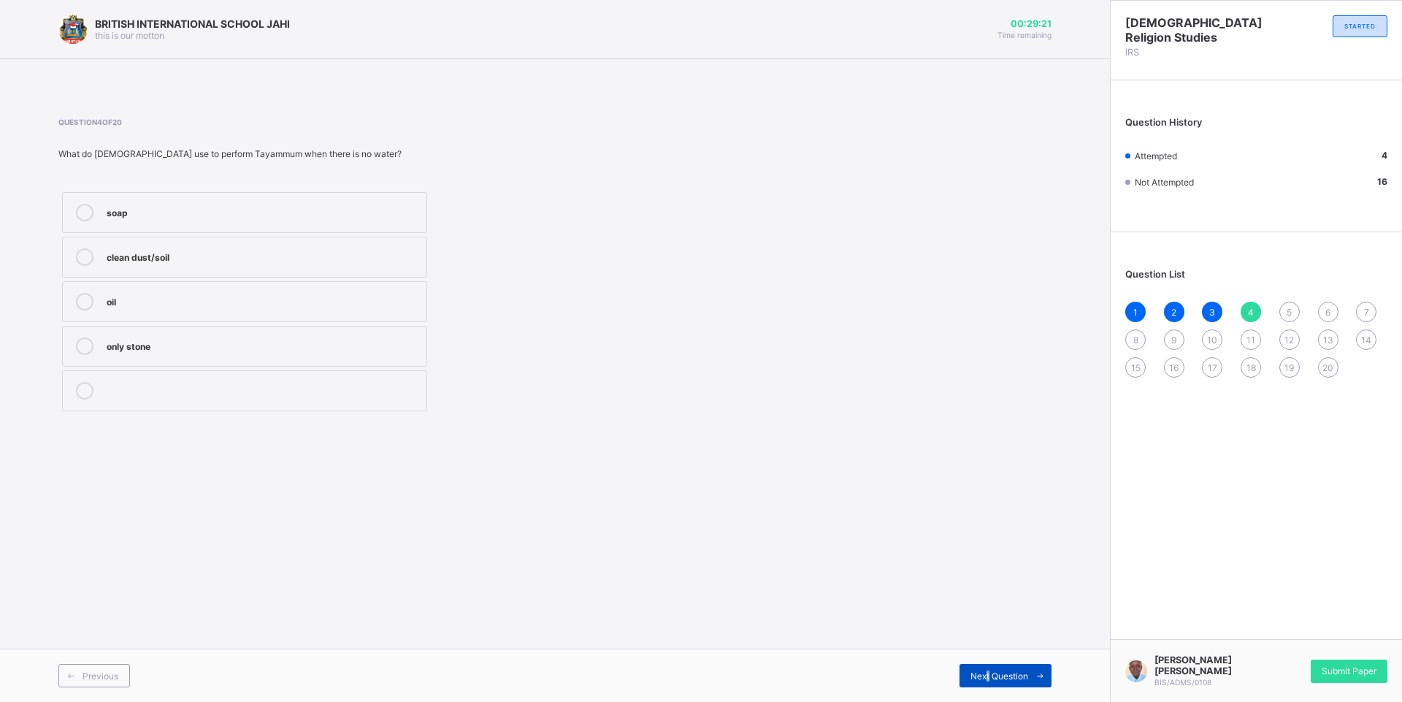
click at [986, 676] on div "Next Question" at bounding box center [1005, 675] width 92 height 23
click at [218, 248] on div "sawm" at bounding box center [263, 255] width 312 height 15
click at [1032, 680] on span at bounding box center [1039, 675] width 23 height 23
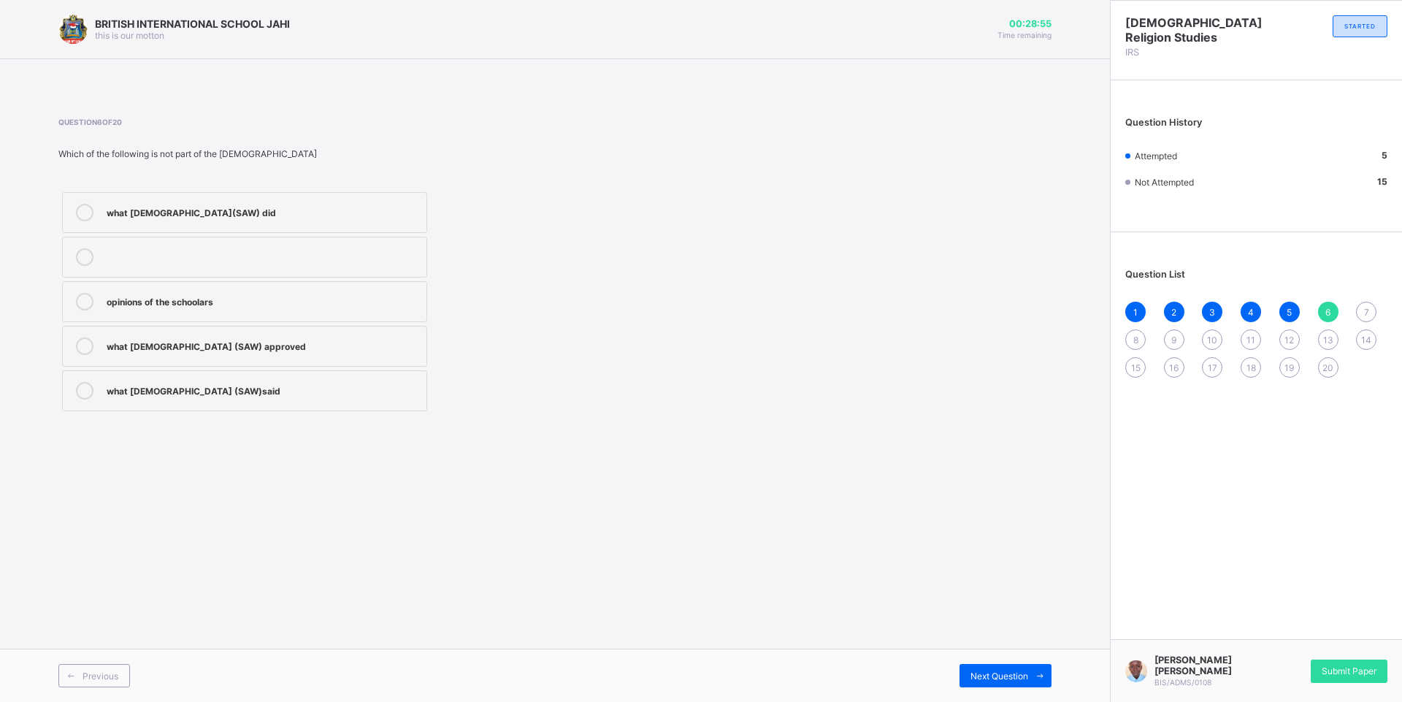
click at [345, 305] on div "opinions of the schoolars" at bounding box center [263, 300] width 312 height 15
click at [980, 672] on span "Next Question" at bounding box center [999, 675] width 58 height 11
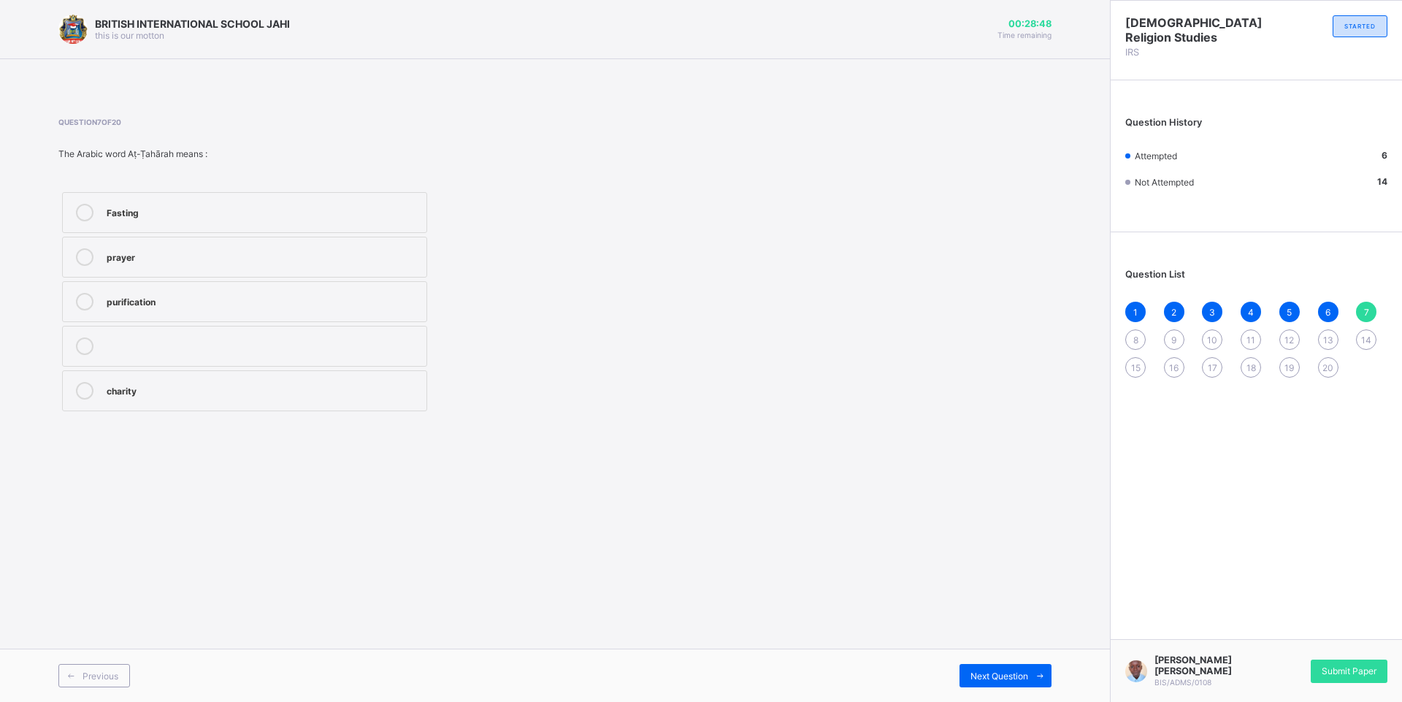
click at [204, 227] on label "Fasting" at bounding box center [244, 212] width 365 height 41
click at [233, 285] on label "purification" at bounding box center [244, 301] width 365 height 41
click at [1007, 689] on div "Previous Next Question" at bounding box center [555, 674] width 1110 height 53
click at [1006, 664] on div "Next Question" at bounding box center [1005, 675] width 92 height 23
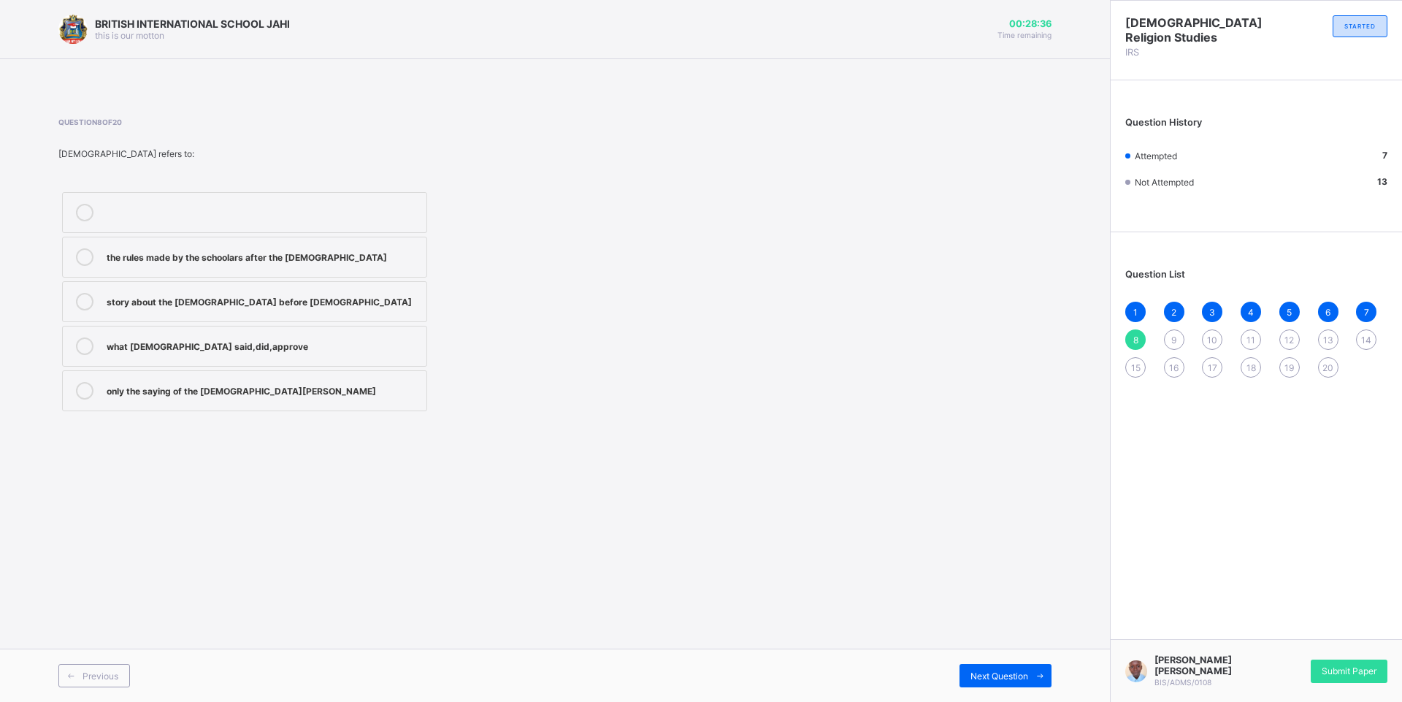
click at [281, 334] on label "what [DEMOGRAPHIC_DATA] said,did,approve" at bounding box center [244, 346] width 365 height 41
click at [991, 679] on span "Next Question" at bounding box center [999, 675] width 58 height 11
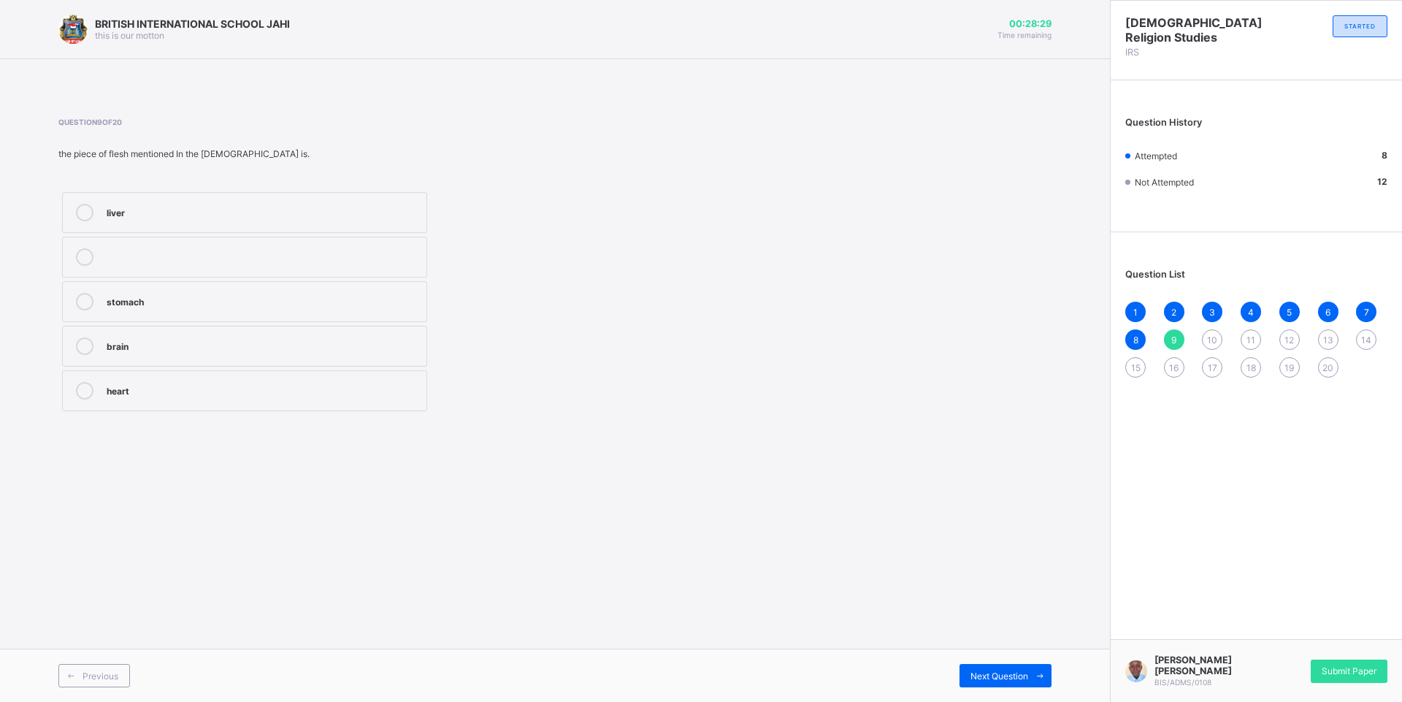
click at [214, 383] on div "heart" at bounding box center [263, 389] width 312 height 15
click at [998, 668] on div "Next Question" at bounding box center [1005, 675] width 92 height 23
click at [186, 317] on label "[DEMOGRAPHIC_DATA],[DEMOGRAPHIC_DATA],doubtful matters" at bounding box center [244, 301] width 365 height 41
drag, startPoint x: 186, startPoint y: 317, endPoint x: 253, endPoint y: 302, distance: 68.9
click at [253, 302] on div "[DEMOGRAPHIC_DATA],[DEMOGRAPHIC_DATA],doubtful matters" at bounding box center [263, 300] width 312 height 15
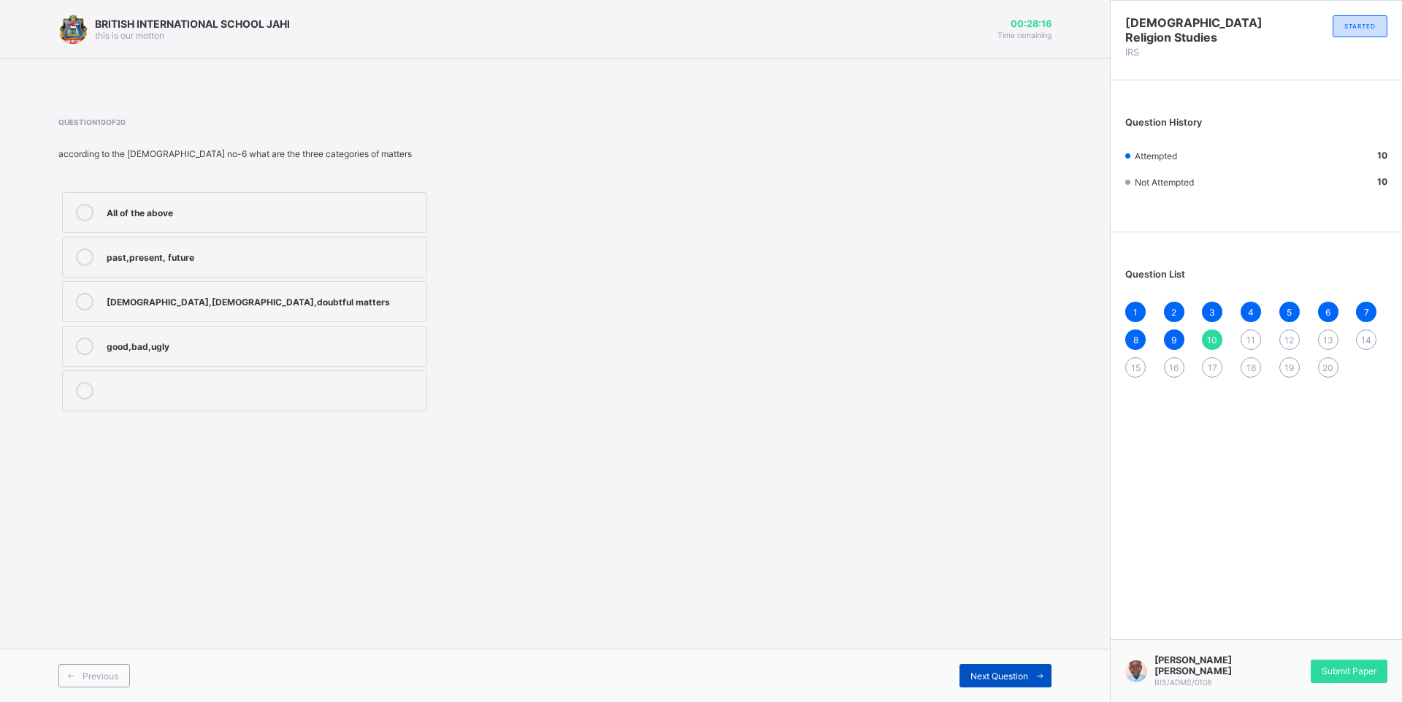
click at [970, 669] on div "Next Question" at bounding box center [1005, 675] width 92 height 23
click at [154, 320] on label "knowledge and skills" at bounding box center [244, 301] width 365 height 41
click at [164, 201] on label "religion and honor" at bounding box center [244, 212] width 365 height 41
click at [1026, 676] on span "Next Question" at bounding box center [999, 675] width 58 height 11
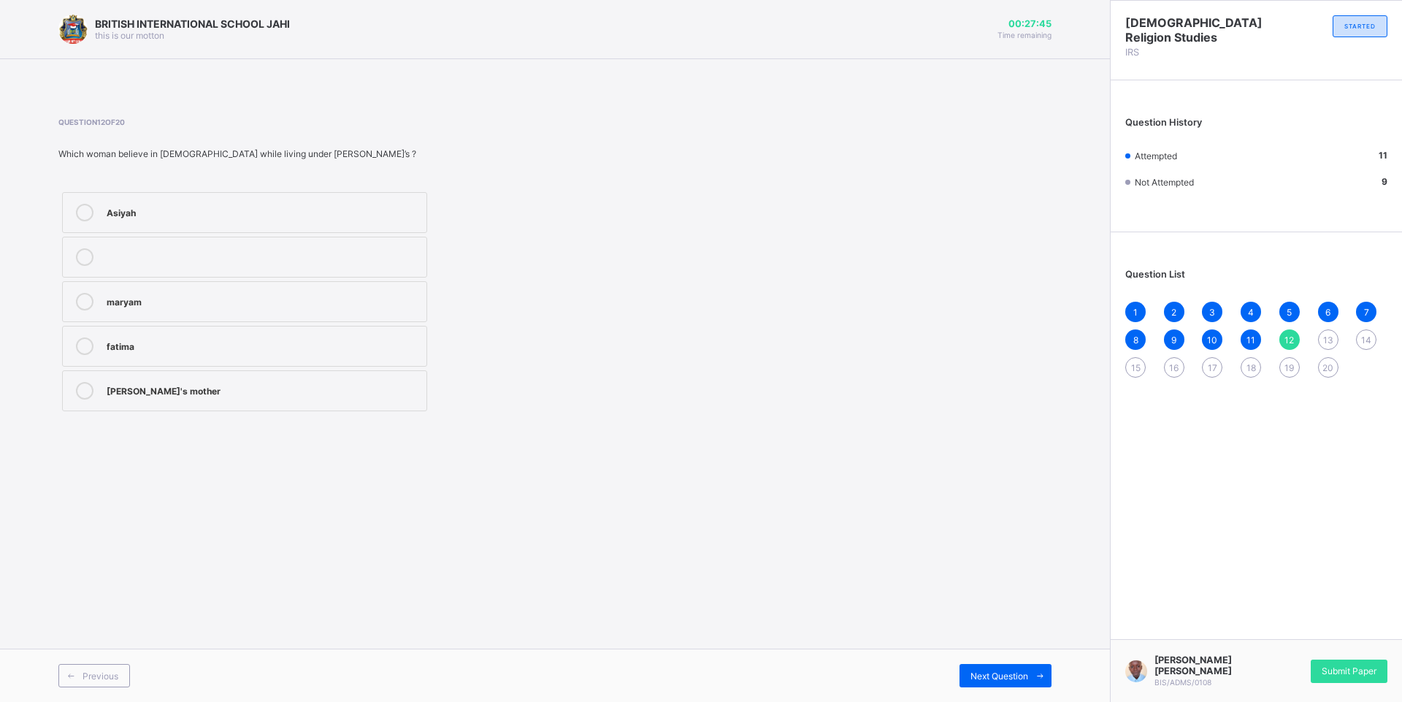
click at [176, 183] on div "Question 12 of 20 Which woman believe in [DEMOGRAPHIC_DATA] while living under …" at bounding box center [368, 266] width 621 height 297
click at [180, 215] on div "Asiyah" at bounding box center [263, 211] width 312 height 15
click at [251, 312] on label "maryam" at bounding box center [244, 301] width 365 height 41
click at [977, 680] on span "Next Question" at bounding box center [999, 675] width 58 height 11
click at [159, 212] on div "the mother of the believers" at bounding box center [263, 211] width 312 height 15
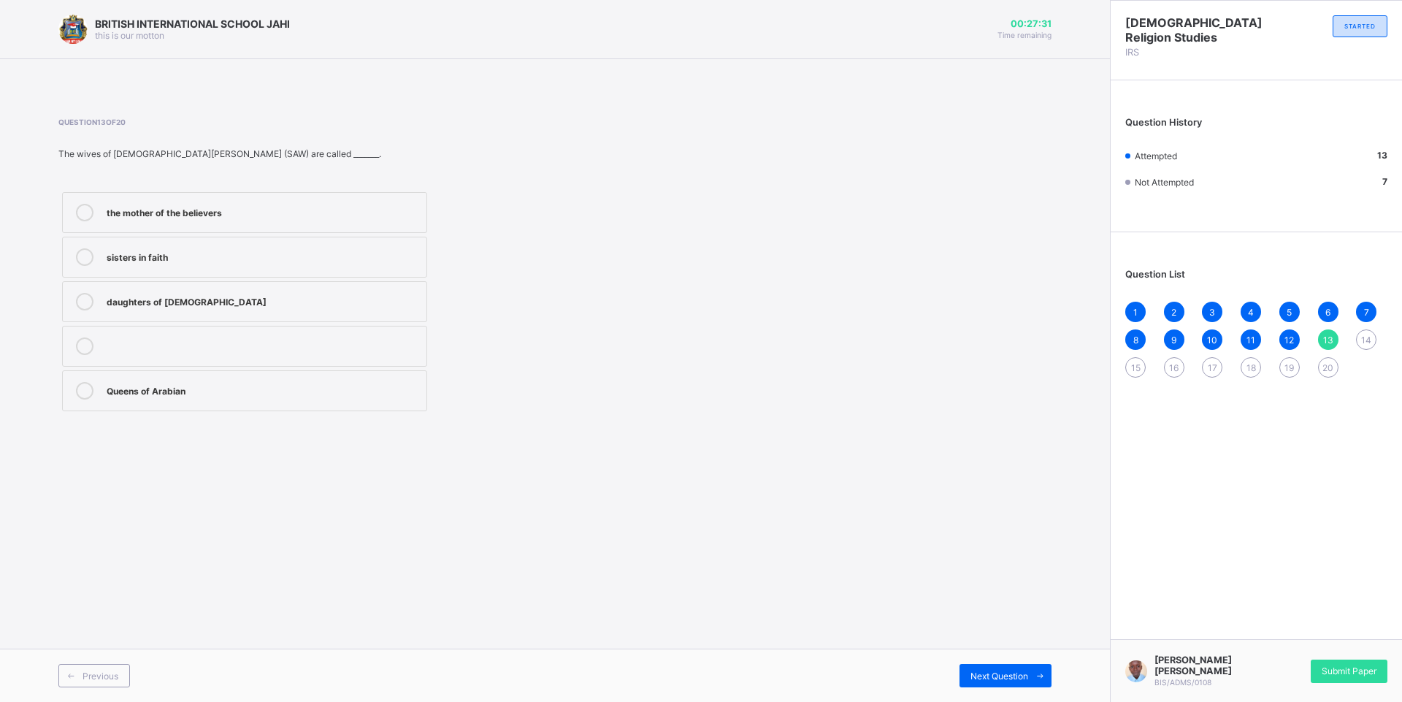
click at [118, 296] on div "daughters of [DEMOGRAPHIC_DATA]" at bounding box center [263, 300] width 312 height 15
click at [1018, 664] on div "Next Question" at bounding box center [1005, 675] width 92 height 23
click at [160, 307] on div "[DEMOGRAPHIC_DATA]" at bounding box center [263, 302] width 312 height 18
click at [1018, 677] on span "Next Question" at bounding box center [999, 675] width 58 height 11
click at [125, 266] on label "bilkqis" at bounding box center [244, 257] width 365 height 41
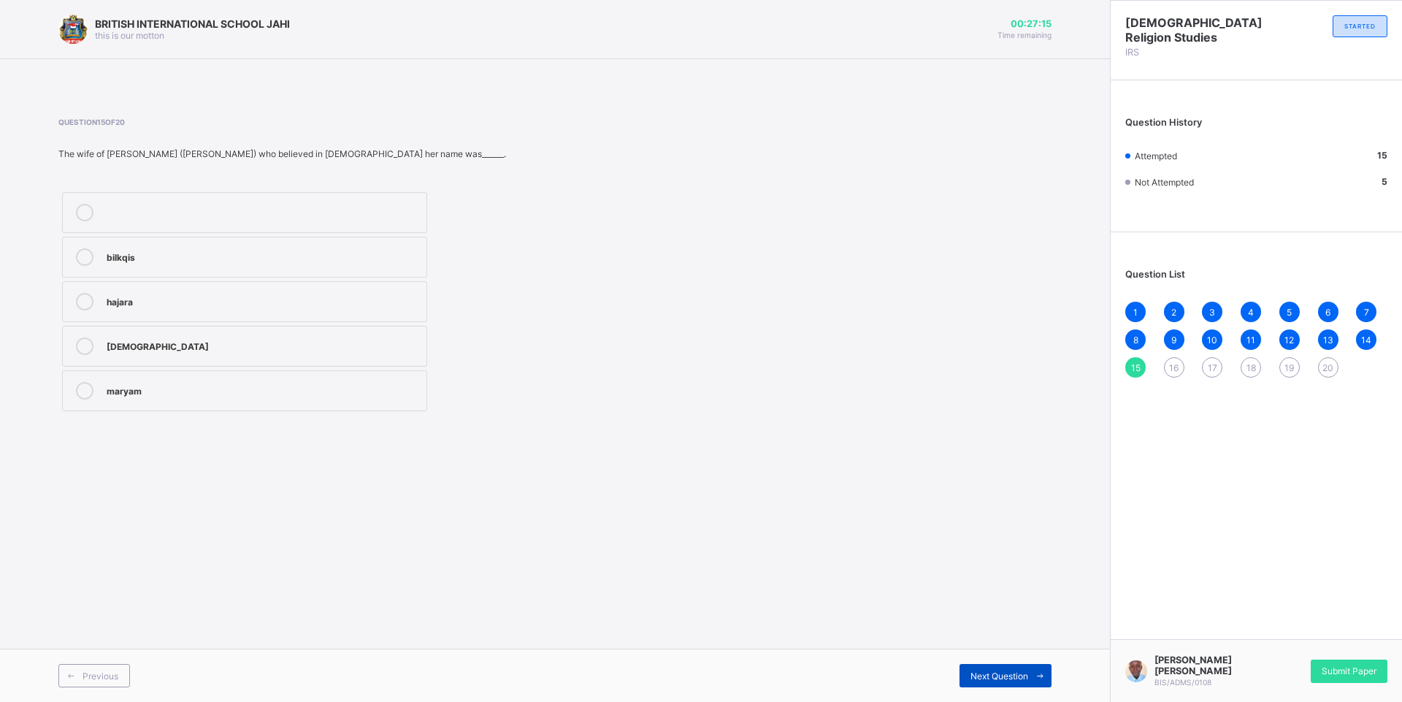
click at [1018, 665] on div "Next Question" at bounding box center [1005, 675] width 92 height 23
click at [218, 271] on label "maryam" at bounding box center [244, 257] width 365 height 41
drag, startPoint x: 997, startPoint y: 676, endPoint x: 995, endPoint y: 707, distance: 31.4
click at [995, 701] on html "BRITISH INTERNATIONAL SCHOOL JAHI this is our [PERSON_NAME] 00:27:08 Time remai…" at bounding box center [701, 351] width 1402 height 702
drag, startPoint x: 995, startPoint y: 707, endPoint x: 986, endPoint y: 679, distance: 29.8
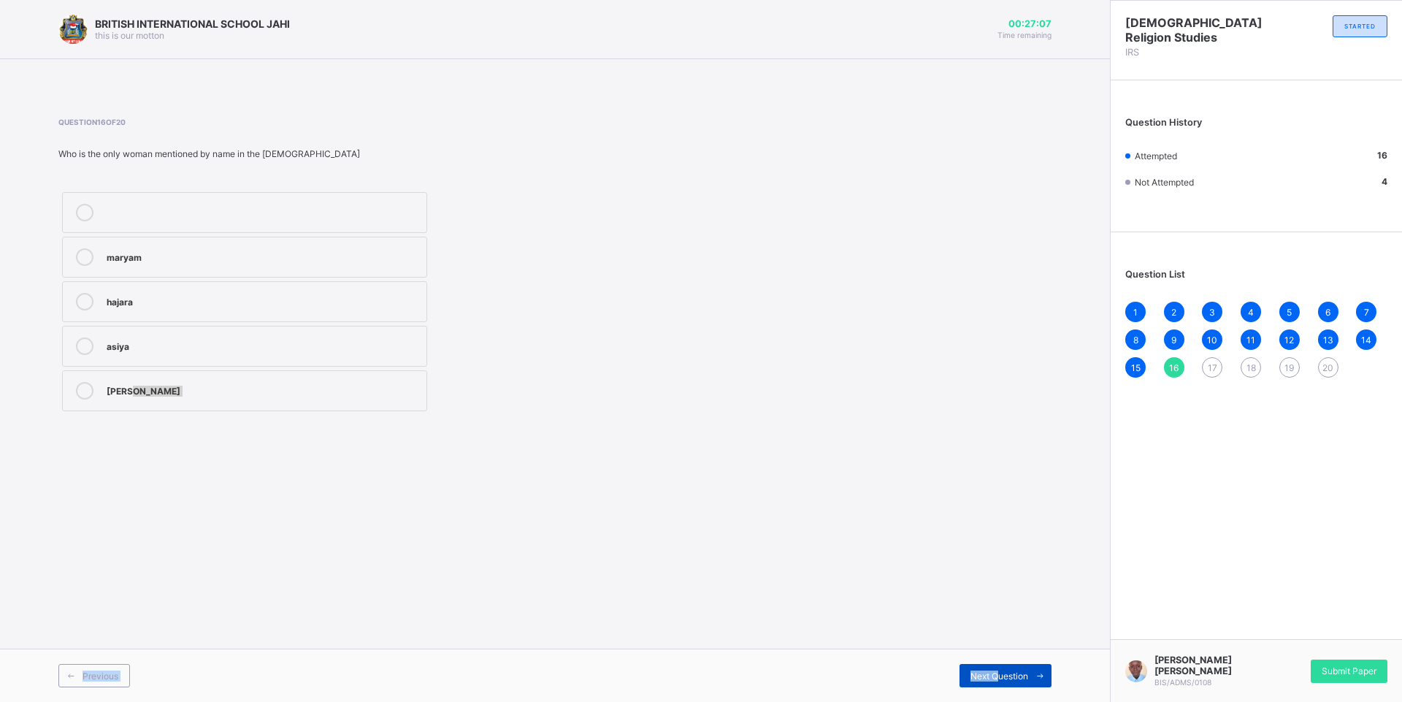
click at [986, 679] on span "Next Question" at bounding box center [999, 675] width 58 height 11
drag, startPoint x: 197, startPoint y: 281, endPoint x: 204, endPoint y: 299, distance: 18.7
click at [202, 295] on label "perfume" at bounding box center [244, 301] width 365 height 41
click at [233, 355] on label "shoes" at bounding box center [244, 346] width 365 height 41
click at [241, 379] on label "najasah" at bounding box center [244, 390] width 365 height 41
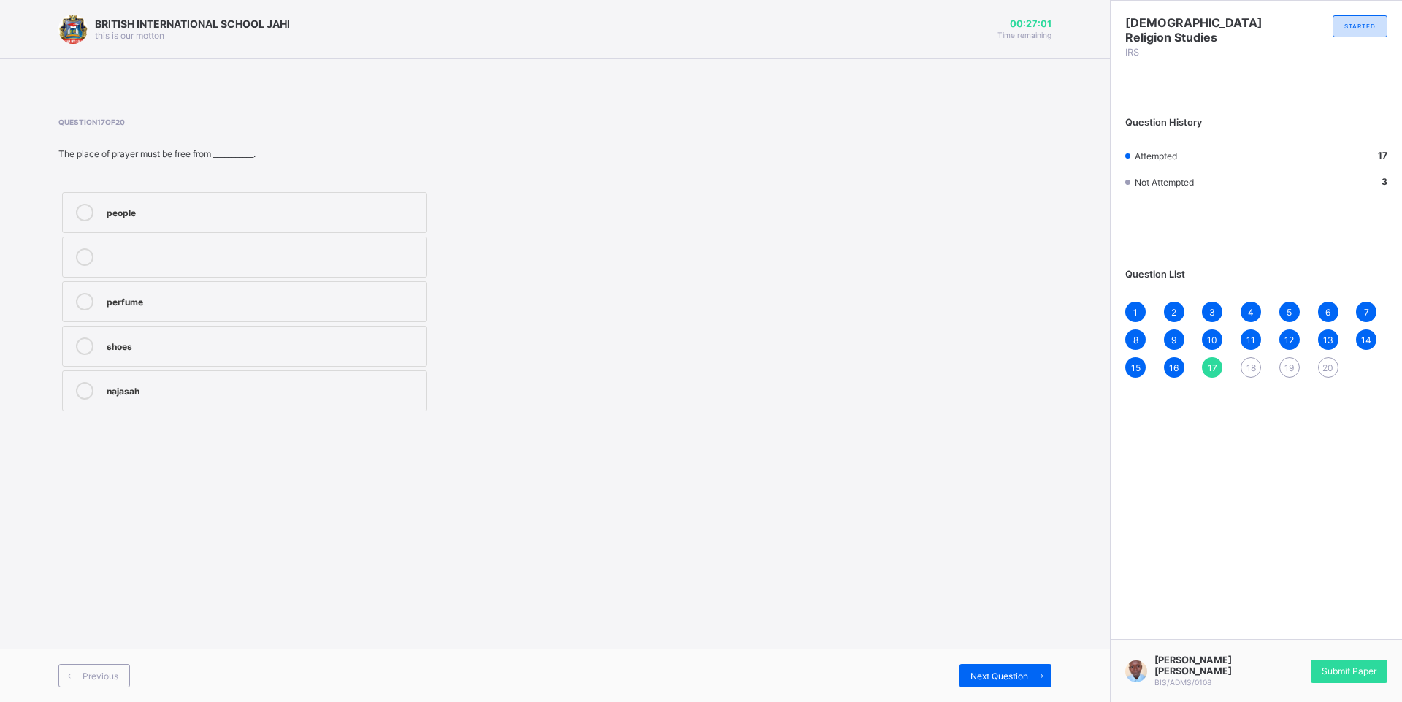
drag, startPoint x: 188, startPoint y: 171, endPoint x: 196, endPoint y: 204, distance: 34.4
click at [188, 177] on div "Question 17 of 20 The place of prayer must be free from ___________. people per…" at bounding box center [368, 266] width 621 height 297
click at [196, 207] on div "people" at bounding box center [263, 211] width 312 height 15
click at [336, 303] on div "perfume" at bounding box center [263, 300] width 312 height 15
click at [368, 409] on label "najasah" at bounding box center [244, 390] width 365 height 41
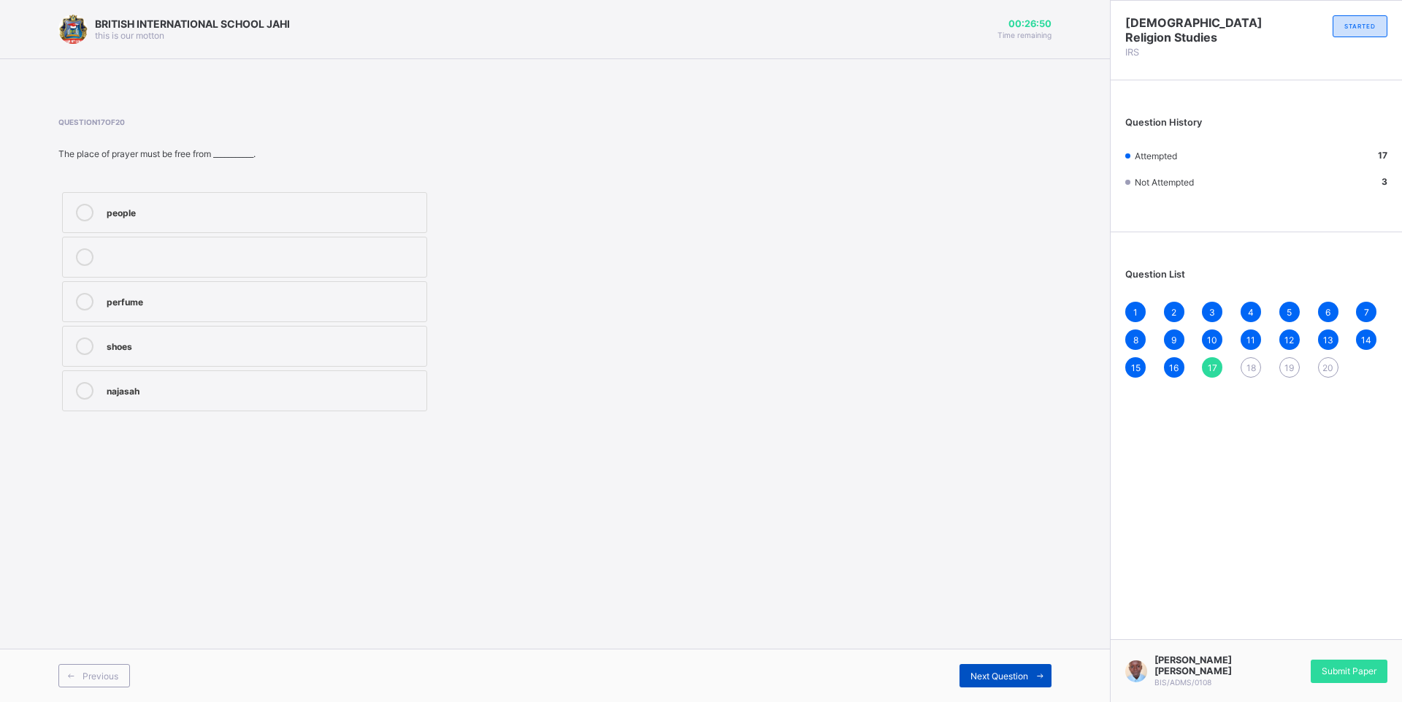
click at [1013, 677] on span "Next Question" at bounding box center [999, 675] width 58 height 11
click at [295, 304] on div "Tayammum" at bounding box center [263, 300] width 312 height 15
click at [1003, 659] on div "Previous Next Question" at bounding box center [555, 674] width 1110 height 53
click at [986, 661] on div "Previous Next Question" at bounding box center [555, 674] width 1110 height 53
click at [983, 671] on span "Next Question" at bounding box center [999, 675] width 58 height 11
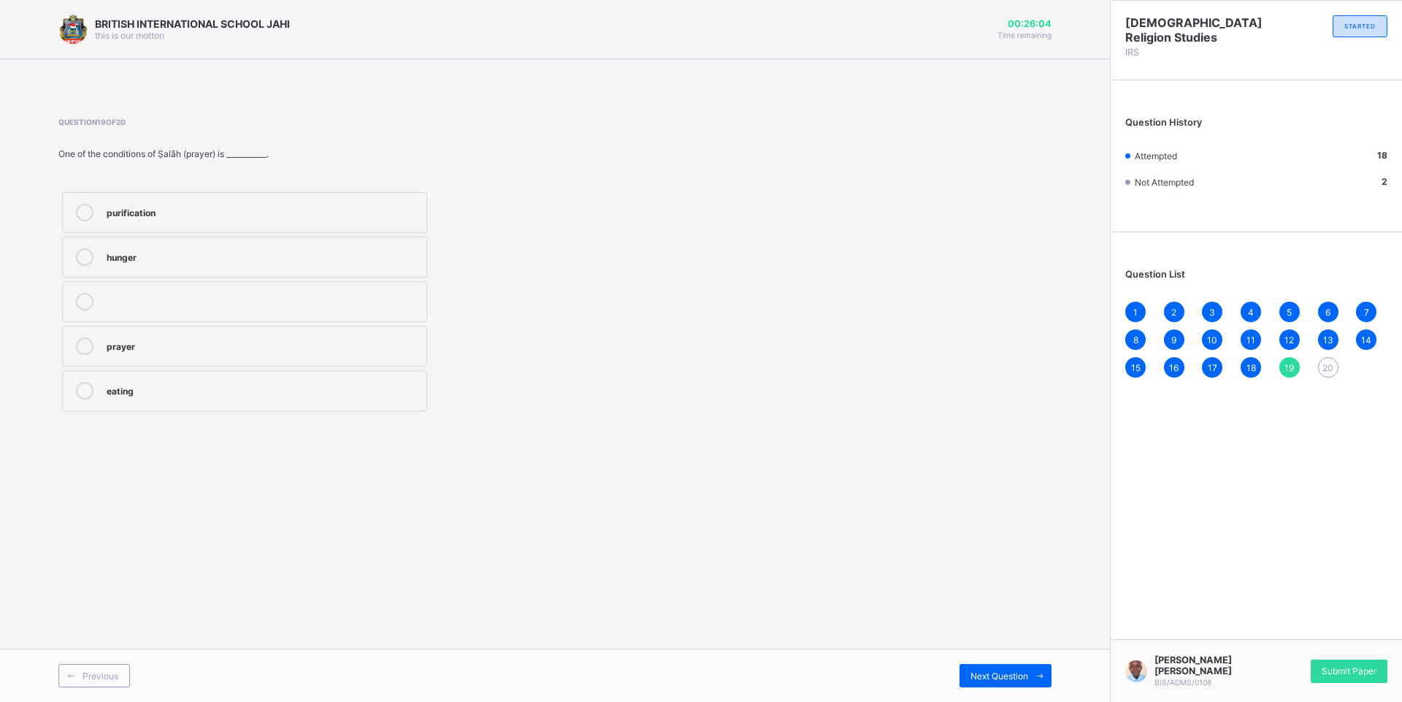
click at [148, 218] on div "purification" at bounding box center [263, 213] width 312 height 18
click at [1016, 679] on span "Next Question" at bounding box center [999, 675] width 58 height 11
click at [181, 253] on div "impurities" at bounding box center [263, 255] width 312 height 15
click at [413, 353] on div "cleanliness" at bounding box center [263, 346] width 312 height 18
click at [1321, 653] on div "[PERSON_NAME] [PERSON_NAME] BIS/ADMS/0108 Submit Paper" at bounding box center [1256, 670] width 292 height 63
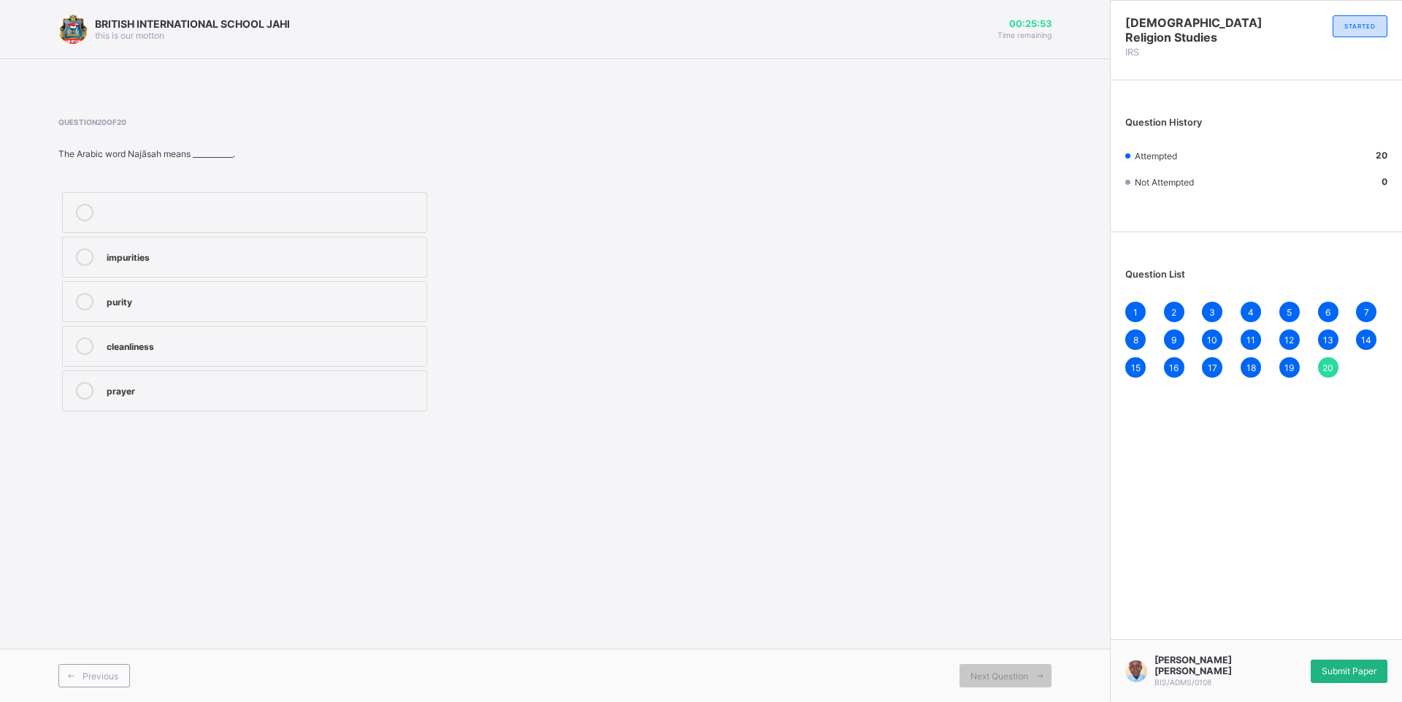
click at [1324, 660] on div "Submit Paper" at bounding box center [1349, 670] width 77 height 23
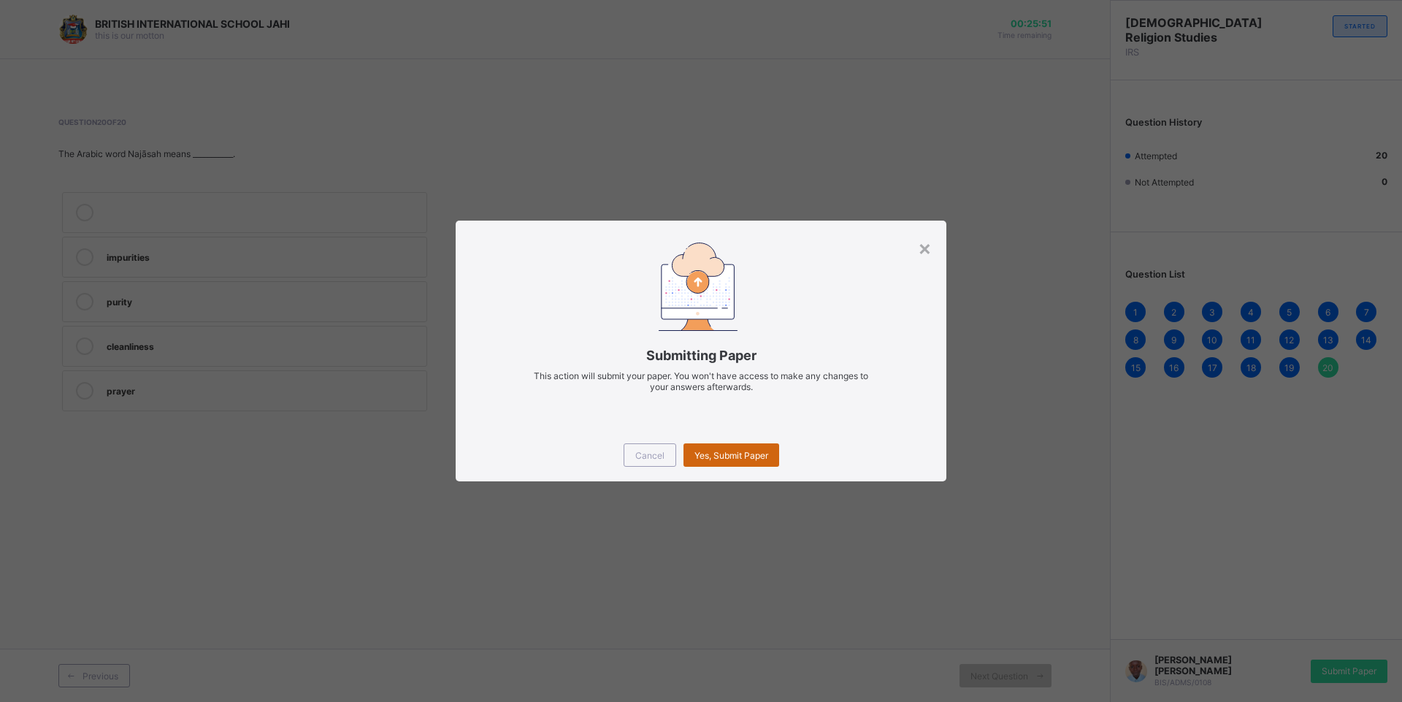
click at [756, 459] on span "Yes, Submit Paper" at bounding box center [731, 455] width 74 height 11
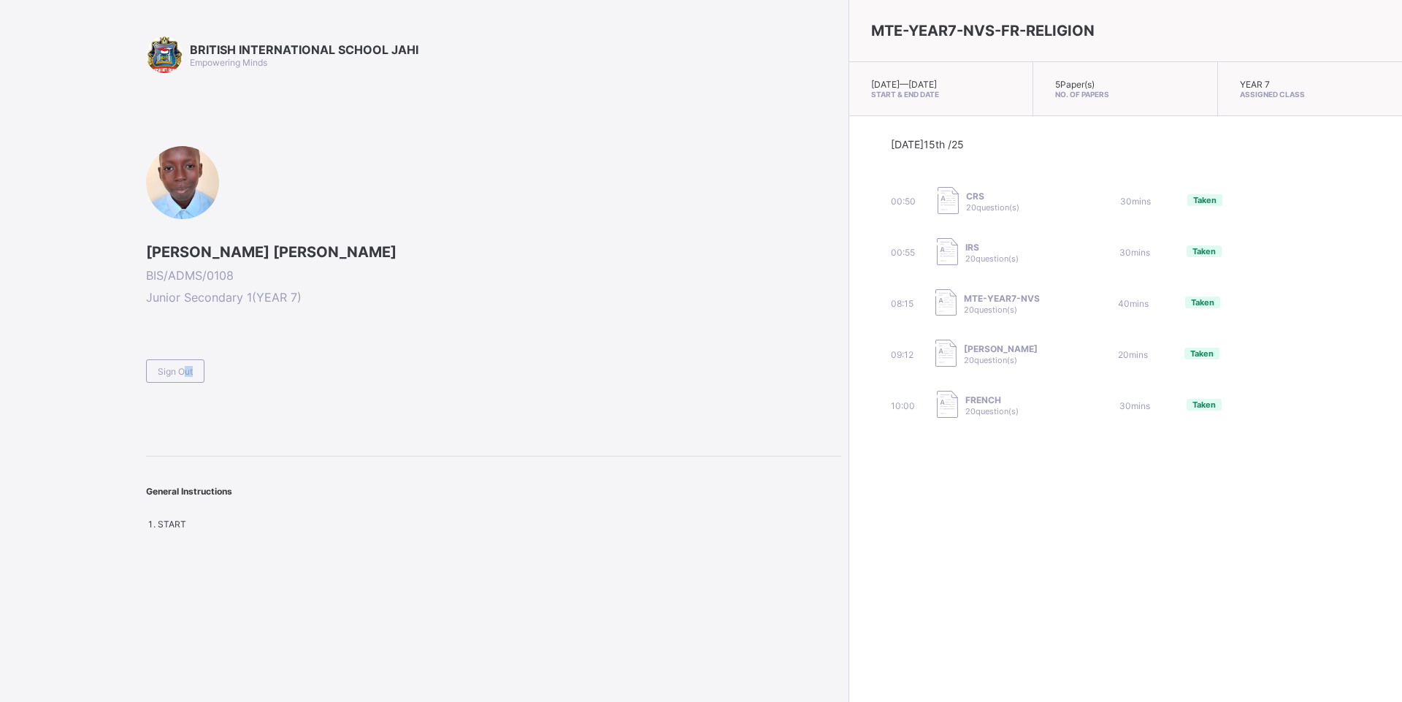
drag, startPoint x: 188, startPoint y: 375, endPoint x: 180, endPoint y: 376, distance: 8.2
click at [180, 376] on span "Sign Out" at bounding box center [175, 371] width 35 height 11
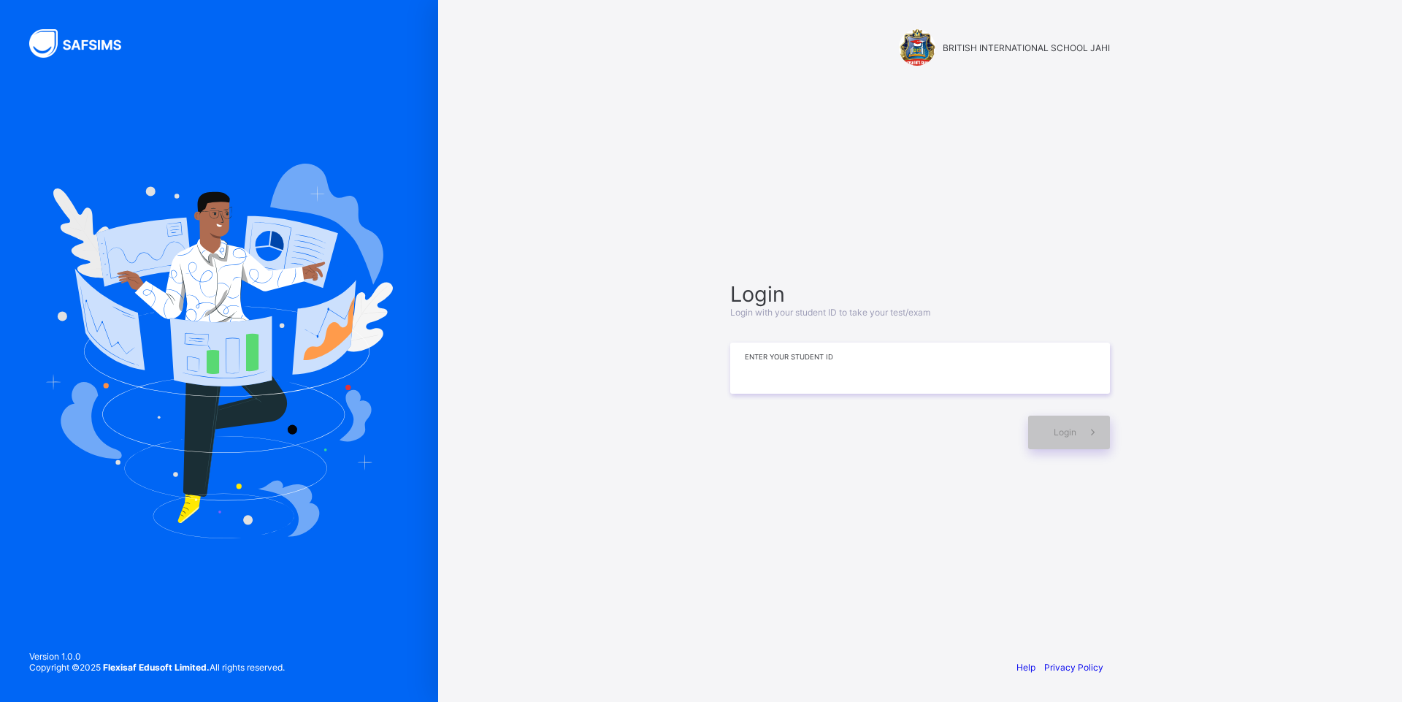
click at [899, 376] on input at bounding box center [920, 367] width 380 height 51
type input "*"
click at [823, 369] on input "**********" at bounding box center [920, 367] width 380 height 51
type input "*"
type input "**********"
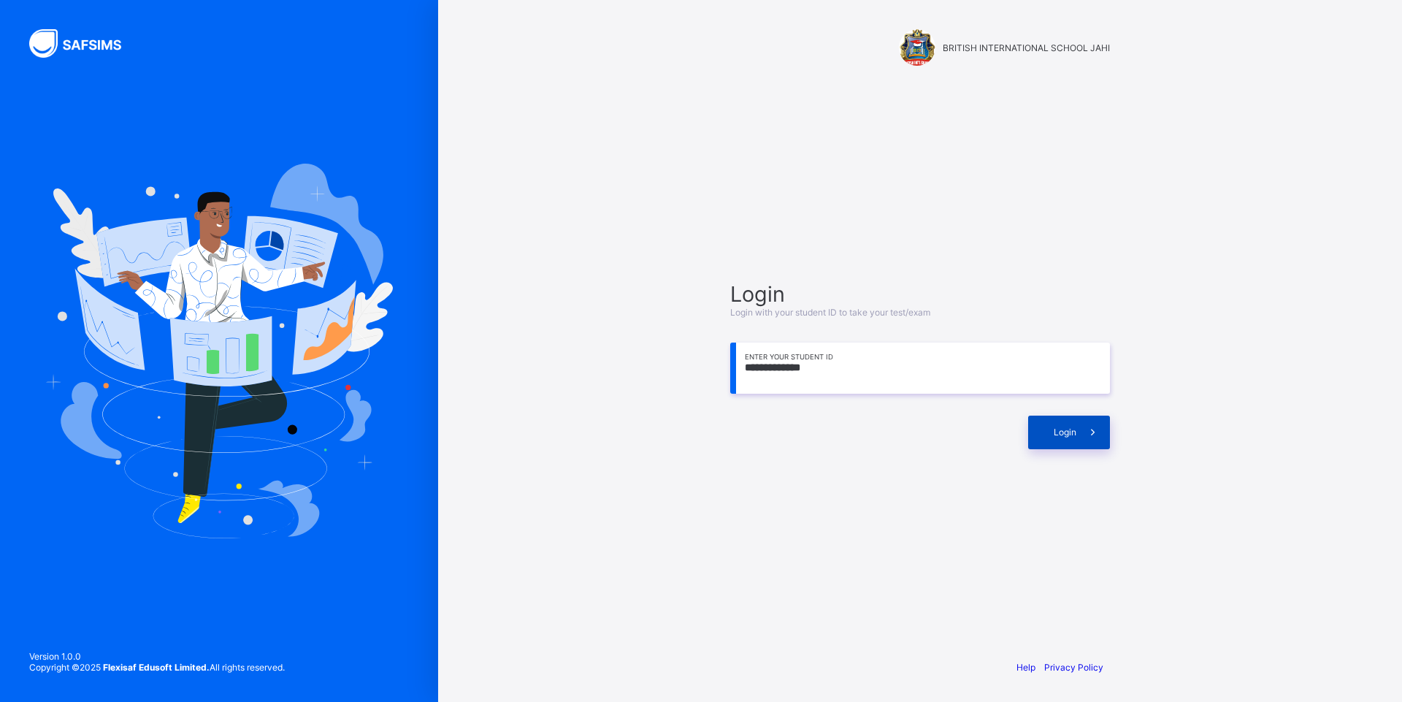
click at [1056, 439] on div "Login" at bounding box center [1069, 432] width 82 height 34
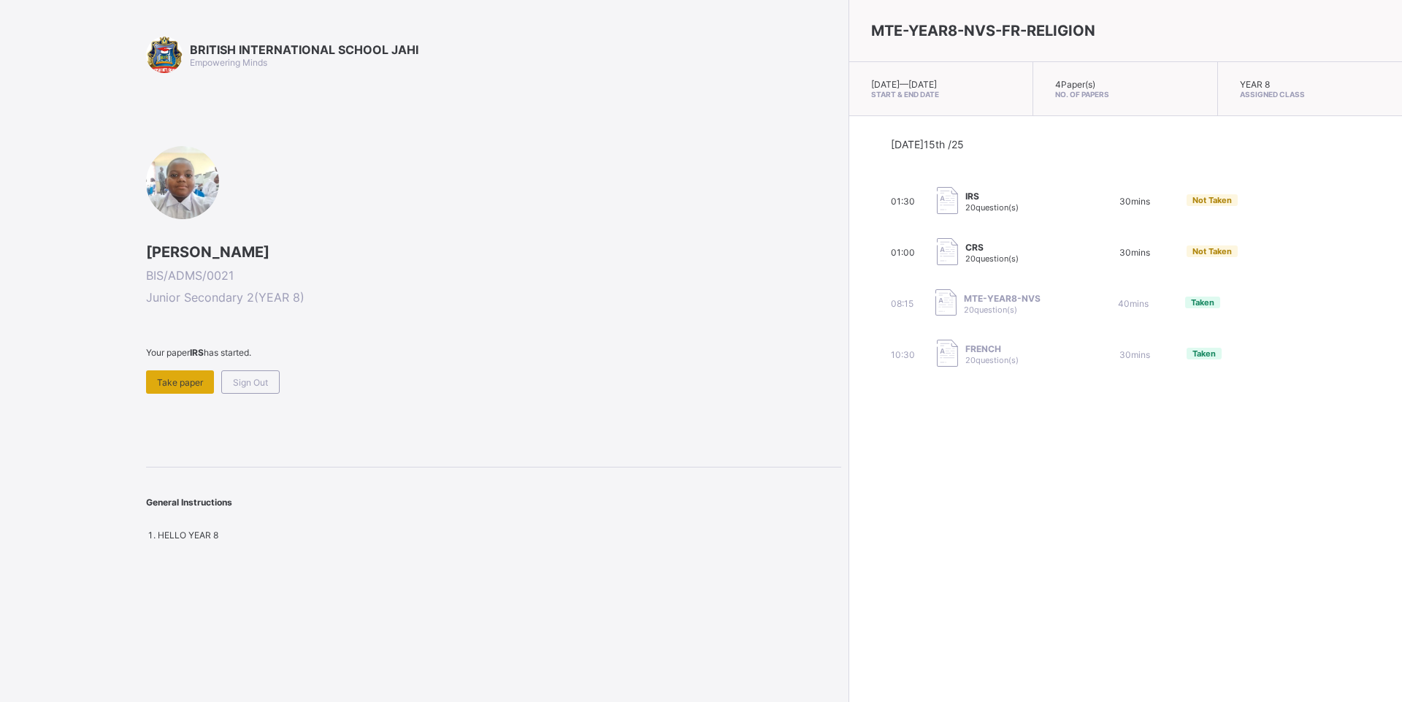
click at [194, 388] on div "Take paper" at bounding box center [180, 381] width 68 height 23
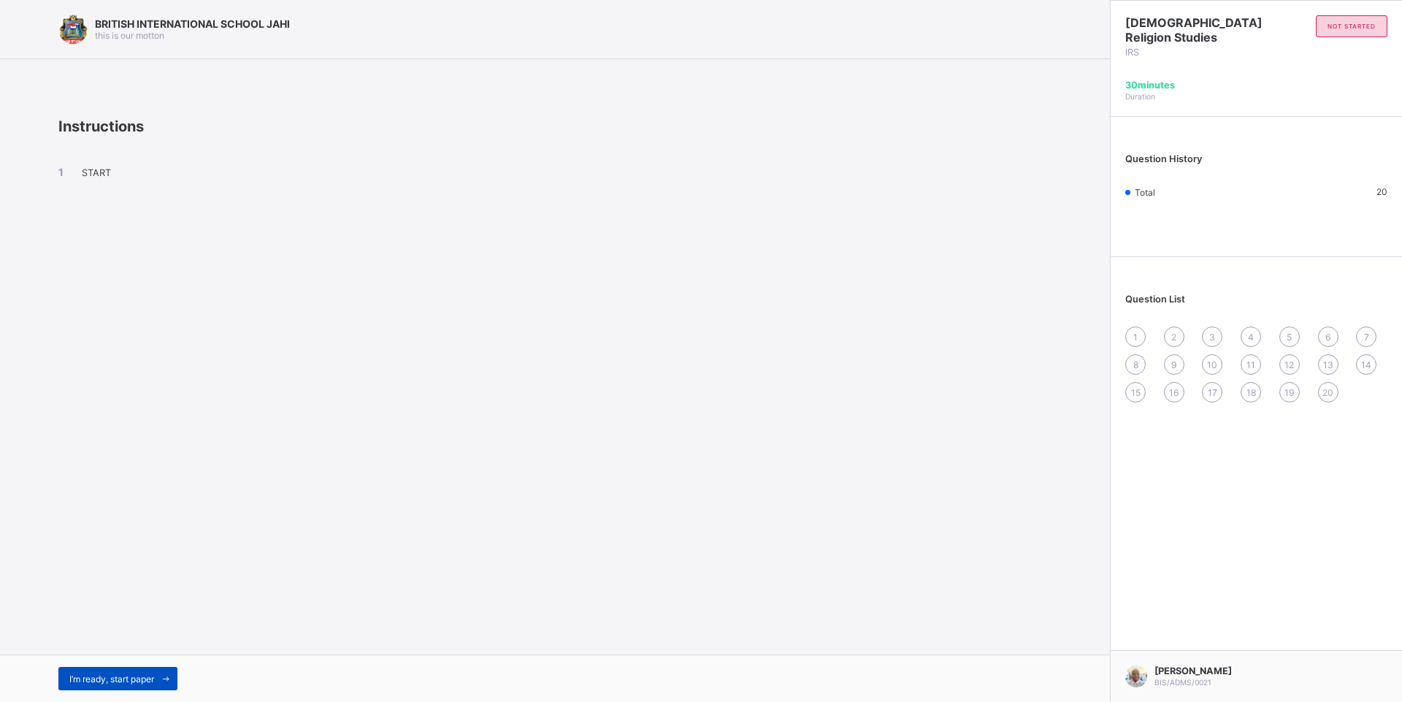
click at [123, 677] on span "I’m ready, start paper" at bounding box center [111, 678] width 85 height 11
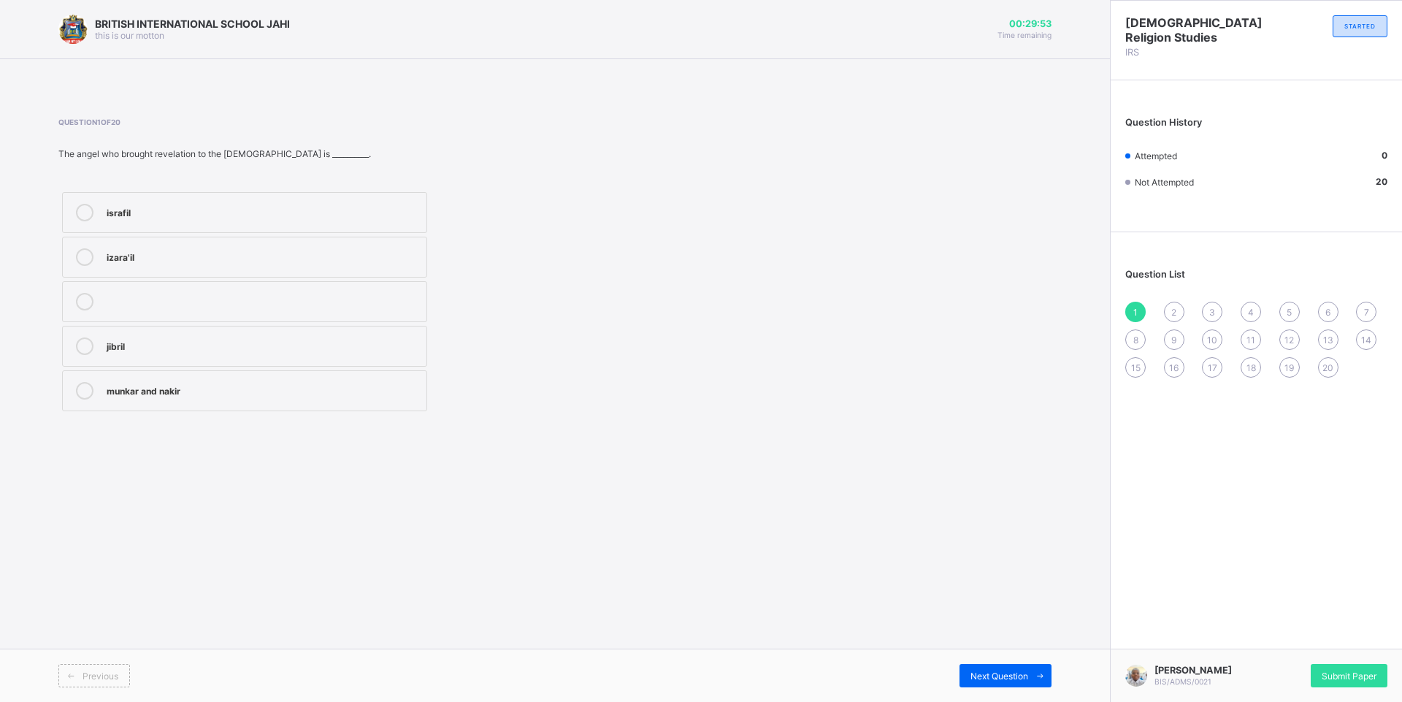
click at [268, 348] on div "jibril" at bounding box center [263, 344] width 312 height 15
click at [1033, 672] on span at bounding box center [1039, 675] width 23 height 23
click at [203, 353] on div "light" at bounding box center [263, 346] width 312 height 18
click at [1003, 677] on span "Next Question" at bounding box center [999, 675] width 58 height 11
click at [254, 207] on div "clean dust/soil" at bounding box center [263, 211] width 312 height 15
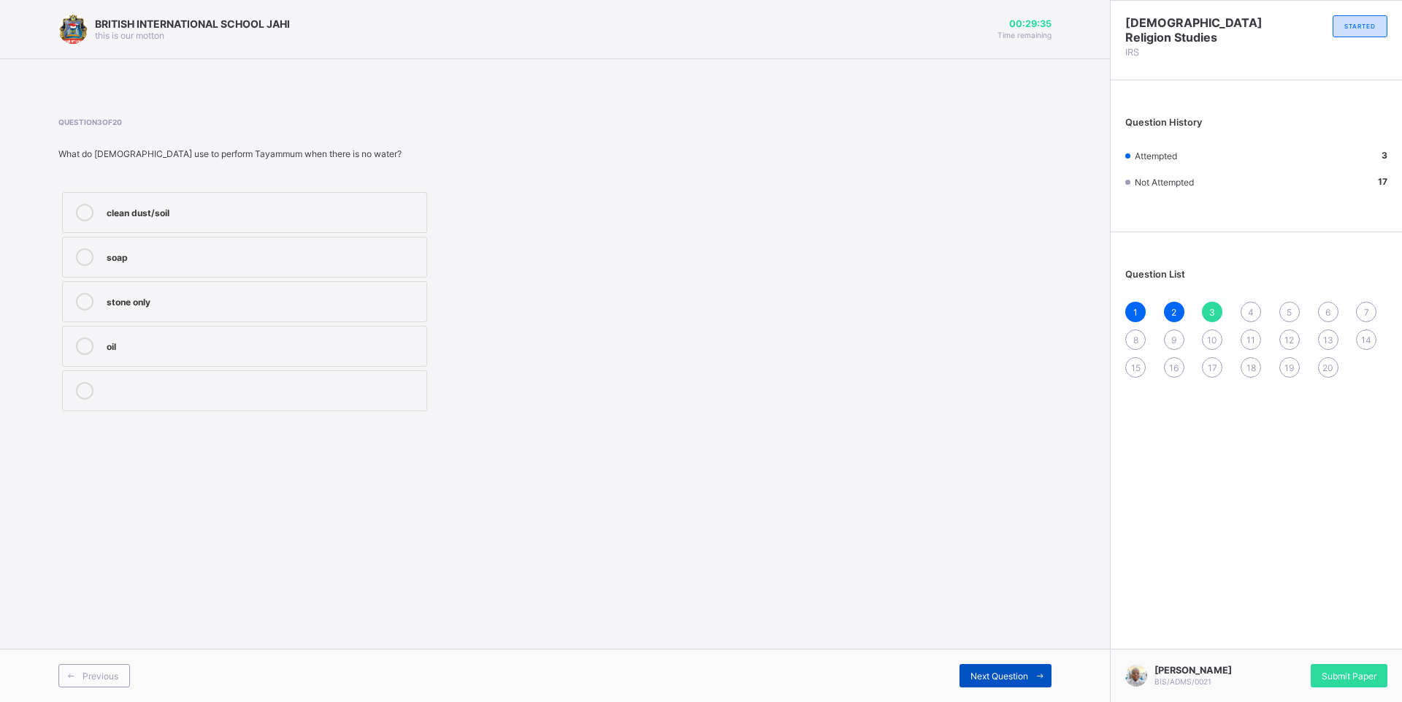
click at [998, 672] on span "Next Question" at bounding box center [999, 675] width 58 height 11
click at [195, 221] on label "sawm" at bounding box center [244, 212] width 365 height 41
click at [1029, 673] on span at bounding box center [1039, 675] width 23 height 23
click at [302, 358] on label "purification" at bounding box center [244, 346] width 365 height 41
click at [970, 680] on span "Next Question" at bounding box center [999, 675] width 58 height 11
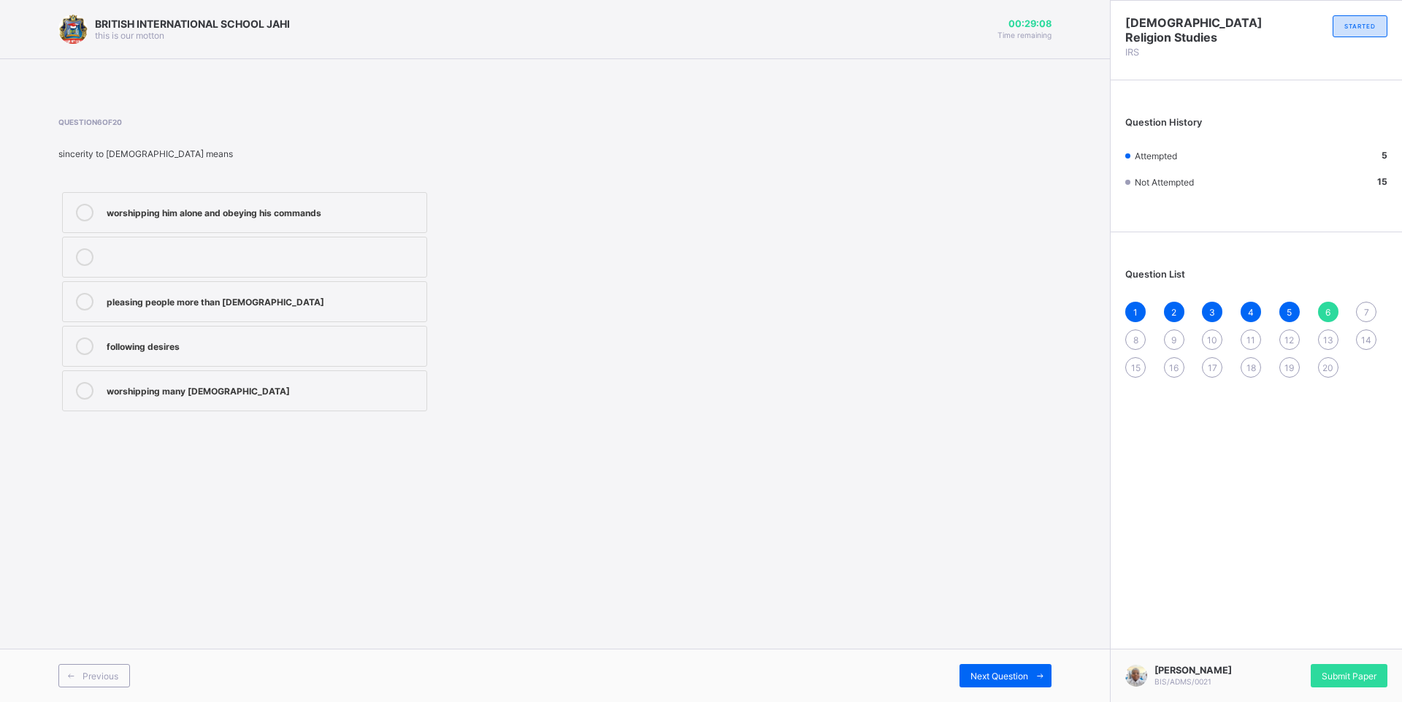
click at [331, 223] on label "worshipping him alone and obeying his commands" at bounding box center [244, 212] width 365 height 41
click at [991, 681] on div "Next Question" at bounding box center [1005, 675] width 92 height 23
click at [234, 299] on div "advising them sincerely" at bounding box center [263, 300] width 312 height 15
click at [978, 672] on span "Next Question" at bounding box center [999, 675] width 58 height 11
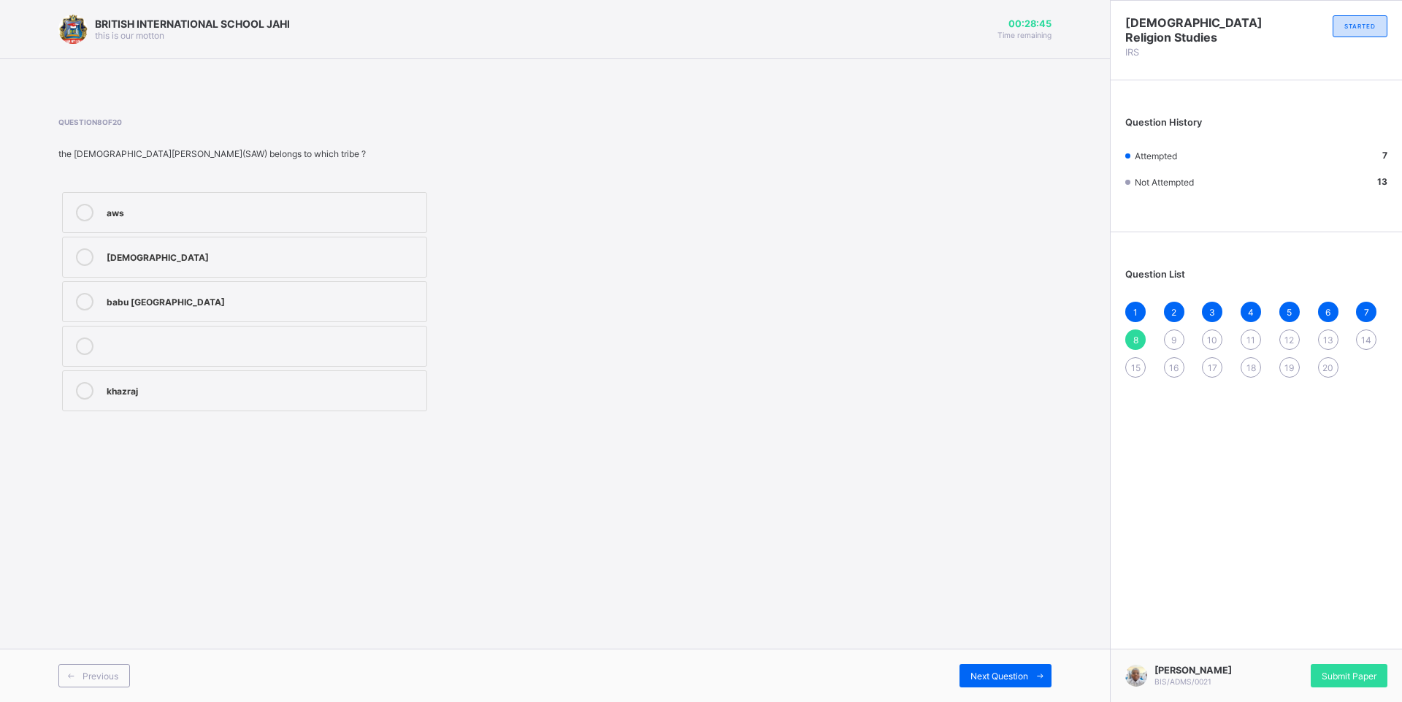
click at [274, 255] on div "[DEMOGRAPHIC_DATA]" at bounding box center [263, 255] width 312 height 15
click at [972, 671] on span "Next Question" at bounding box center [999, 675] width 58 height 11
click at [257, 351] on div "the ka'bah" at bounding box center [263, 344] width 312 height 15
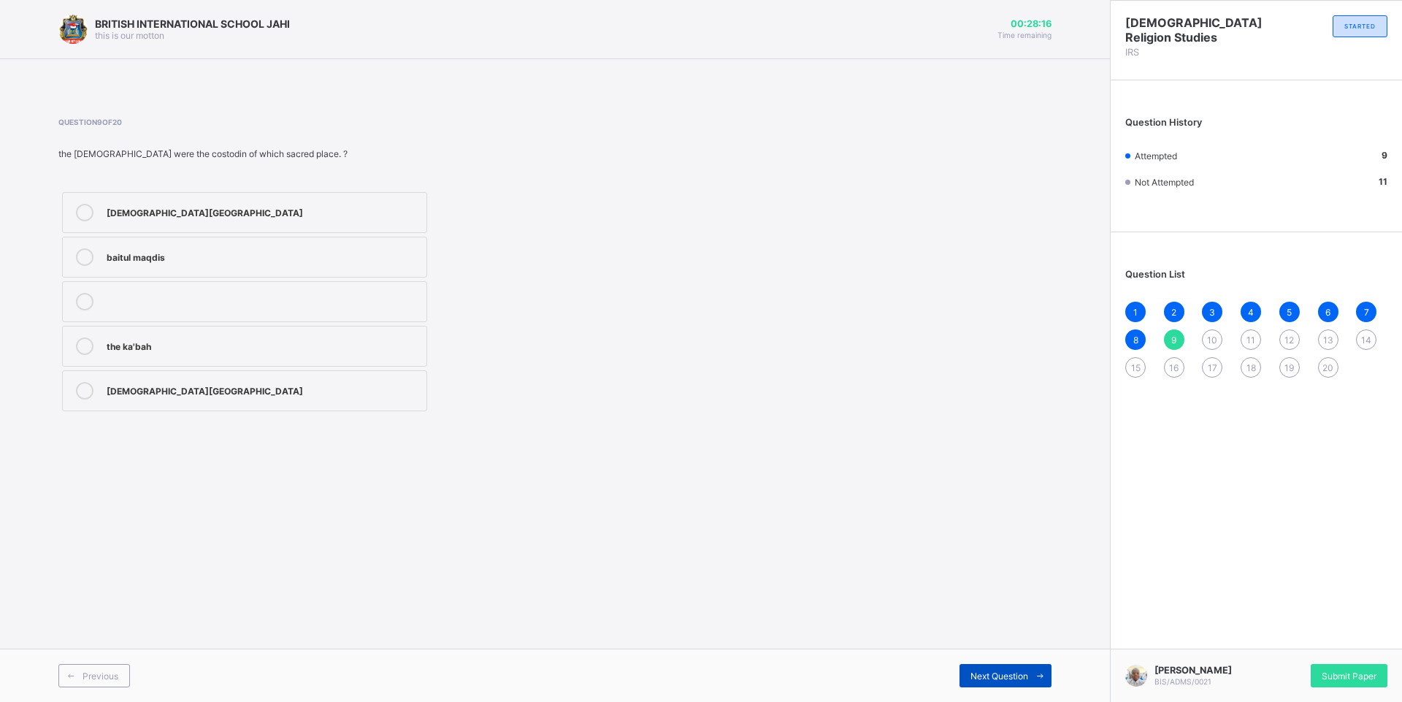
click at [974, 683] on div "Next Question" at bounding box center [1005, 675] width 92 height 23
click at [226, 248] on div "early makkah period" at bounding box center [263, 255] width 312 height 15
click at [989, 680] on span "Next Question" at bounding box center [999, 675] width 58 height 11
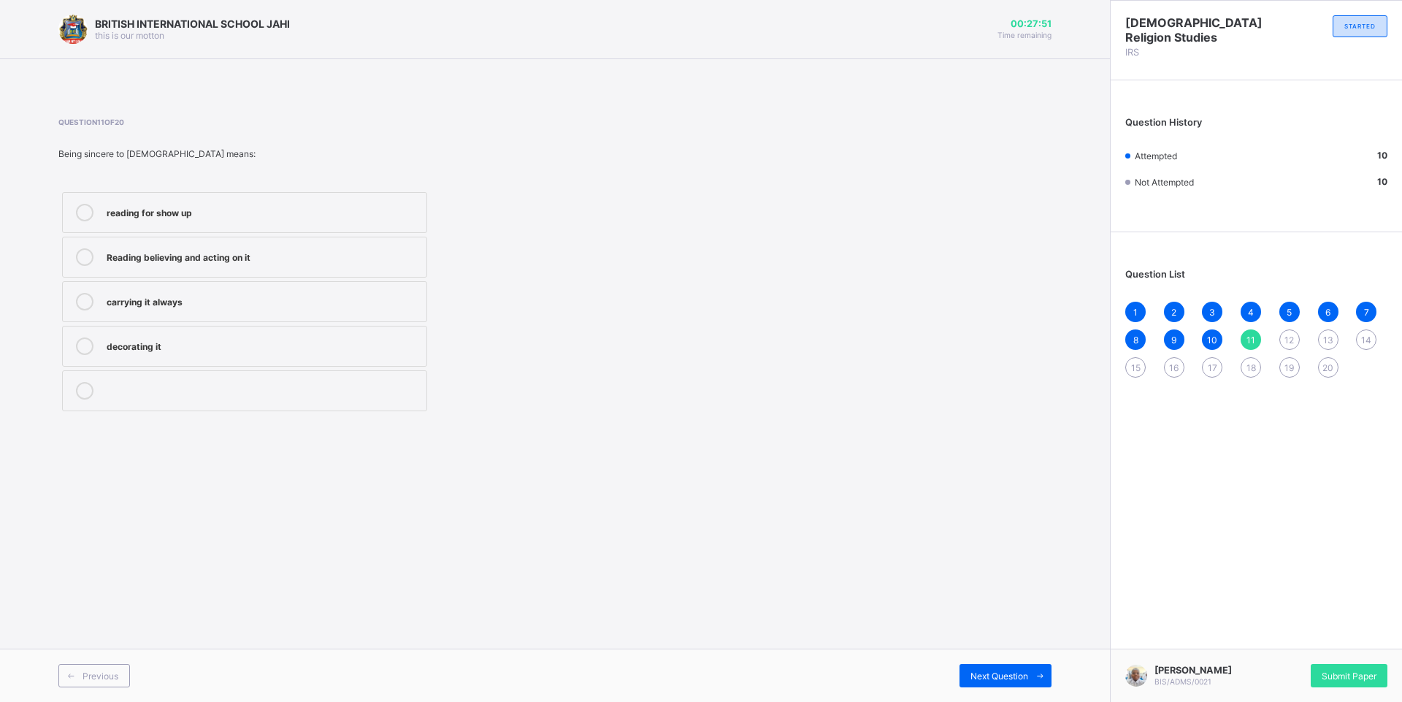
click at [270, 256] on div "Reading believing and acting on it" at bounding box center [263, 255] width 312 height 15
click at [1031, 675] on span at bounding box center [1039, 675] width 23 height 23
click at [244, 307] on div "watchful of threre deeds" at bounding box center [263, 300] width 312 height 15
click at [985, 683] on div "Next Question" at bounding box center [1005, 675] width 92 height 23
click at [214, 339] on div "disobey" at bounding box center [263, 344] width 312 height 15
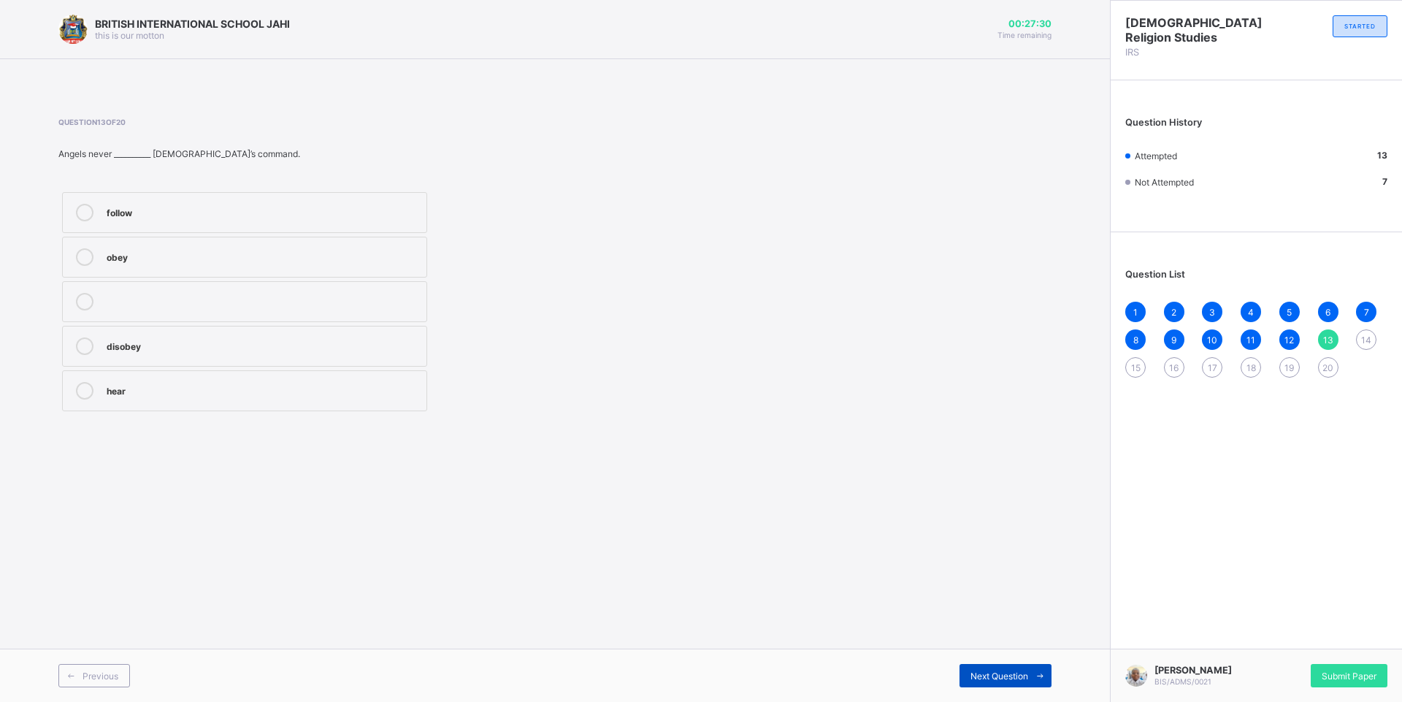
click at [1005, 680] on span "Next Question" at bounding box center [999, 675] width 58 height 11
click at [163, 316] on label "[PERSON_NAME]" at bounding box center [244, 301] width 365 height 41
click at [1008, 680] on span "Next Question" at bounding box center [999, 675] width 58 height 11
click at [172, 373] on label "Ridwan" at bounding box center [244, 390] width 365 height 41
click at [1000, 677] on span "Next Question" at bounding box center [999, 675] width 58 height 11
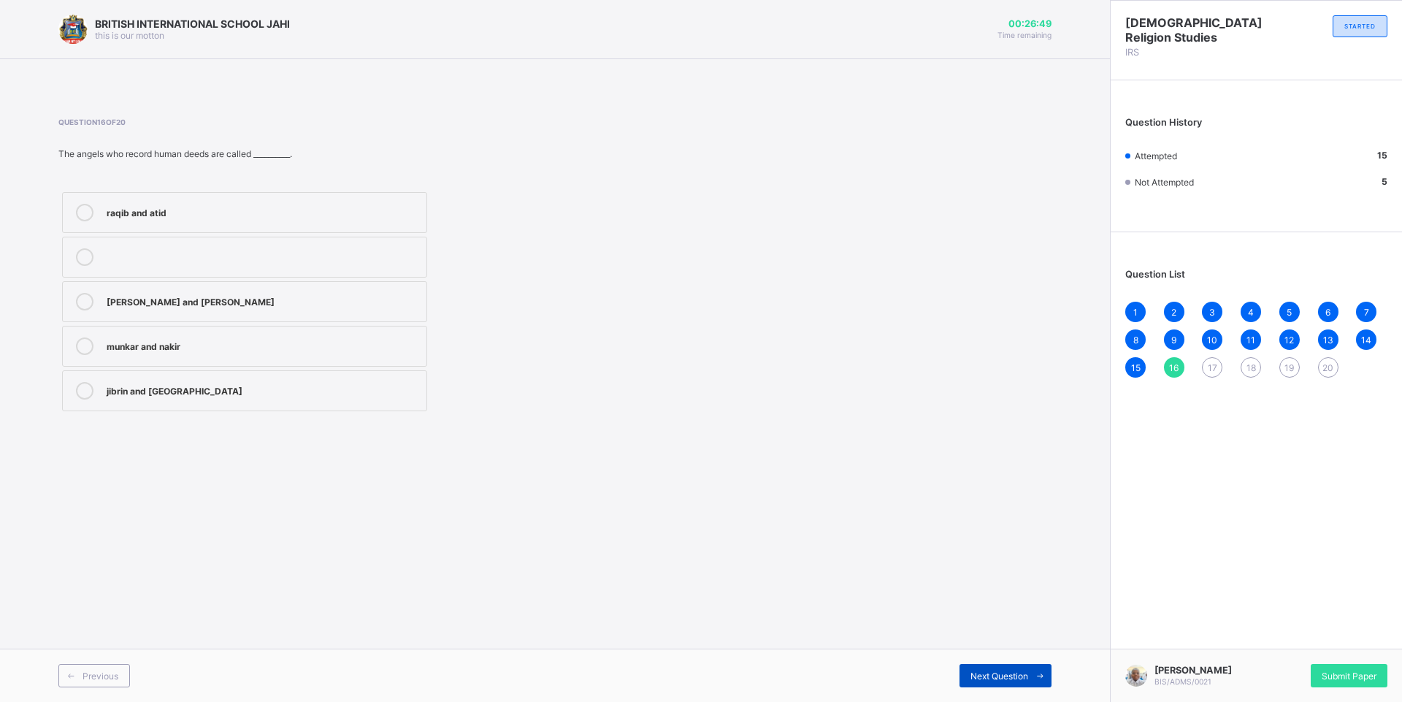
click at [1006, 678] on span "Next Question" at bounding box center [999, 675] width 58 height 11
click at [225, 402] on label "munkar and nakir" at bounding box center [244, 390] width 365 height 41
click at [116, 678] on span "Previous" at bounding box center [101, 675] width 36 height 11
click at [178, 210] on div "raqib and atid" at bounding box center [263, 211] width 312 height 15
click at [1017, 679] on span "Next Question" at bounding box center [999, 675] width 58 height 11
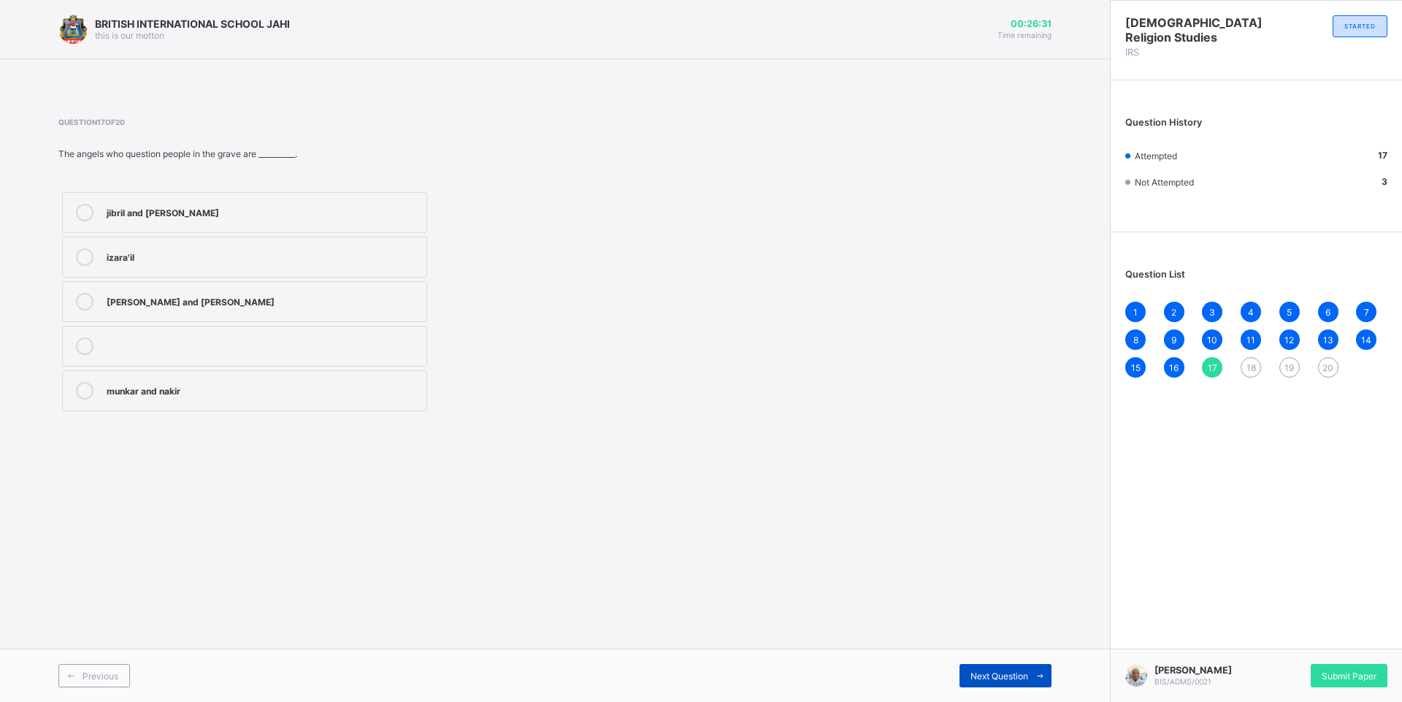
click at [1017, 679] on span "Next Question" at bounding box center [999, 675] width 58 height 11
click at [1013, 675] on span "Next Question" at bounding box center [999, 675] width 58 height 11
click at [217, 348] on div "izara'il" at bounding box center [263, 344] width 312 height 15
click at [111, 678] on span "Previous" at bounding box center [101, 675] width 36 height 11
click at [161, 356] on label "isra'fil" at bounding box center [244, 346] width 365 height 41
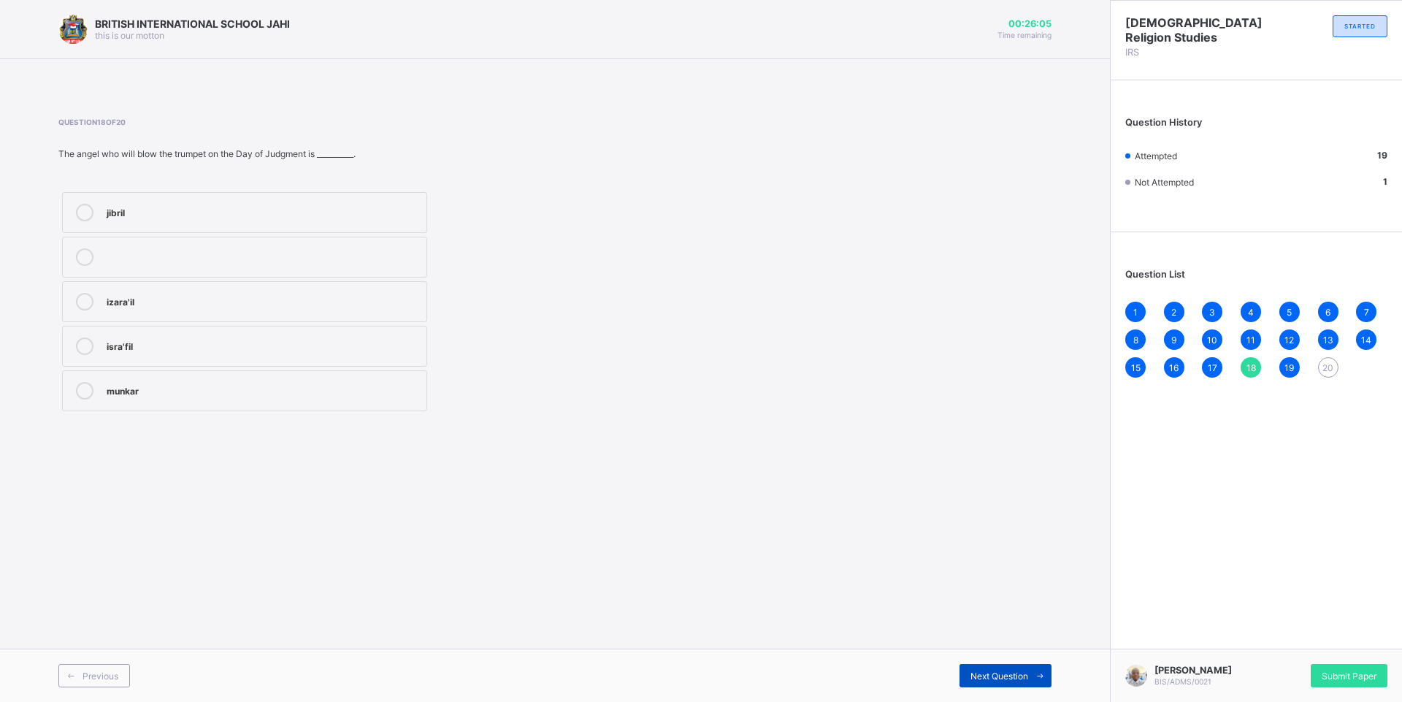
click at [1025, 669] on div "Next Question" at bounding box center [1005, 675] width 92 height 23
click at [172, 298] on div "[PERSON_NAME]" at bounding box center [263, 300] width 312 height 15
click at [99, 680] on span "Previous" at bounding box center [101, 675] width 36 height 11
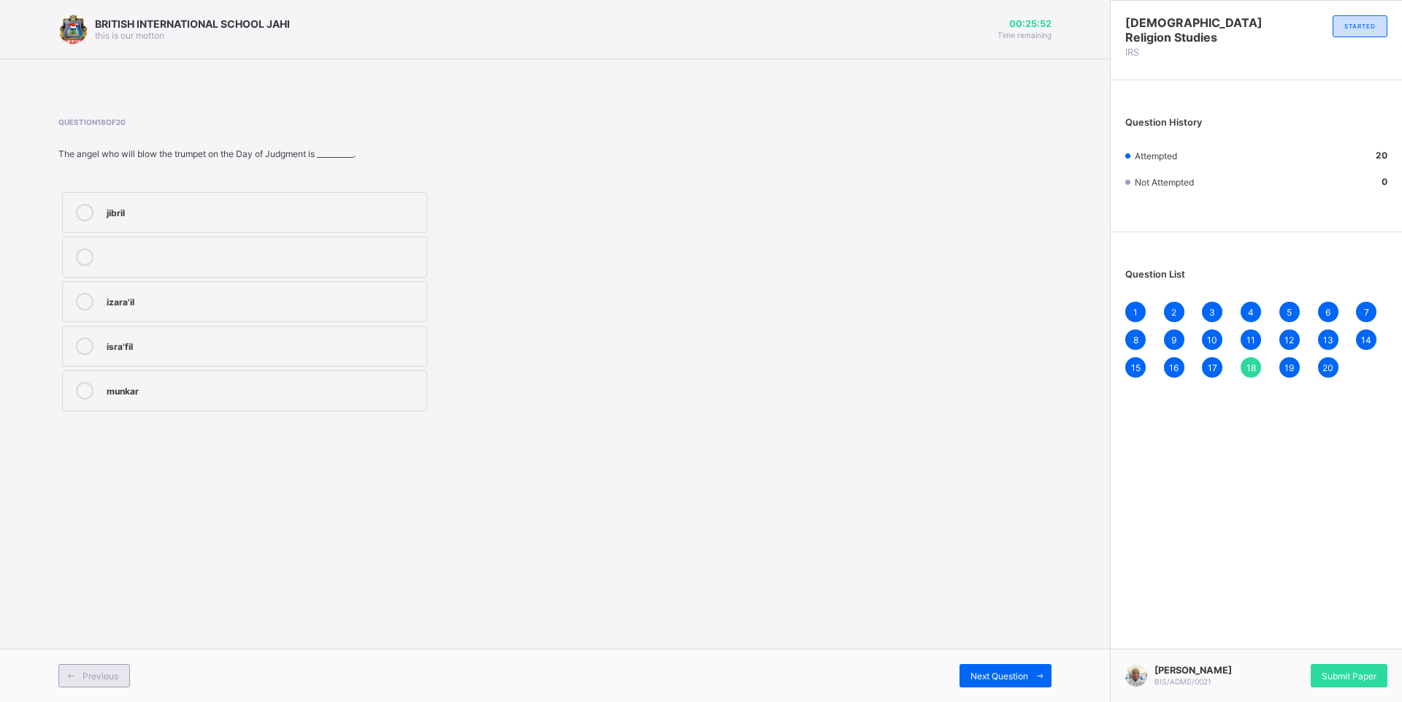
click at [99, 680] on span "Previous" at bounding box center [101, 675] width 36 height 11
click at [1005, 679] on span "Next Question" at bounding box center [999, 675] width 58 height 11
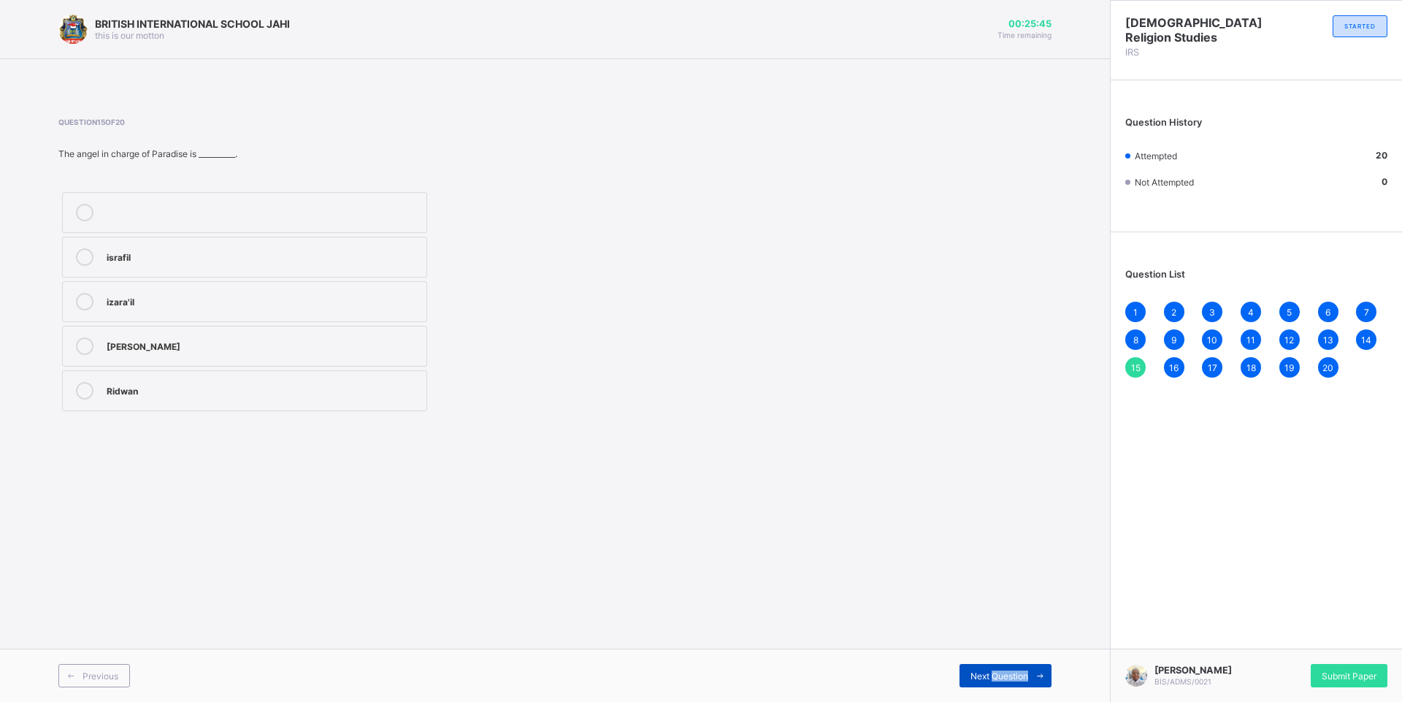
click at [1005, 679] on span "Next Question" at bounding box center [999, 675] width 58 height 11
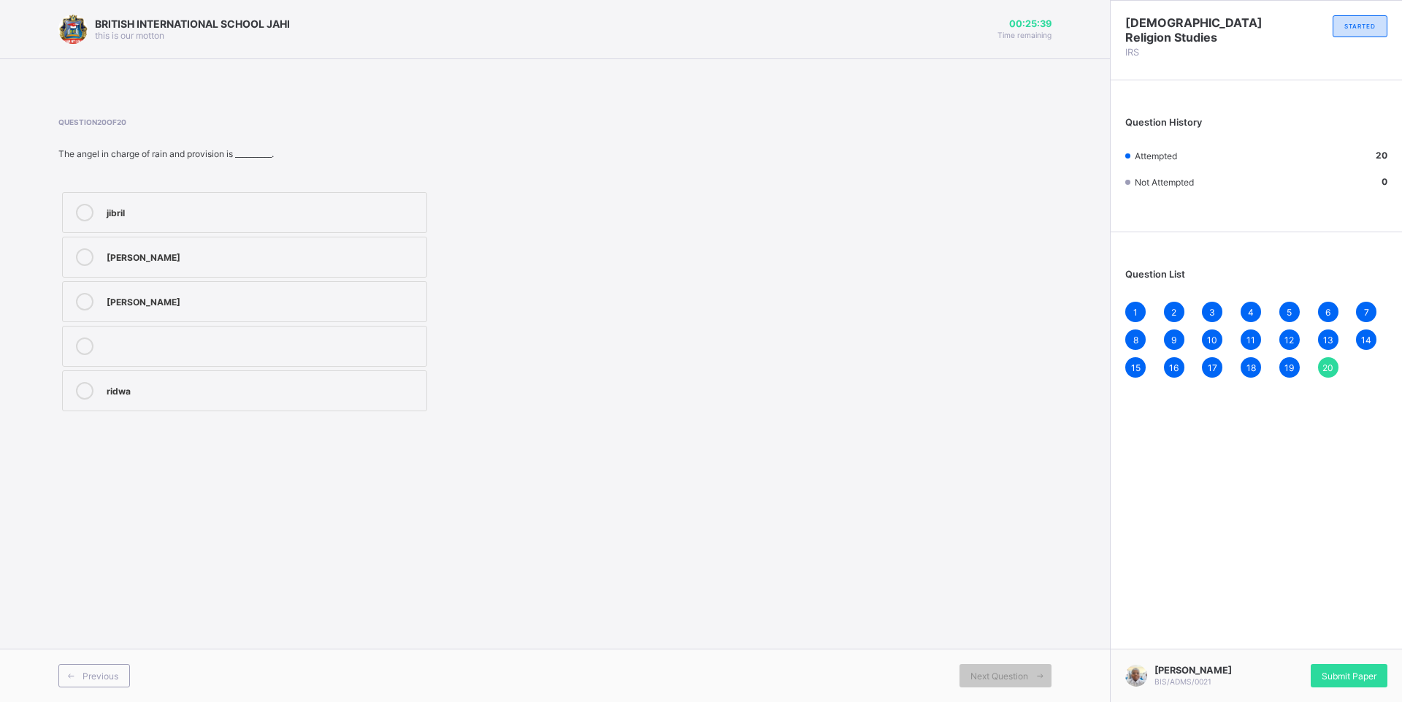
click at [183, 267] on label "[PERSON_NAME]" at bounding box center [244, 257] width 365 height 41
click at [1287, 362] on span "19" at bounding box center [1288, 367] width 9 height 11
click at [1354, 675] on span "Submit Paper" at bounding box center [1348, 675] width 55 height 11
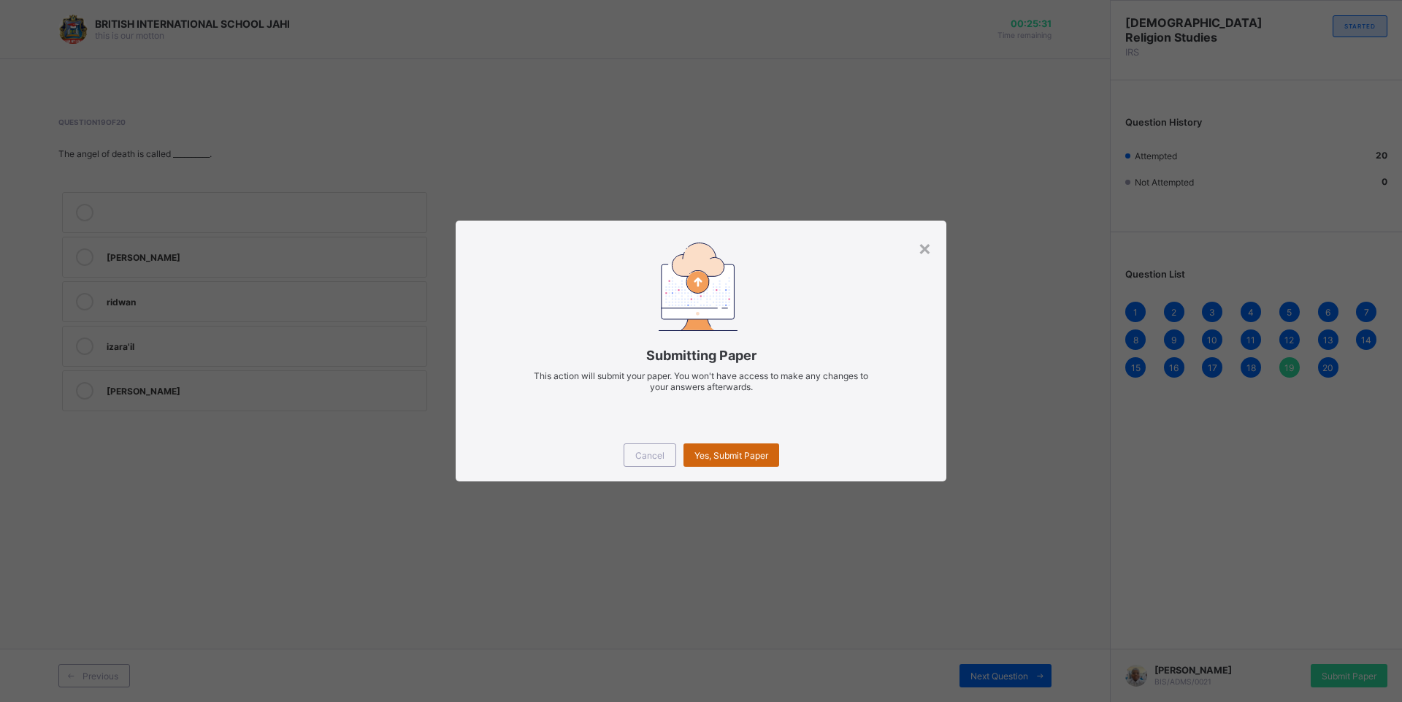
click at [756, 461] on div "Yes, Submit Paper" at bounding box center [731, 454] width 96 height 23
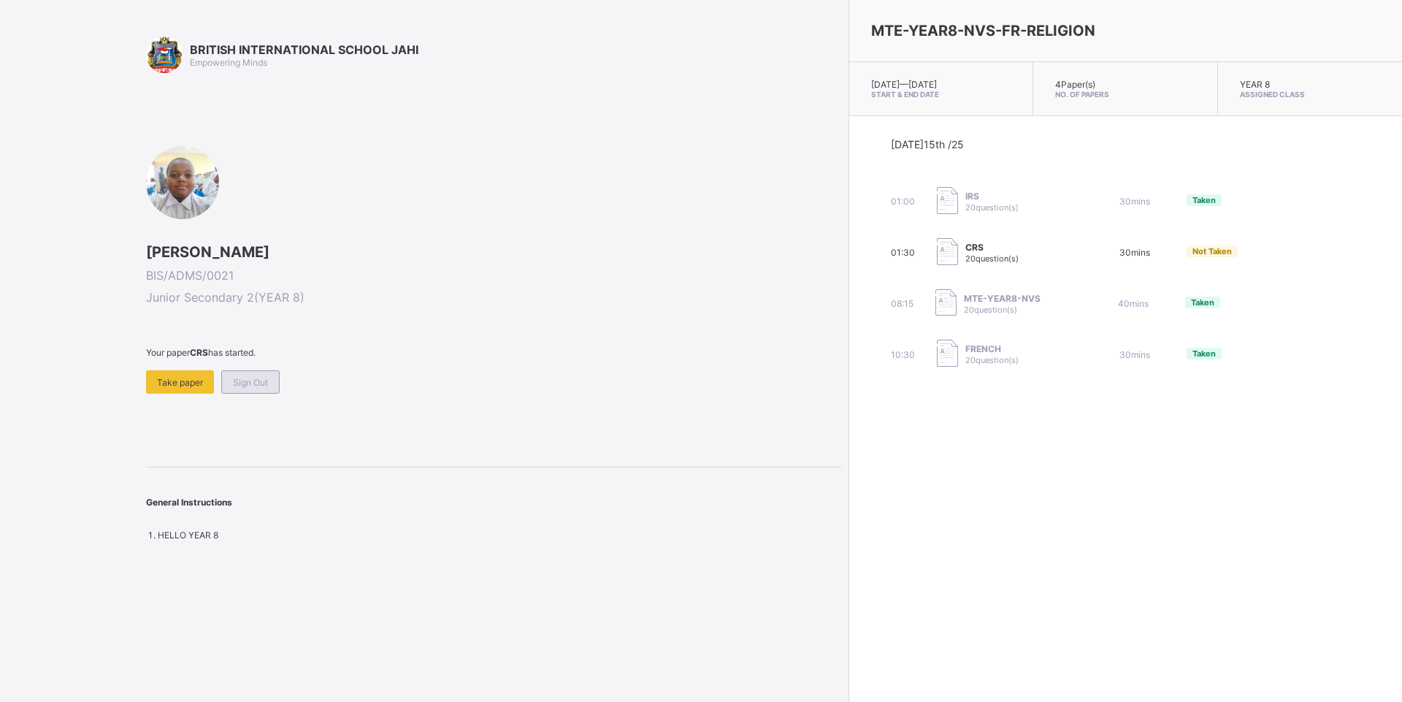
click at [252, 380] on span "Sign Out" at bounding box center [250, 382] width 35 height 11
